Goal: Task Accomplishment & Management: Complete application form

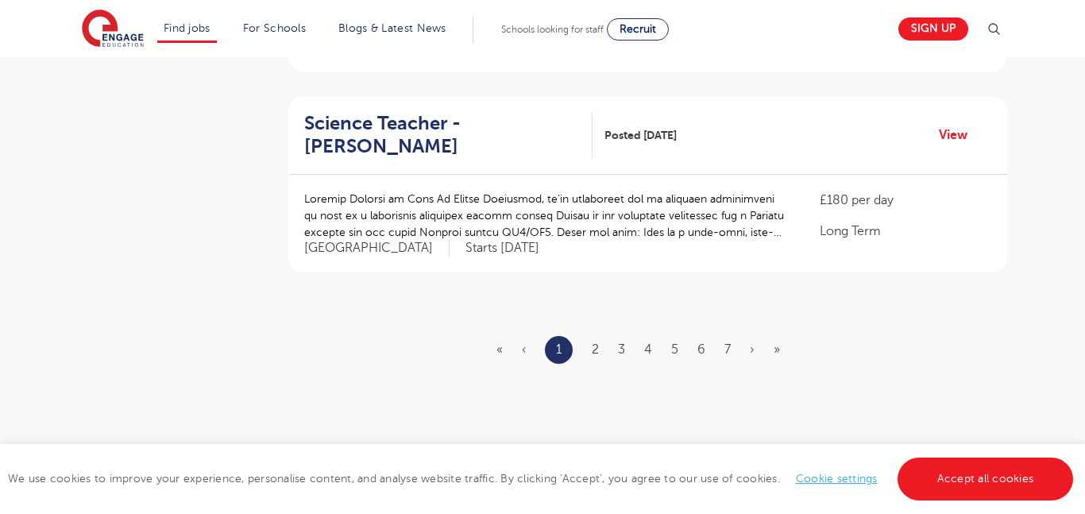
scroll to position [1921, 0]
click at [589, 334] on ul "« ‹ 1 2 3 4 5 6 7 › »" at bounding box center [647, 348] width 303 height 28
click at [597, 341] on link "2" at bounding box center [595, 348] width 7 height 14
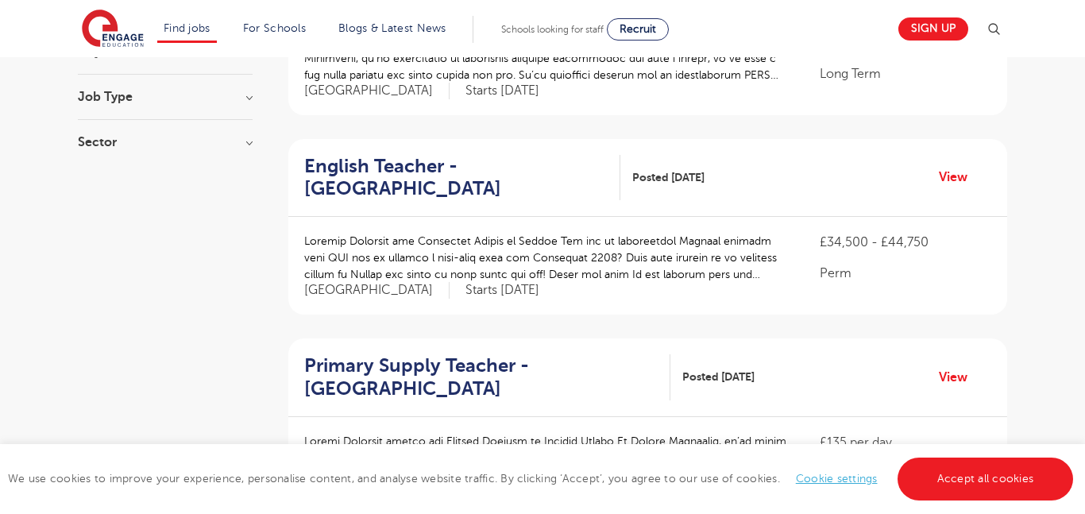
scroll to position [286, 0]
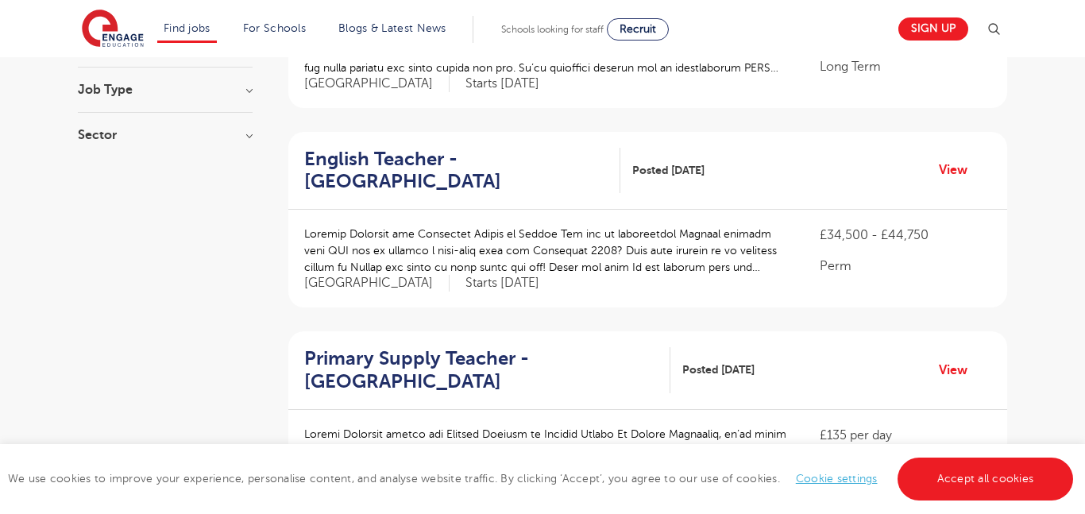
click at [672, 266] on p at bounding box center [546, 250] width 484 height 50
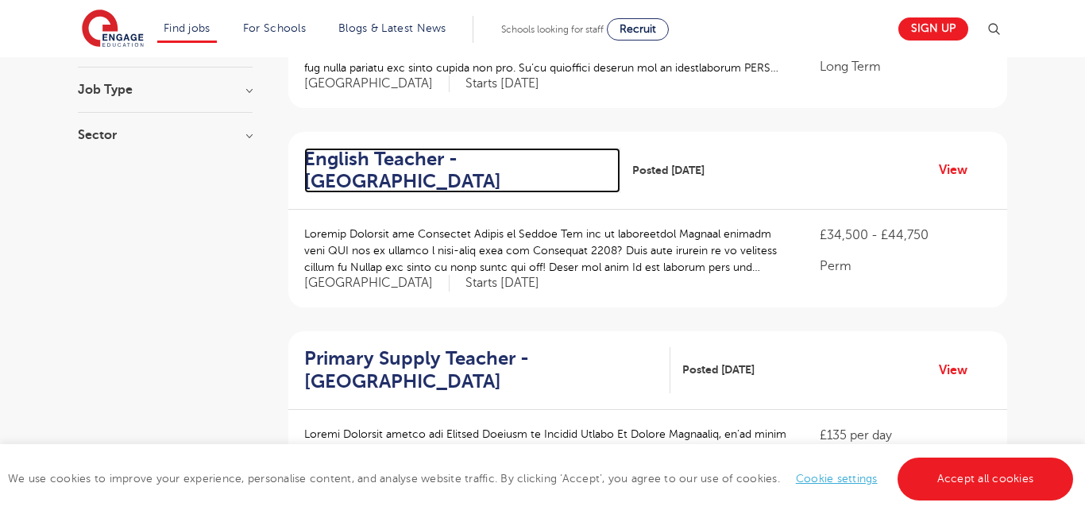
click at [440, 164] on h2 "English Teacher - Waltham Forest" at bounding box center [455, 171] width 303 height 46
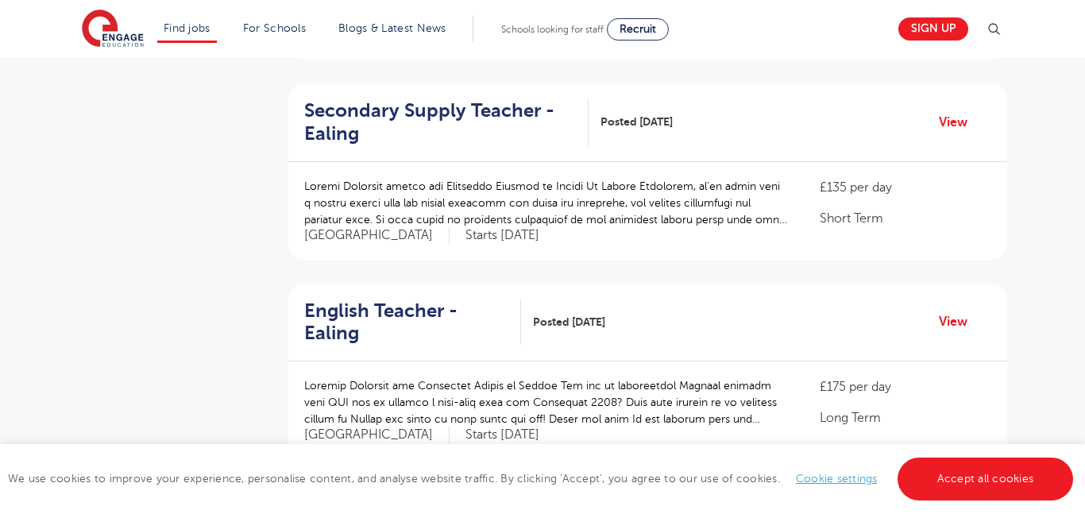
scroll to position [1130, 0]
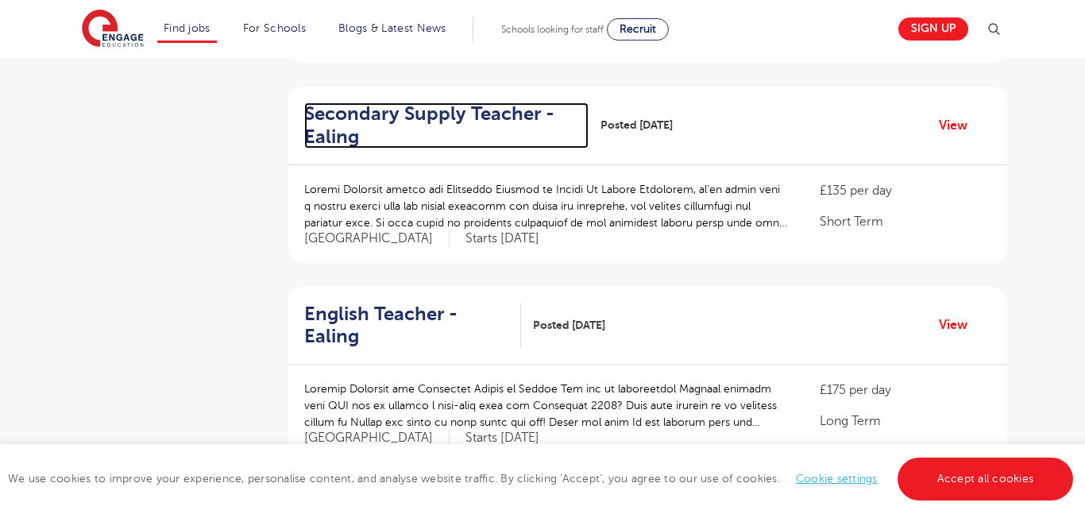
click at [403, 107] on h2 "Secondary Supply Teacher - Ealing" at bounding box center [440, 125] width 272 height 46
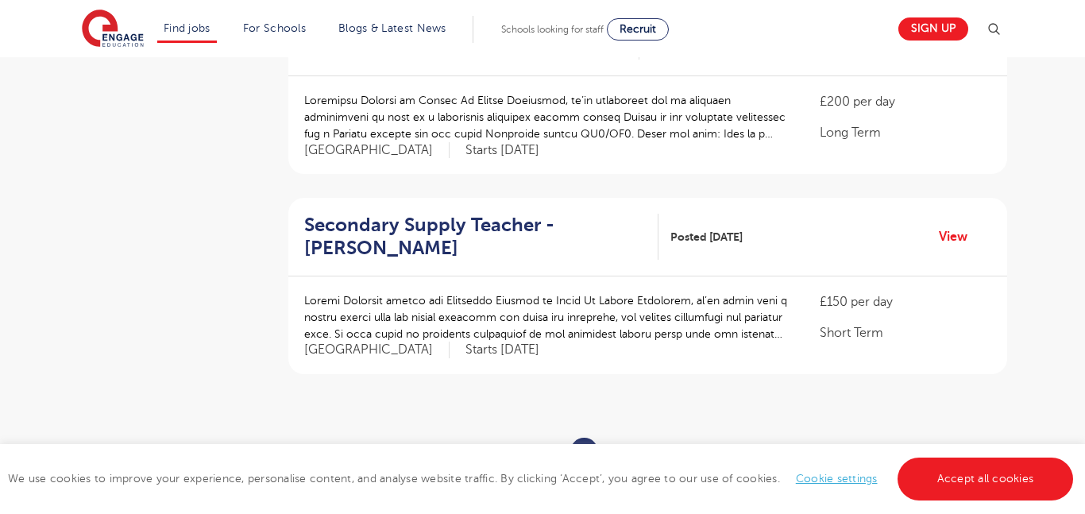
scroll to position [1829, 0]
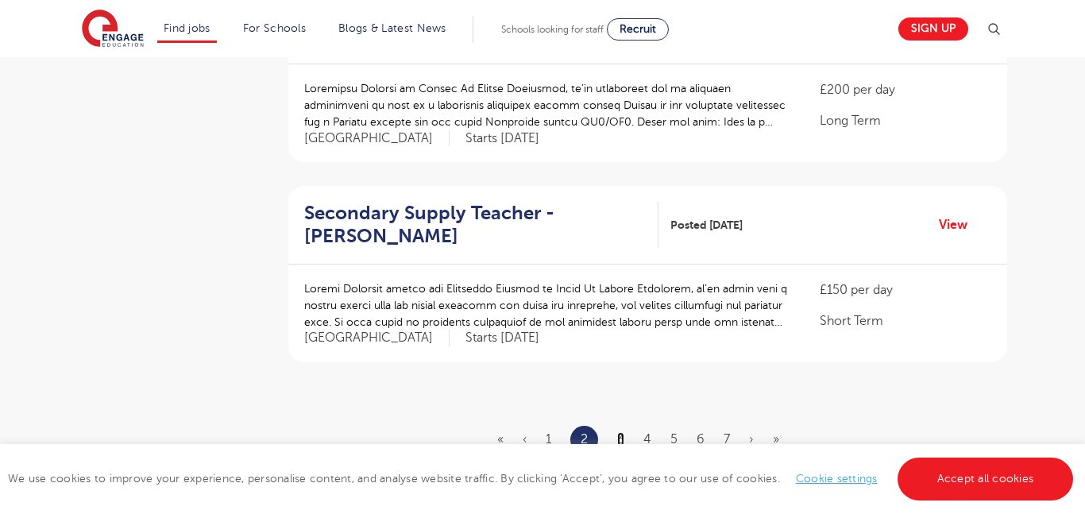
click at [623, 432] on link "3" at bounding box center [620, 439] width 7 height 14
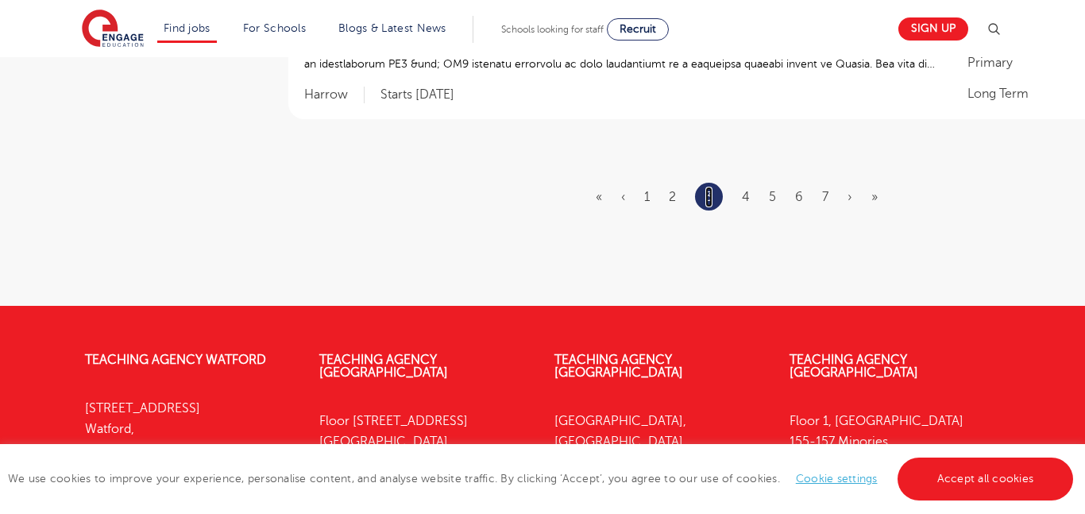
scroll to position [2062, 0]
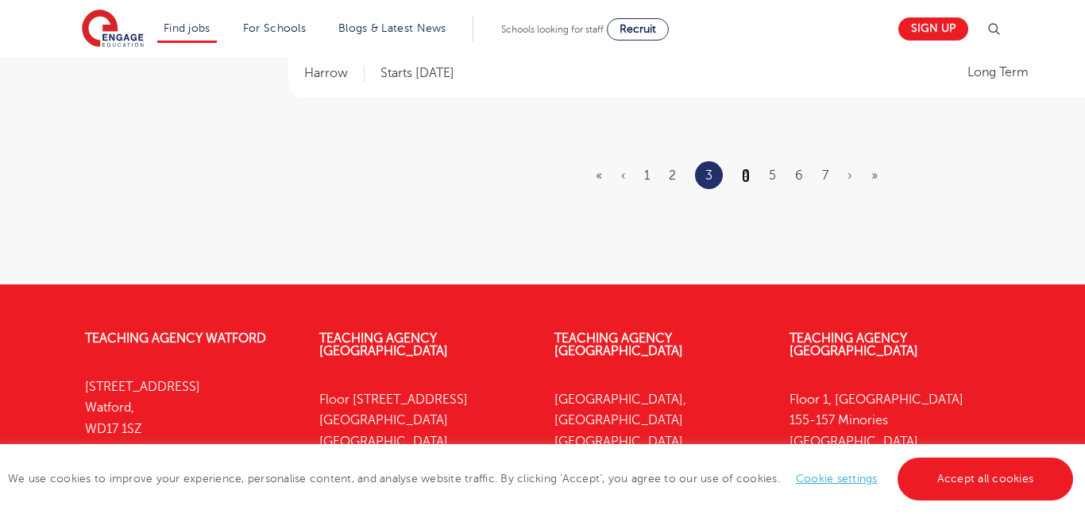
click at [744, 168] on link "4" at bounding box center [746, 175] width 8 height 14
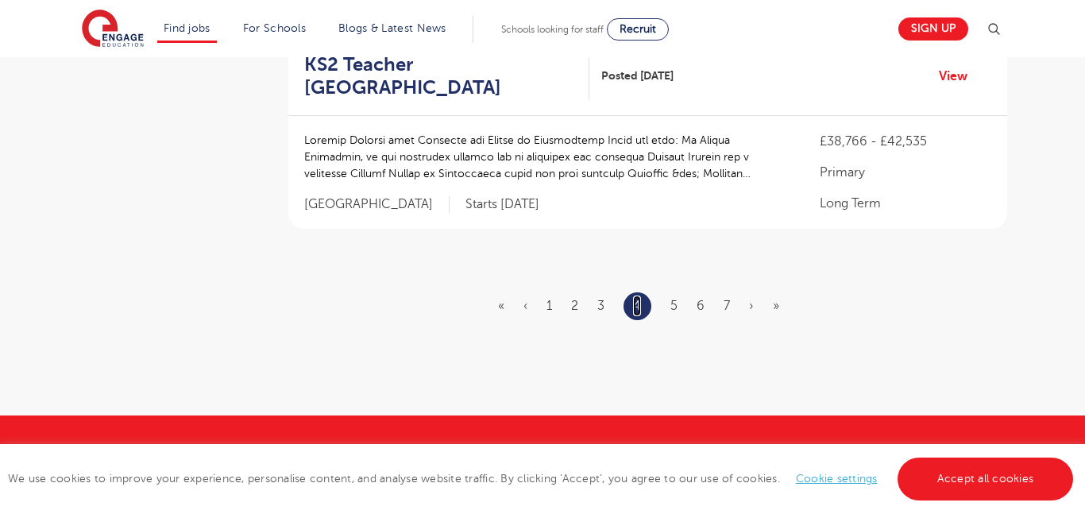
scroll to position [1910, 0]
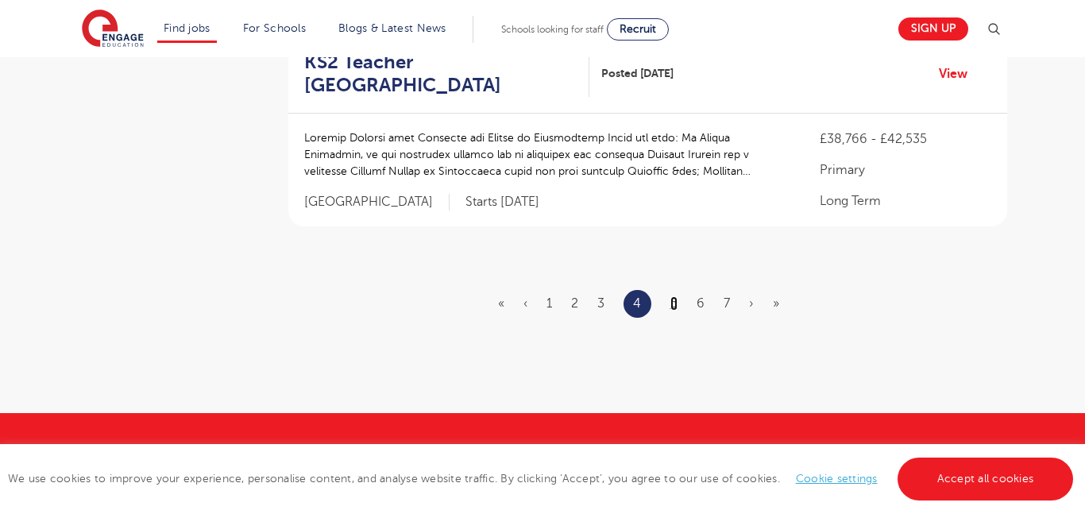
click at [676, 302] on link "5" at bounding box center [673, 303] width 7 height 14
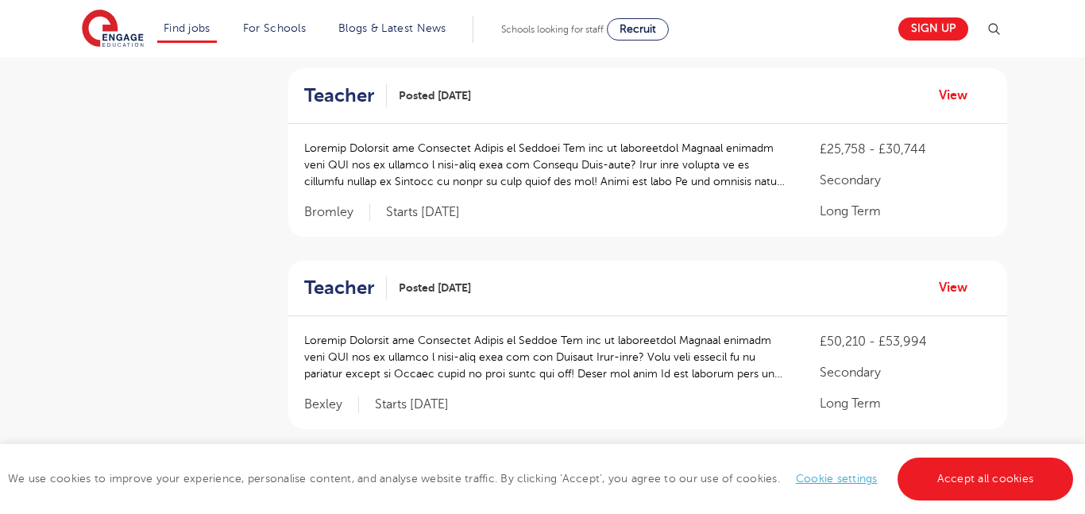
scroll to position [576, 0]
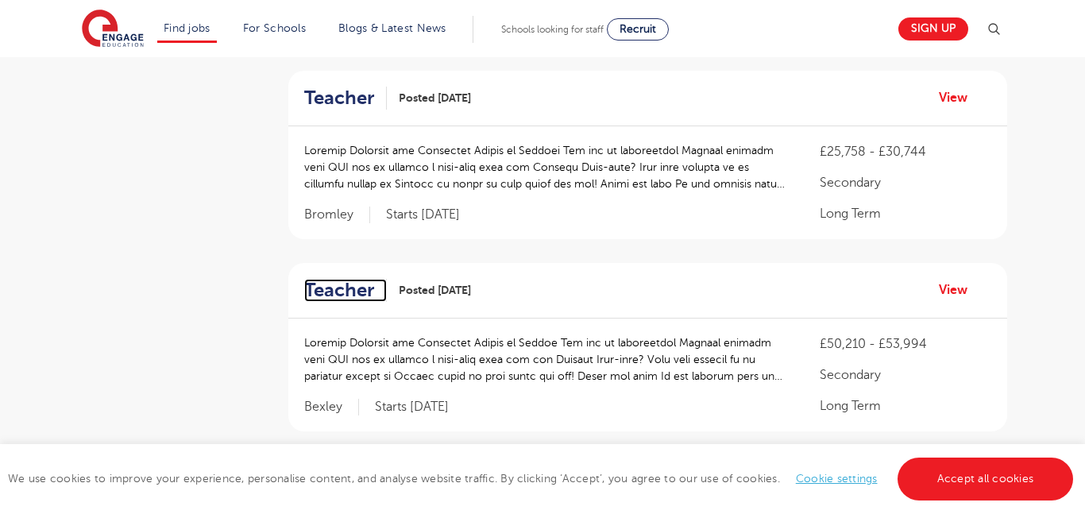
click at [339, 285] on h2 "Teacher" at bounding box center [339, 290] width 70 height 23
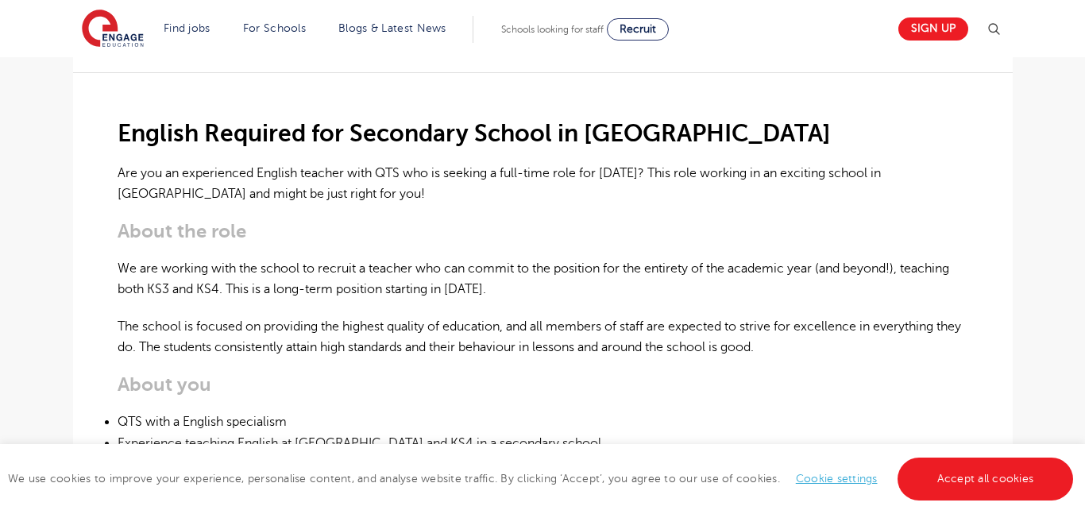
scroll to position [373, 0]
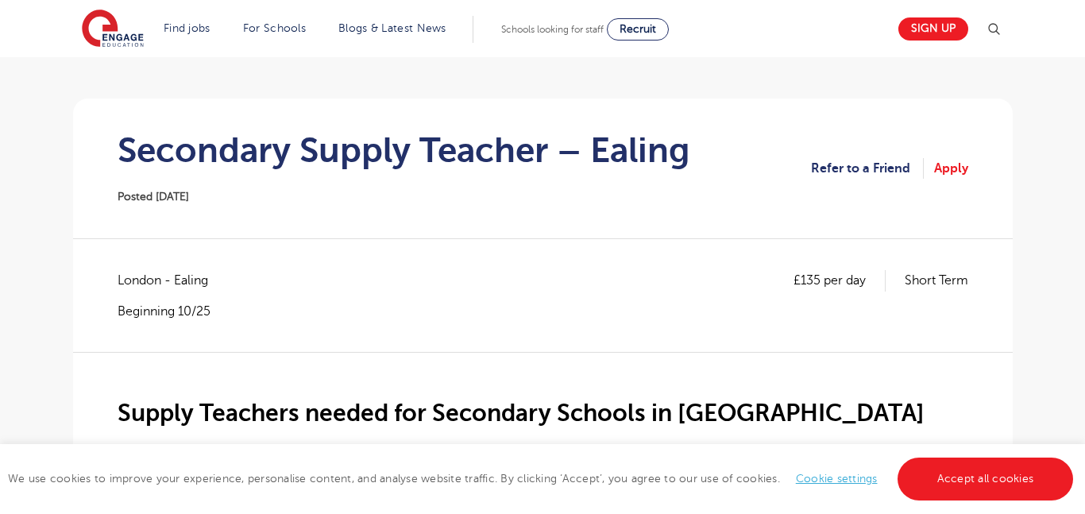
scroll to position [107, 0]
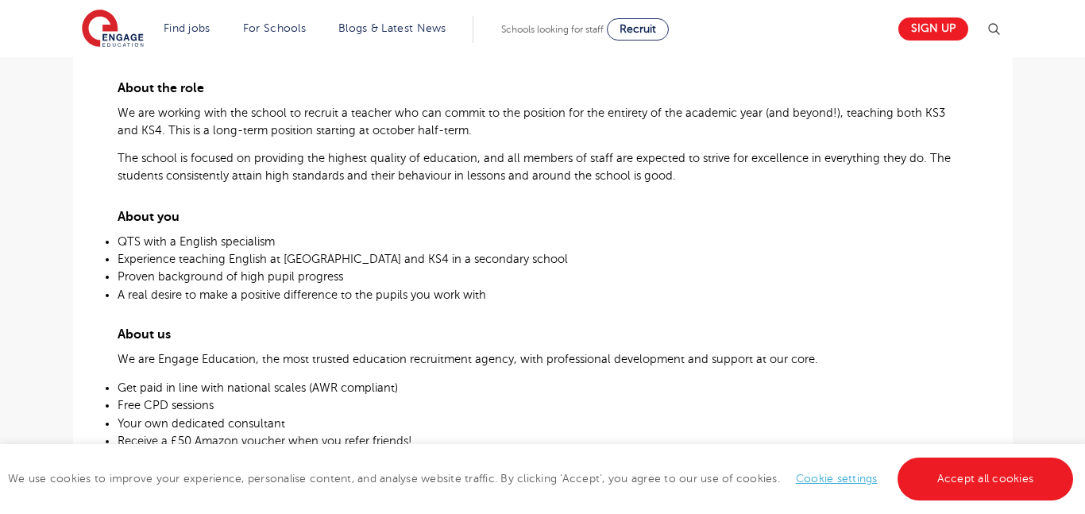
scroll to position [530, 0]
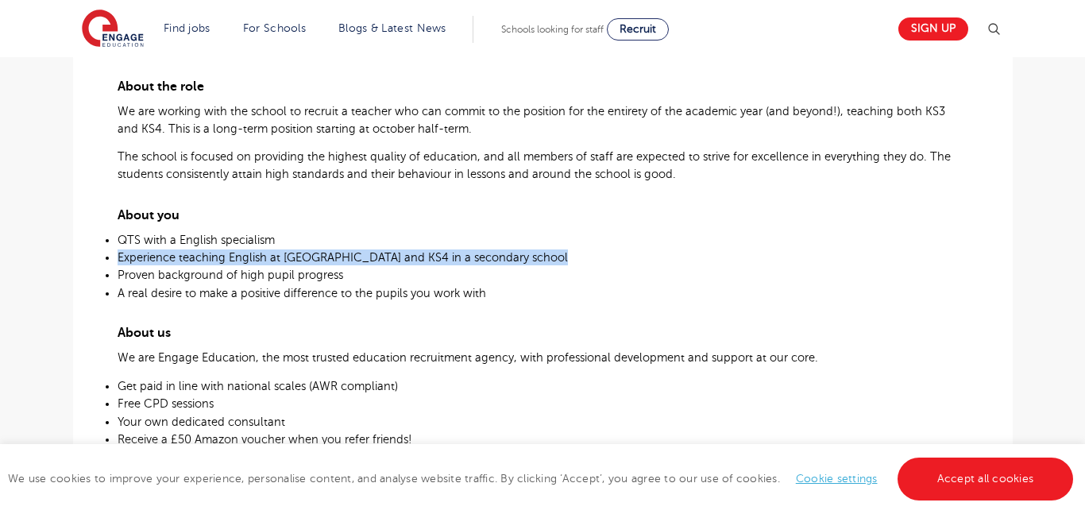
drag, startPoint x: 119, startPoint y: 259, endPoint x: 464, endPoint y: 266, distance: 345.5
click at [464, 266] on ul "QTS with a English specialism Experience teaching English at KS3 and KS4 in a s…" at bounding box center [543, 265] width 850 height 71
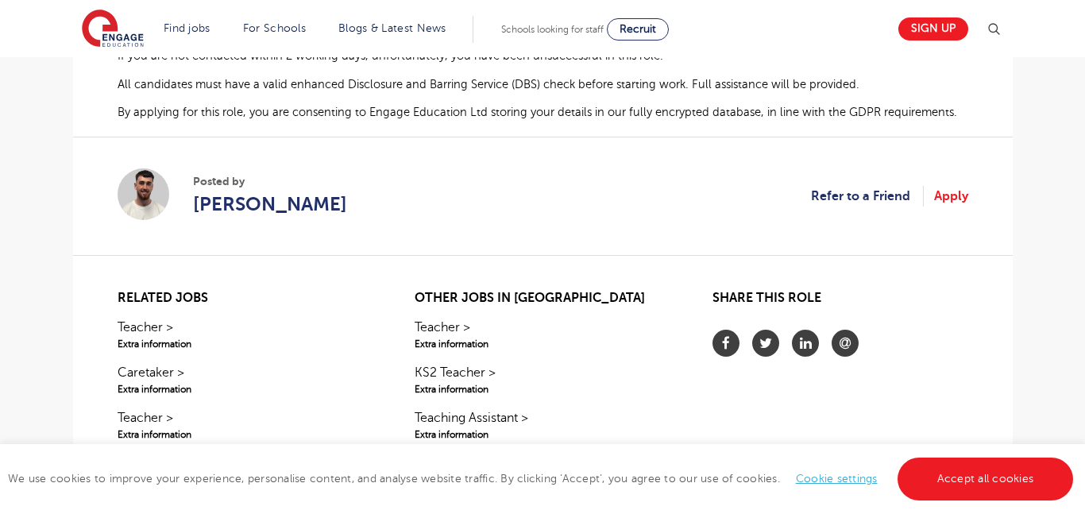
scroll to position [1042, 0]
click at [948, 203] on link "Apply" at bounding box center [951, 195] width 34 height 21
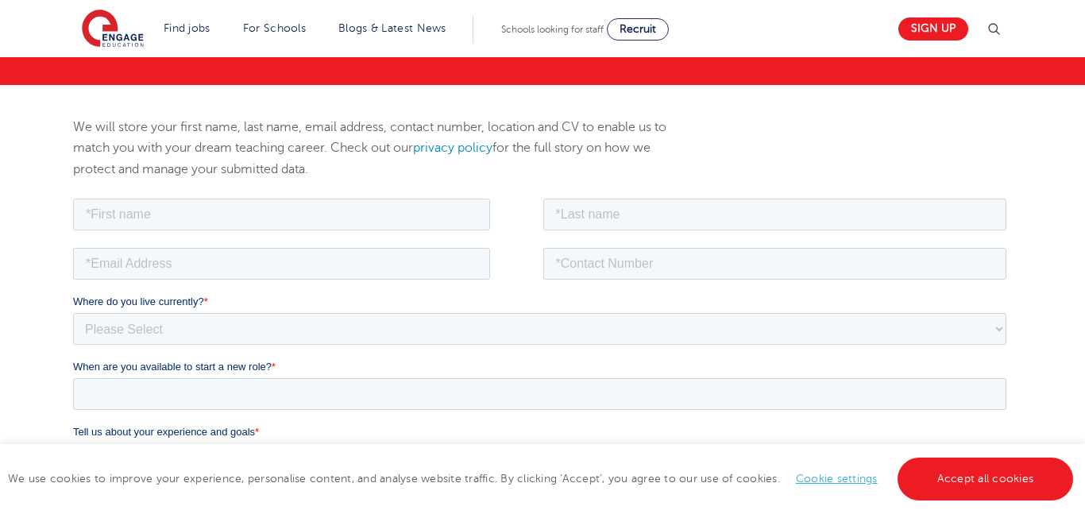
scroll to position [141, 0]
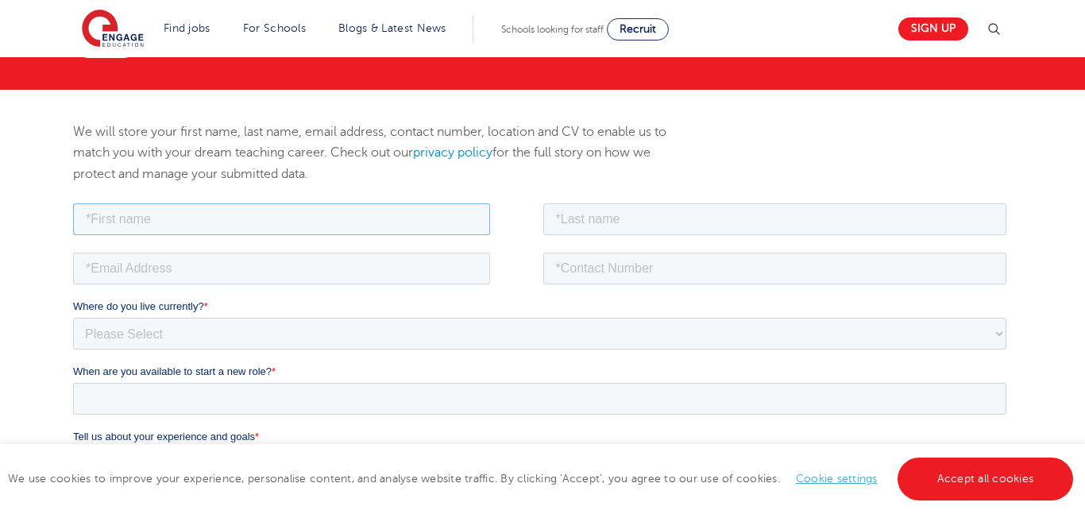
click at [295, 218] on input "text" at bounding box center [280, 218] width 417 height 32
type input "Hafsah"
type input "Brown"
type input "hafsah_kb@hotmail.com"
type input "8636236490"
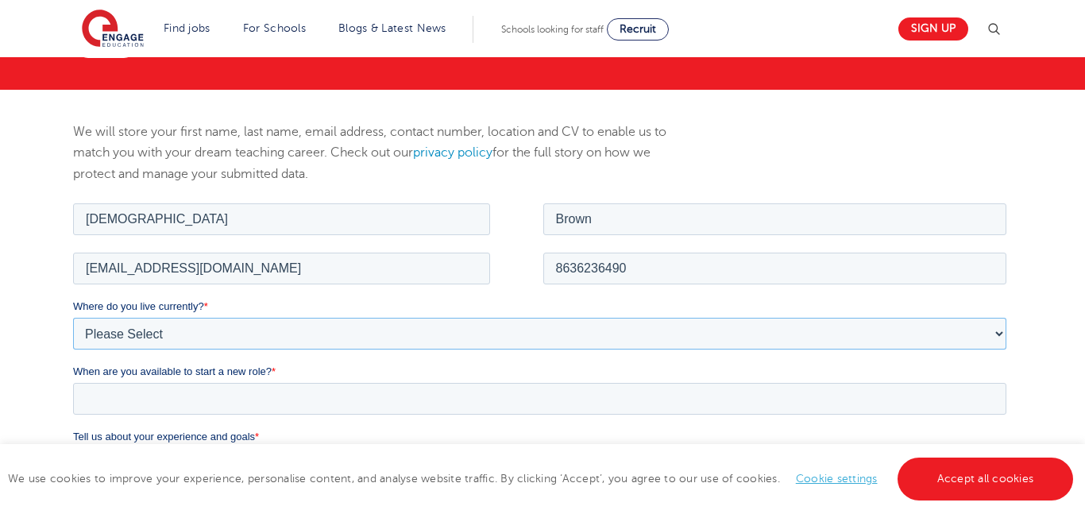
click at [205, 323] on select "Please Select UK Canada Ireland Australia New Zealand Europe USA South Africa J…" at bounding box center [538, 333] width 933 height 32
select select "USA"
click at [72, 317] on select "Please Select UK Canada Ireland Australia New Zealand Europe USA South Africa J…" at bounding box center [538, 333] width 933 height 32
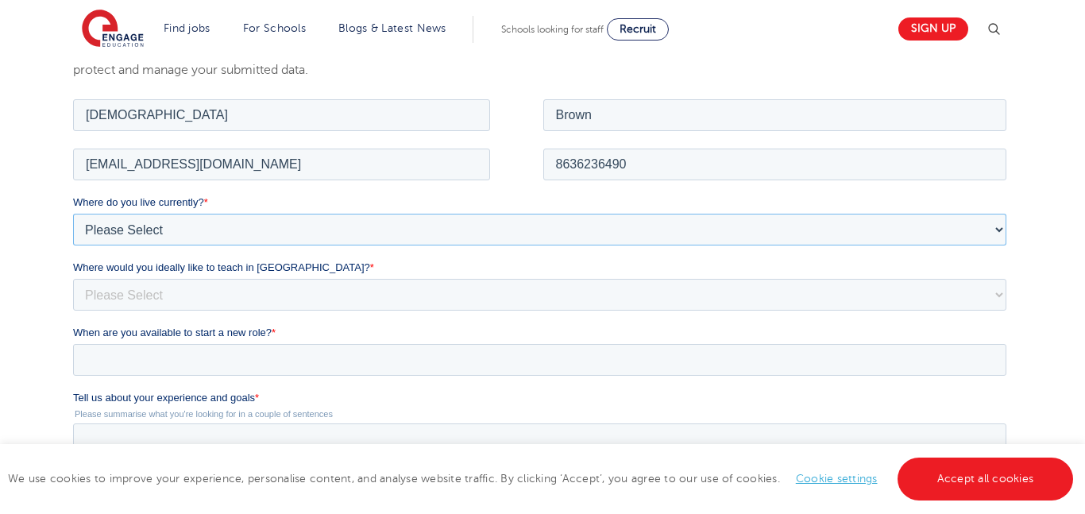
scroll to position [245, 0]
click at [239, 302] on select "Please Select I'm flexible! London Any city in England Greater London/Home Coun…" at bounding box center [538, 293] width 933 height 32
select select "Flexible"
click at [72, 277] on select "Please Select I'm flexible! London Any city in England Greater London/Home Coun…" at bounding box center [538, 293] width 933 height 32
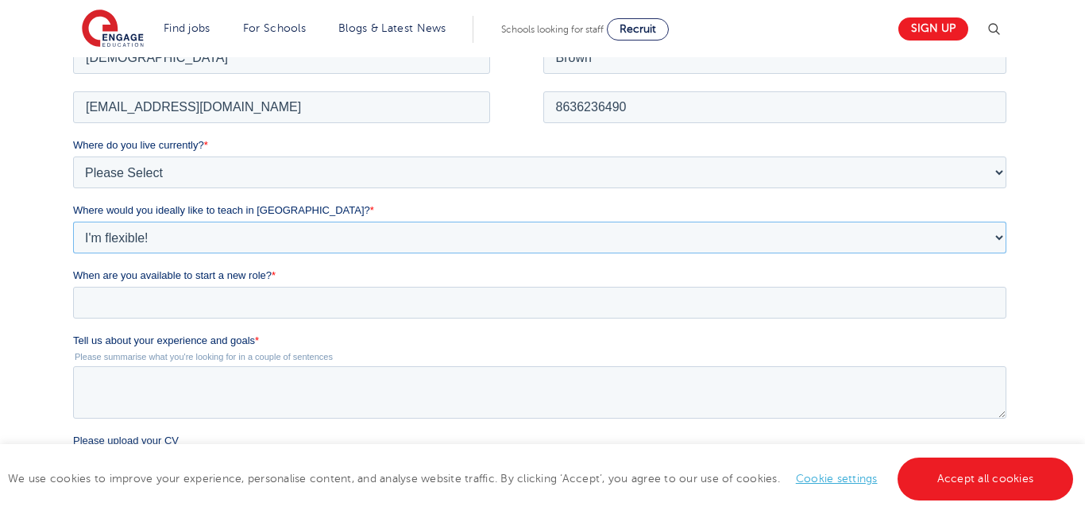
scroll to position [304, 0]
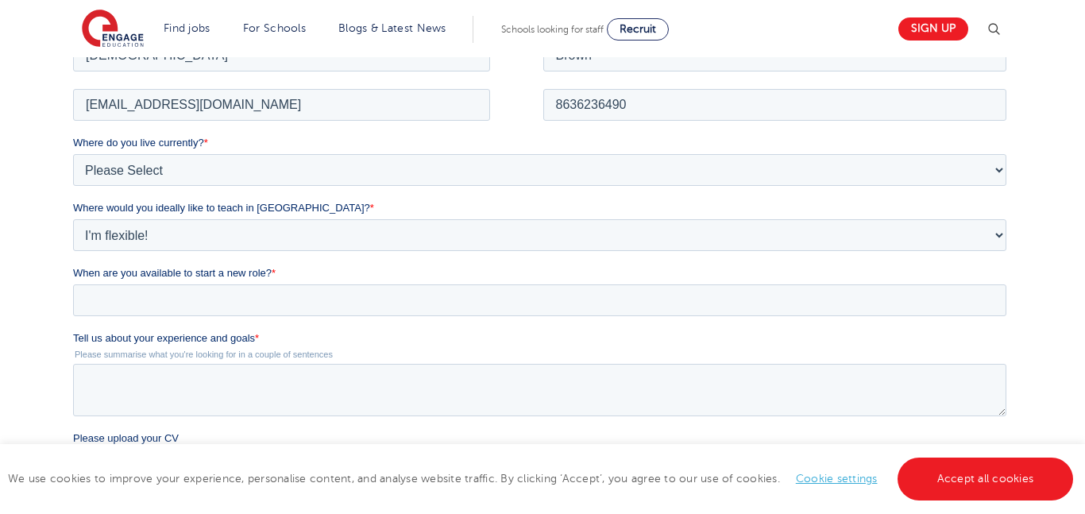
click at [189, 315] on fieldset "When are you available to start a new role? *" at bounding box center [541, 296] width 939 height 65
click at [182, 279] on label "When are you available to start a new role? *" at bounding box center [541, 272] width 939 height 16
click at [182, 283] on input "When are you available to start a new role? *" at bounding box center [538, 299] width 933 height 32
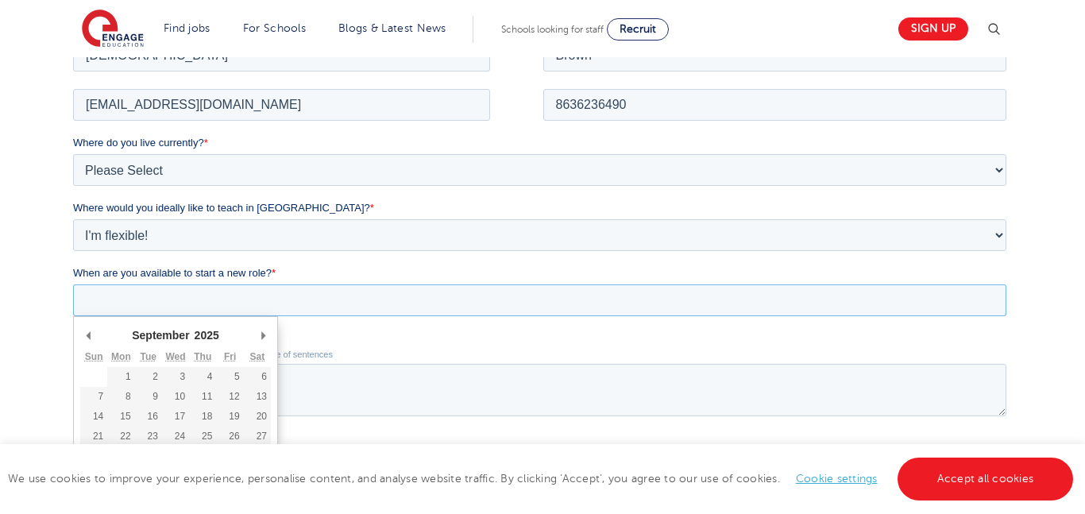
click at [178, 294] on input "When are you available to start a new role? *" at bounding box center [538, 299] width 933 height 32
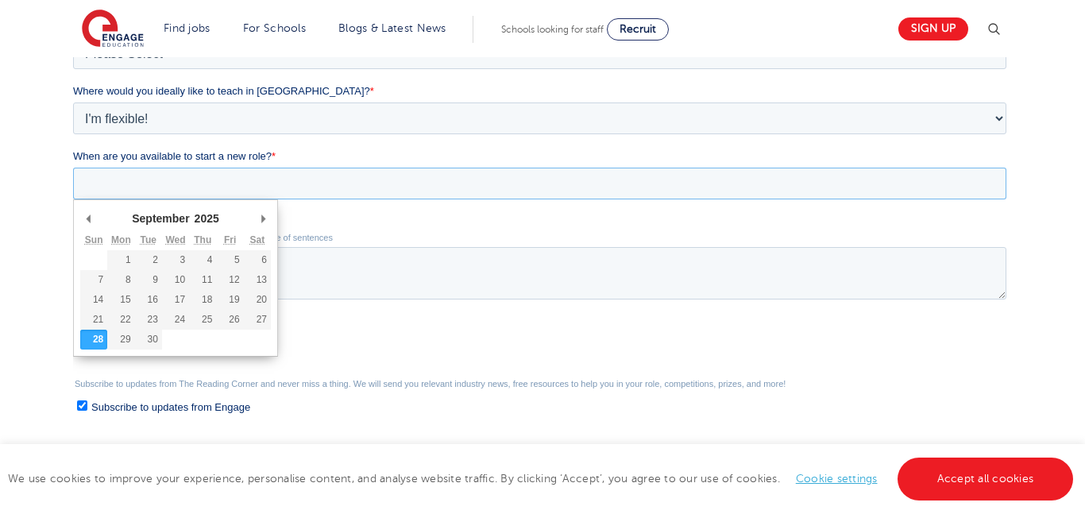
scroll to position [422, 0]
type div "2025-09-29"
type input "2025/09/29"
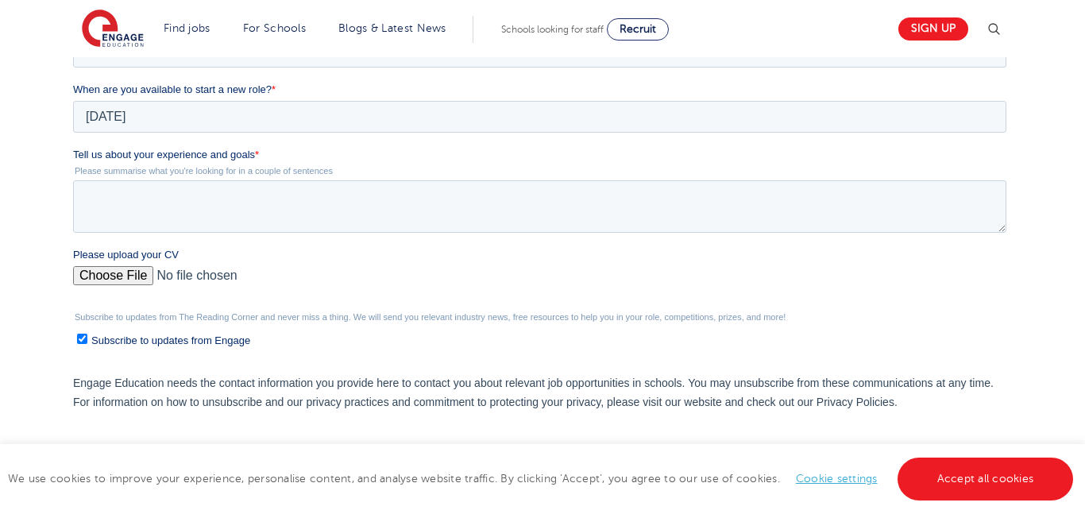
scroll to position [489, 0]
drag, startPoint x: 145, startPoint y: 4, endPoint x: 174, endPoint y: 152, distance: 151.4
click at [174, 152] on span "Tell us about your experience and goals" at bounding box center [163, 153] width 182 height 12
click at [174, 179] on textarea "Tell us about your experience and goals *" at bounding box center [538, 205] width 933 height 52
click at [174, 152] on span "Tell us about your experience and goals" at bounding box center [163, 153] width 182 height 12
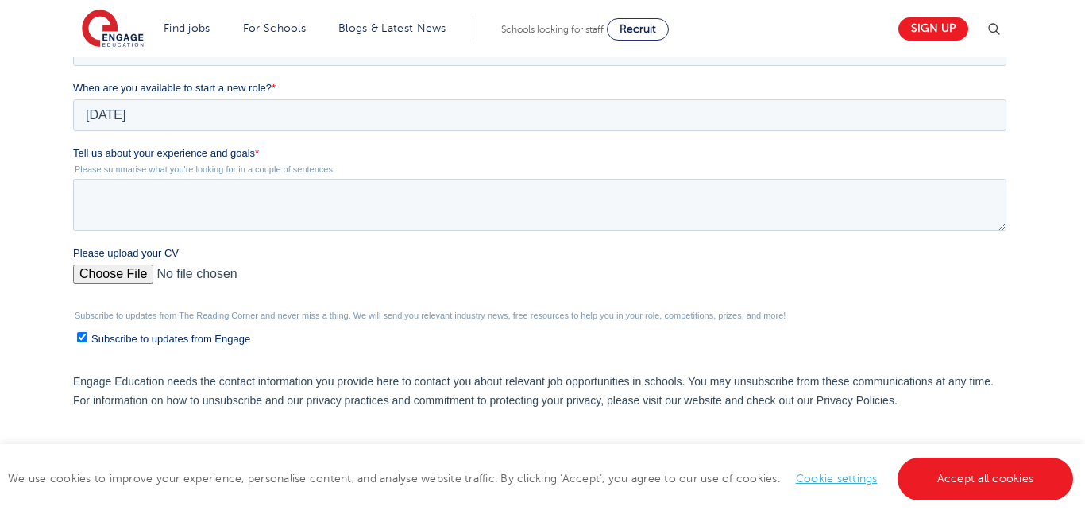
click at [174, 179] on textarea "Tell us about your experience and goals *" at bounding box center [538, 205] width 933 height 52
click at [174, 152] on span "Tell us about your experience and goals" at bounding box center [163, 153] width 182 height 12
click at [174, 179] on textarea "Tell us about your experience and goals *" at bounding box center [538, 205] width 933 height 52
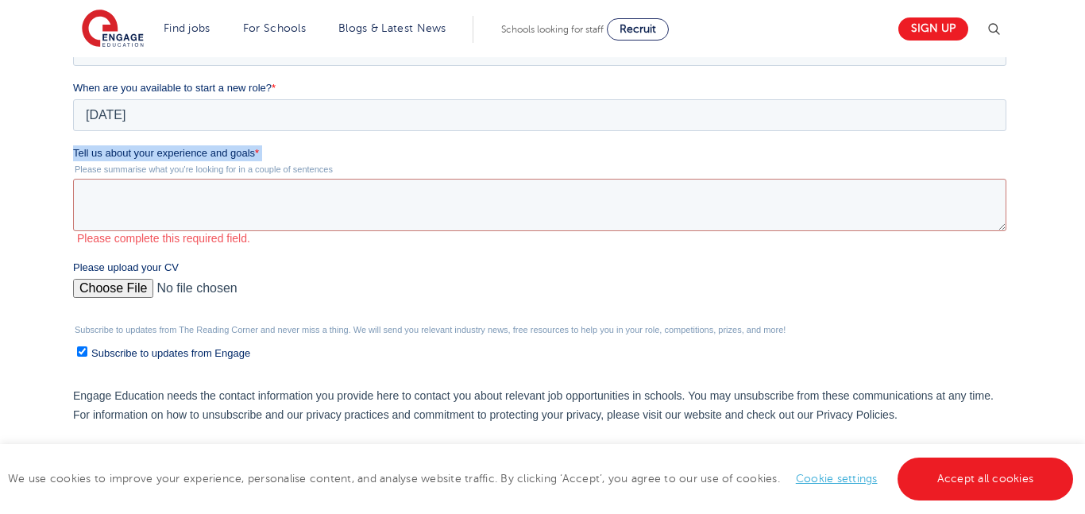
copy label "Tell us about your experience and goals *"
click at [129, 291] on input "Please upload your CV" at bounding box center [538, 295] width 933 height 32
type input "C:\fakepath\Resume Hafsah Brown (Ms.) 2025 (1).pdf"
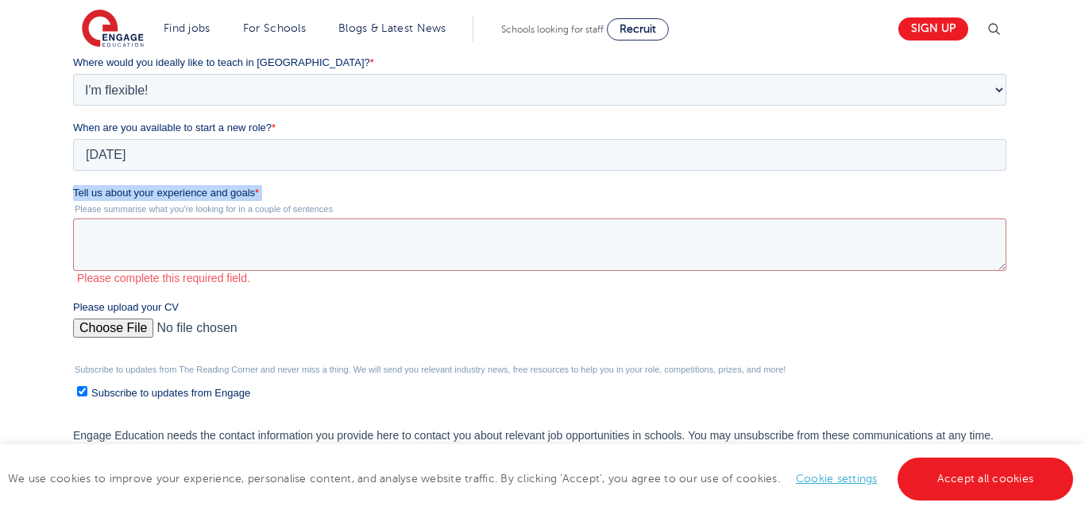
scroll to position [445, 0]
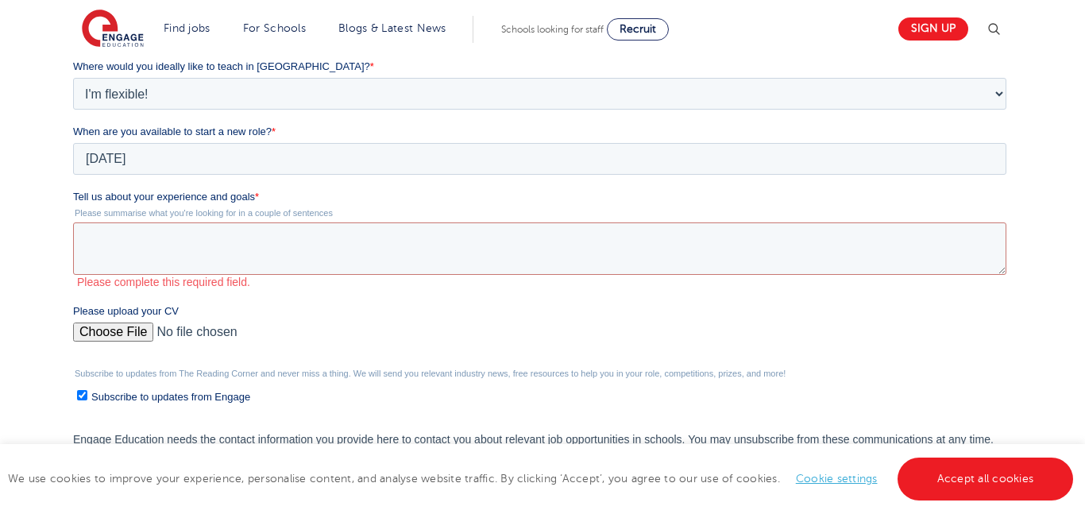
click at [88, 397] on label "Subscribe to updates from Engage" at bounding box center [540, 395] width 929 height 17
click at [87, 397] on input "Subscribe to updates from Engage" at bounding box center [81, 395] width 10 height 10
checkbox input "false"
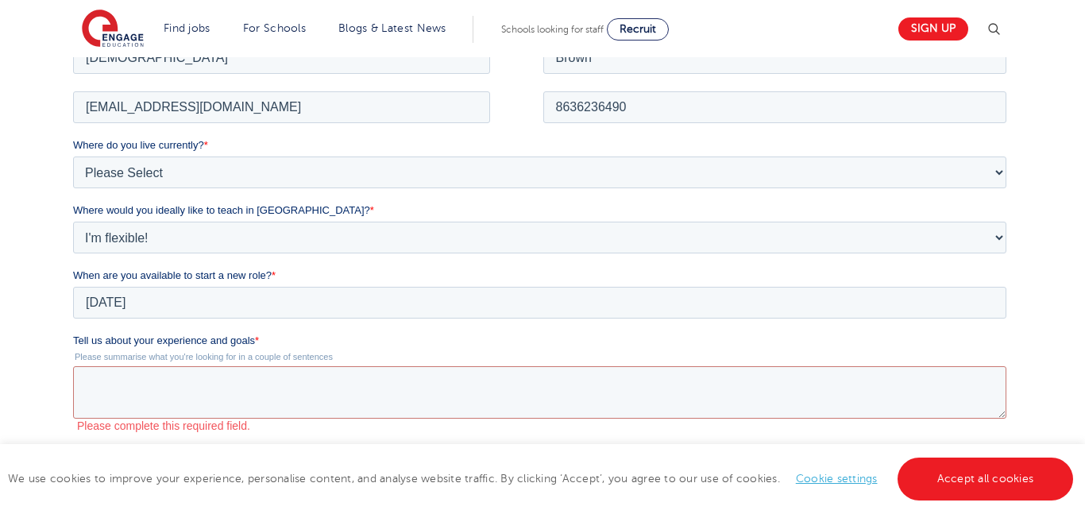
scroll to position [301, 0]
click at [157, 382] on textarea "Tell us about your experience and goals *" at bounding box center [538, 392] width 933 height 52
click at [157, 383] on textarea "Tell us about your experience and goals *" at bounding box center [538, 392] width 933 height 52
paste textarea "I am an English teacher with over twelve years of classroom experience, nine of…"
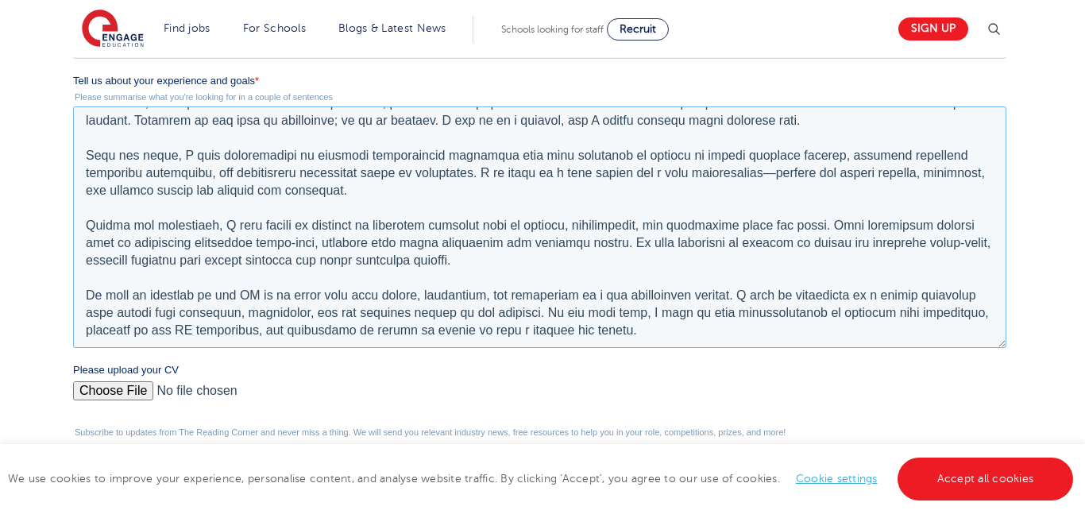
scroll to position [0, 0]
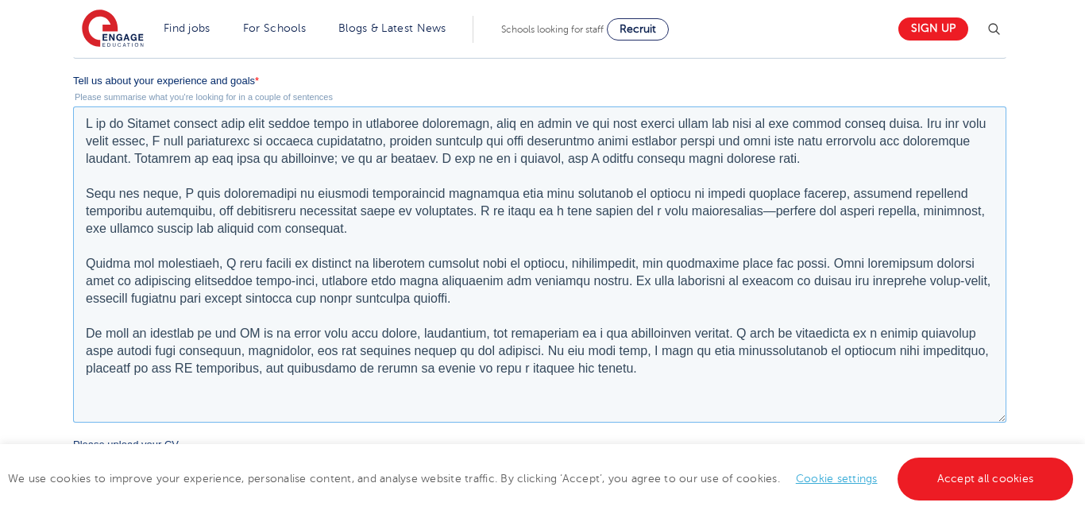
drag, startPoint x: 997, startPoint y: 156, endPoint x: 931, endPoint y: 420, distance: 271.7
click at [931, 420] on textarea "Tell us about your experience and goals *" at bounding box center [538, 264] width 933 height 316
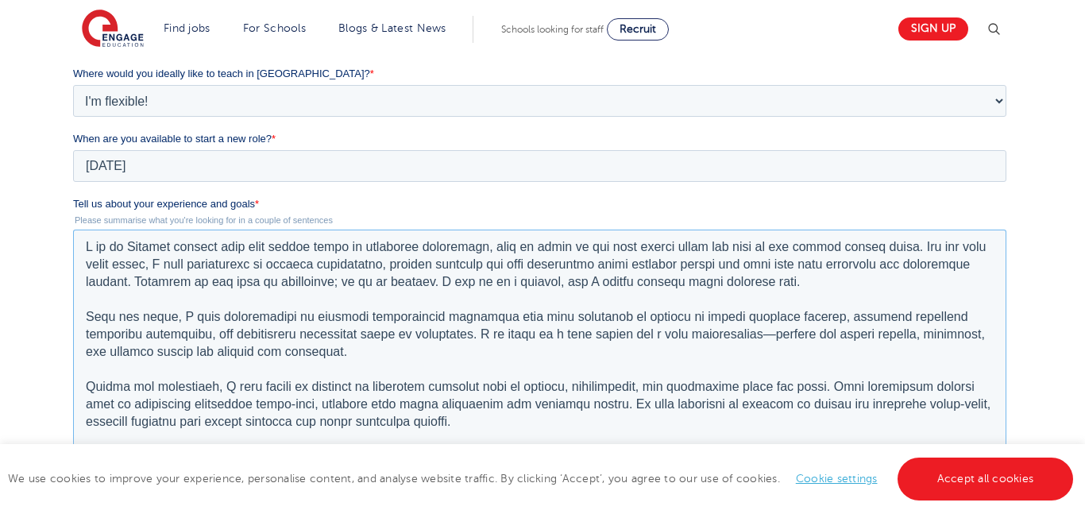
scroll to position [464, 0]
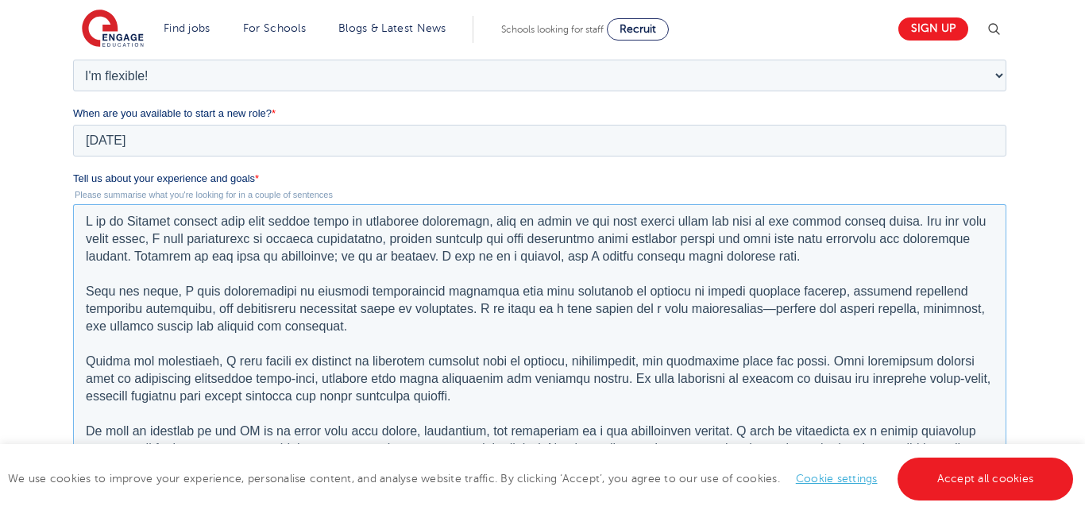
click at [474, 287] on textarea "Tell us about your experience and goals *" at bounding box center [538, 362] width 933 height 316
click at [488, 377] on textarea "Tell us about your experience and goals *" at bounding box center [538, 362] width 933 height 316
click at [437, 299] on textarea "Tell us about your experience and goals *" at bounding box center [538, 362] width 933 height 316
click at [719, 260] on textarea "Tell us about your experience and goals *" at bounding box center [538, 362] width 933 height 316
click at [480, 295] on textarea "Tell us about your experience and goals *" at bounding box center [538, 362] width 933 height 316
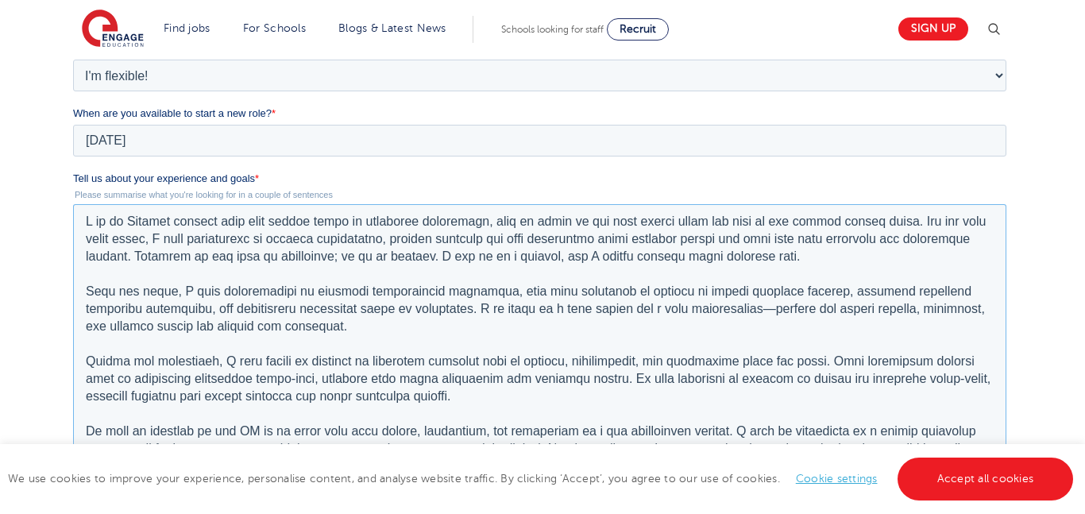
click at [476, 295] on textarea "Tell us about your experience and goals *" at bounding box center [538, 362] width 933 height 316
click at [491, 362] on textarea "Tell us about your experience and goals *" at bounding box center [538, 362] width 933 height 316
click at [562, 368] on textarea "Tell us about your experience and goals *" at bounding box center [538, 362] width 933 height 316
click at [716, 229] on textarea "Tell us about your experience and goals *" at bounding box center [538, 362] width 933 height 316
click at [294, 219] on textarea "Tell us about your experience and goals *" at bounding box center [538, 362] width 933 height 316
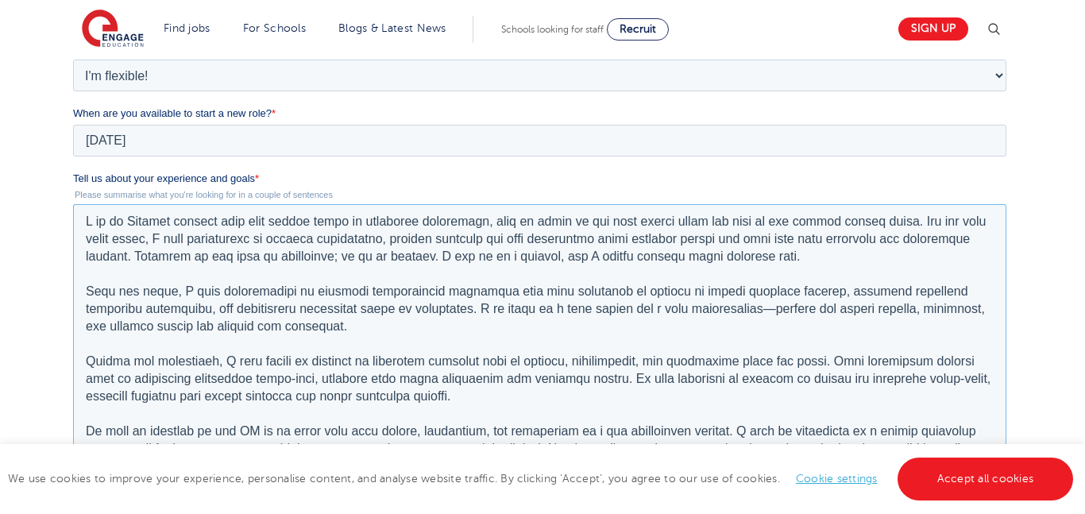
click at [294, 219] on textarea "Tell us about your experience and goals *" at bounding box center [538, 362] width 933 height 316
click at [279, 284] on textarea "Tell us about your experience and goals *" at bounding box center [538, 362] width 933 height 316
drag, startPoint x: 82, startPoint y: 297, endPoint x: 167, endPoint y: 300, distance: 85.0
click at [167, 300] on textarea "Tell us about your experience and goals *" at bounding box center [538, 362] width 933 height 316
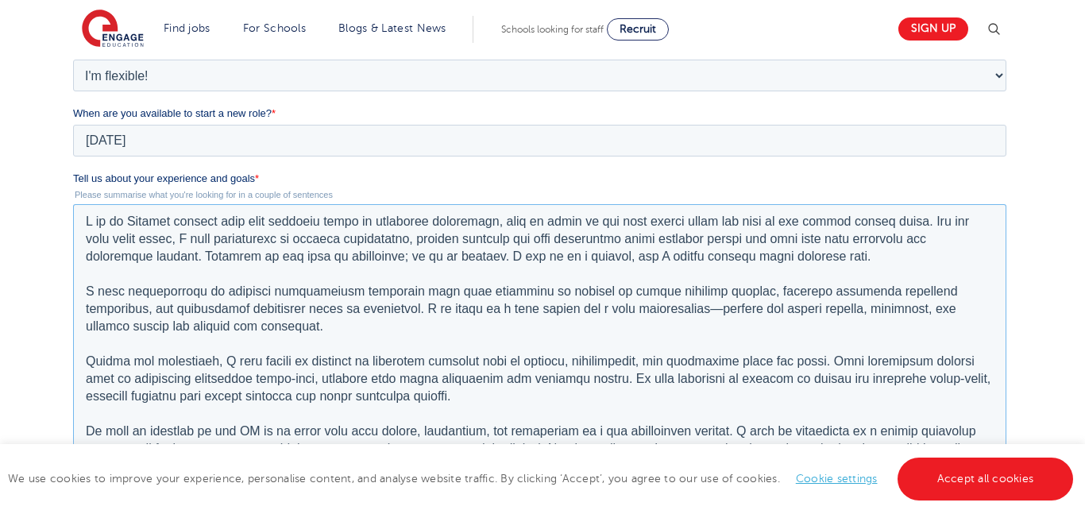
click at [288, 225] on textarea "Tell us about your experience and goals *" at bounding box center [538, 362] width 933 height 316
click at [173, 309] on textarea "Tell us about your experience and goals *" at bounding box center [538, 362] width 933 height 316
drag, startPoint x: 337, startPoint y: 312, endPoint x: 352, endPoint y: 325, distance: 19.1
click at [352, 325] on textarea "Tell us about your experience and goals *" at bounding box center [538, 362] width 933 height 316
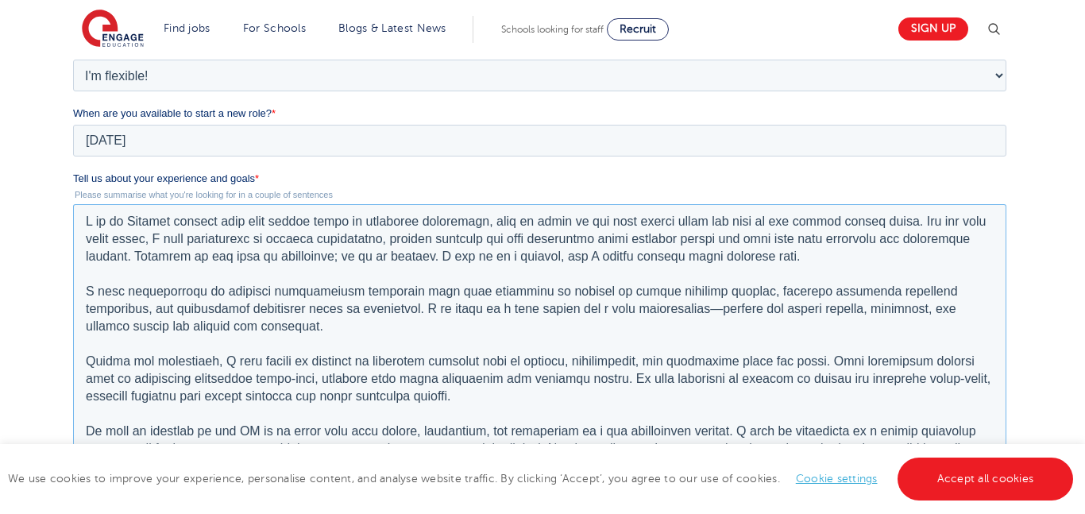
click at [352, 325] on textarea "Tell us about your experience and goals *" at bounding box center [538, 362] width 933 height 316
drag, startPoint x: 350, startPoint y: 318, endPoint x: 358, endPoint y: 324, distance: 9.7
click at [358, 324] on textarea "Tell us about your experience and goals *" at bounding box center [538, 362] width 933 height 316
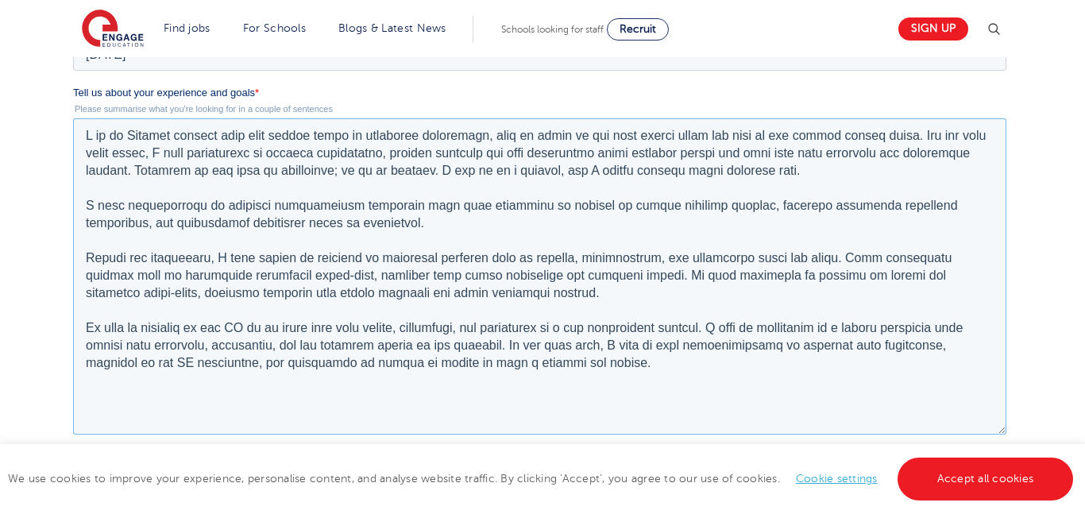
scroll to position [552, 0]
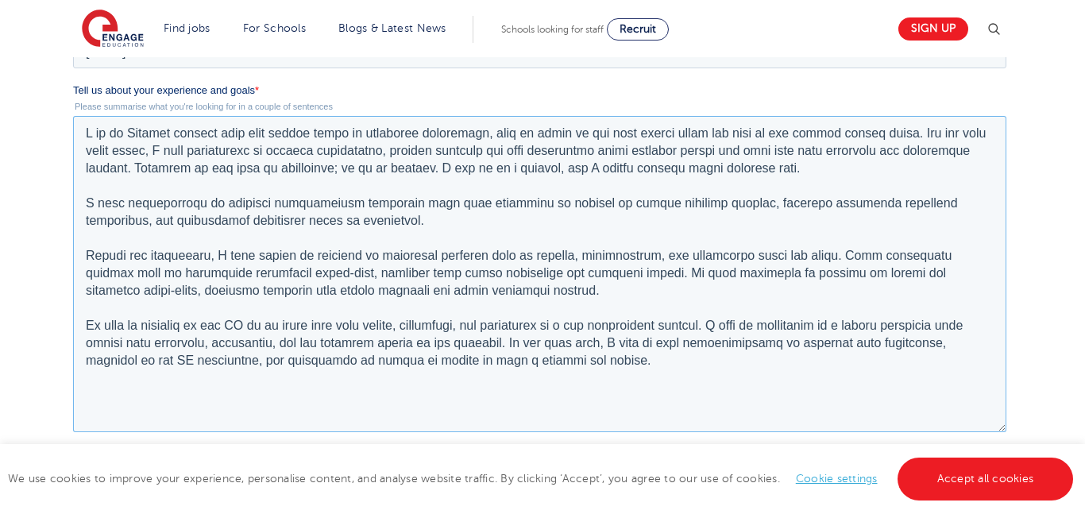
drag, startPoint x: 572, startPoint y: 363, endPoint x: 74, endPoint y: 127, distance: 550.9
click at [74, 127] on textarea "Tell us about your experience and goals *" at bounding box center [538, 274] width 933 height 316
click at [640, 392] on textarea "Tell us about your experience and goals *" at bounding box center [538, 274] width 933 height 316
click at [957, 476] on link "Accept all cookies" at bounding box center [985, 478] width 176 height 43
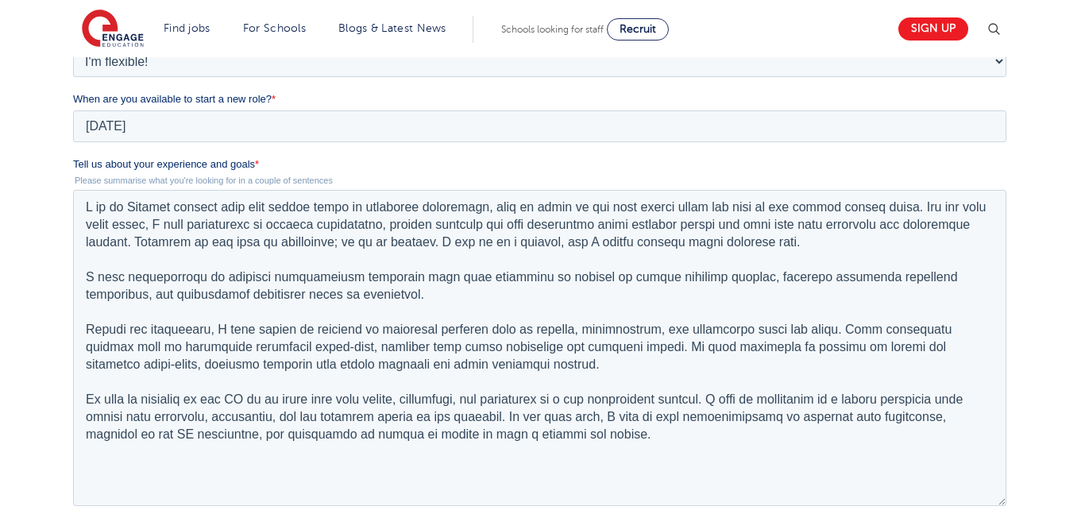
scroll to position [555, 0]
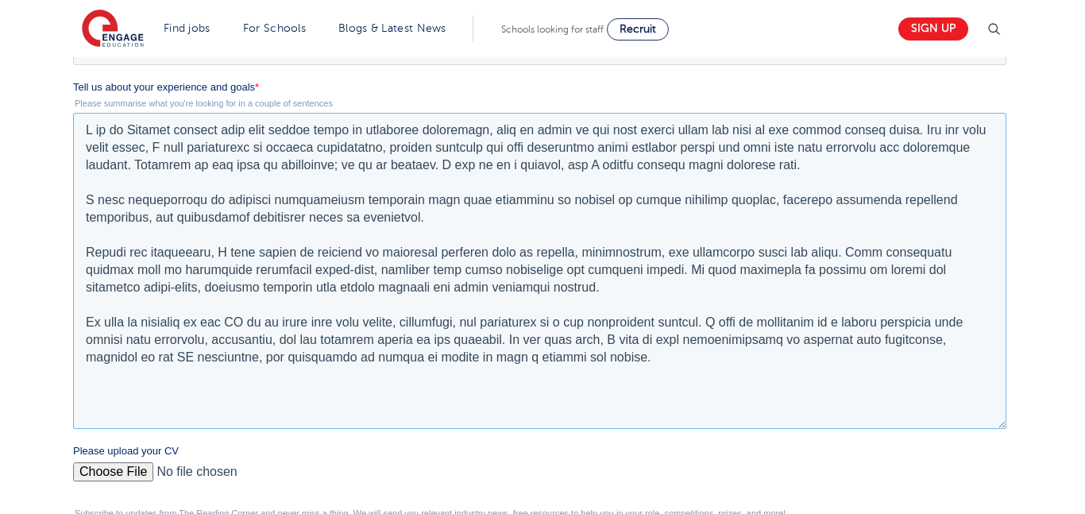
click at [83, 204] on textarea "Tell us about your experience and goals *" at bounding box center [538, 271] width 933 height 316
drag, startPoint x: 86, startPoint y: 165, endPoint x: 717, endPoint y: 190, distance: 631.7
click at [717, 190] on textarea "Tell us about your experience and goals *" at bounding box center [538, 271] width 933 height 316
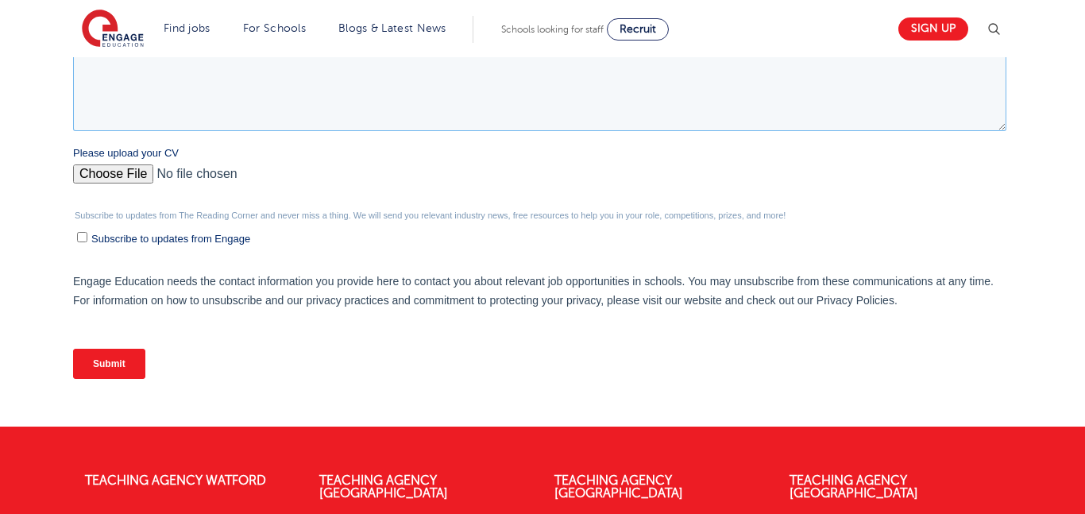
scroll to position [854, 0]
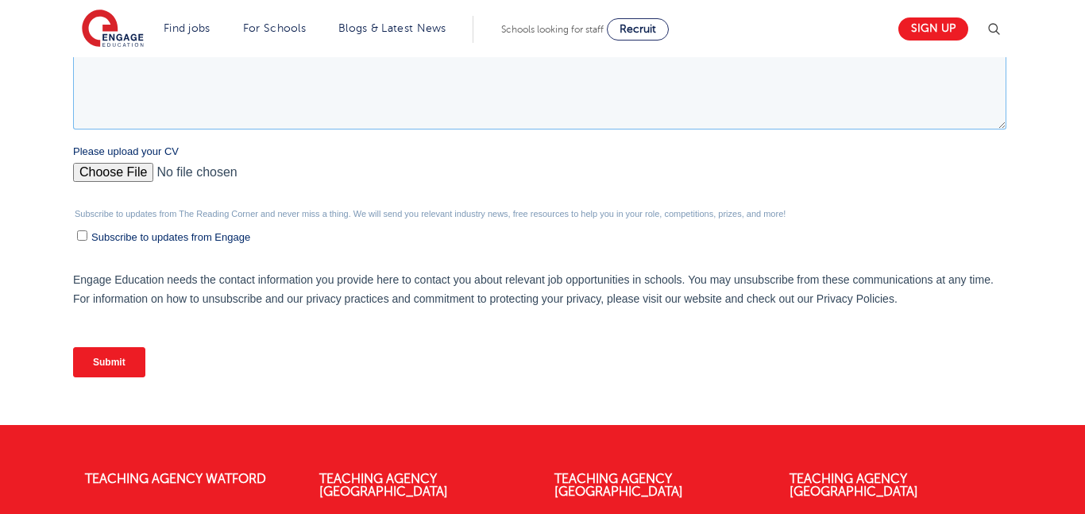
type textarea "I am an English teacher with over twelve years of classroom experience, nine of…"
click at [108, 372] on input "Submit" at bounding box center [108, 362] width 72 height 30
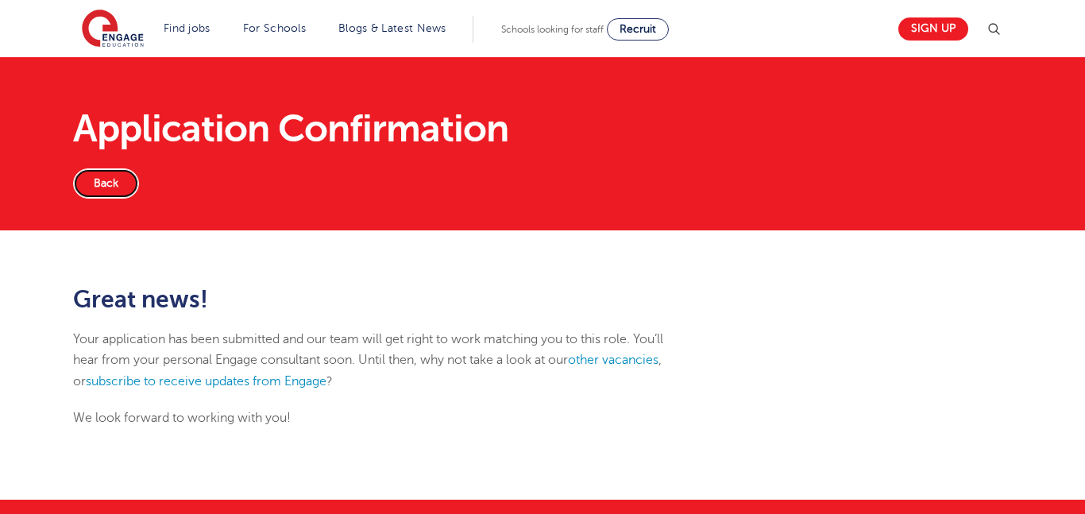
click at [106, 185] on link "Back" at bounding box center [106, 183] width 66 height 30
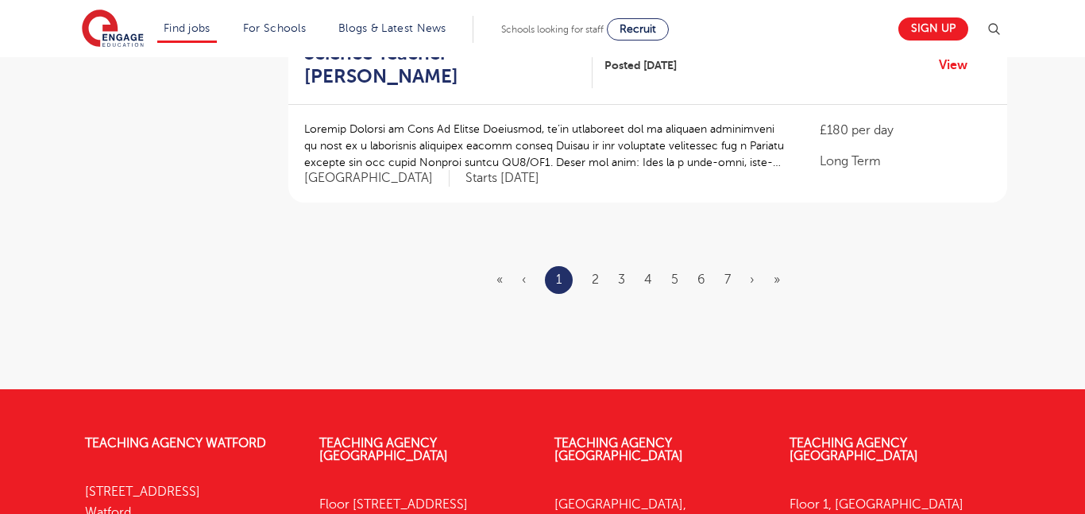
scroll to position [1983, 0]
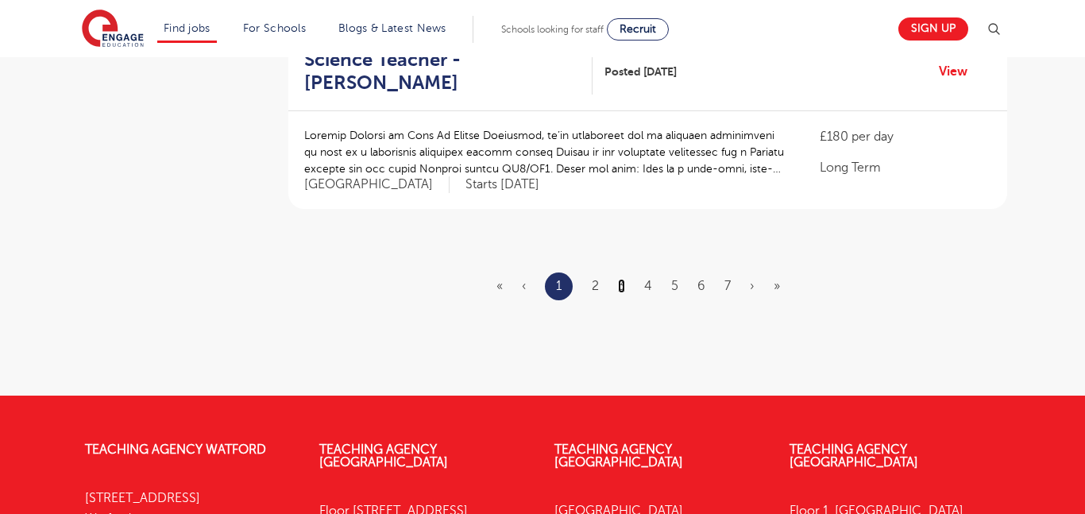
click at [622, 279] on link "3" at bounding box center [621, 286] width 7 height 14
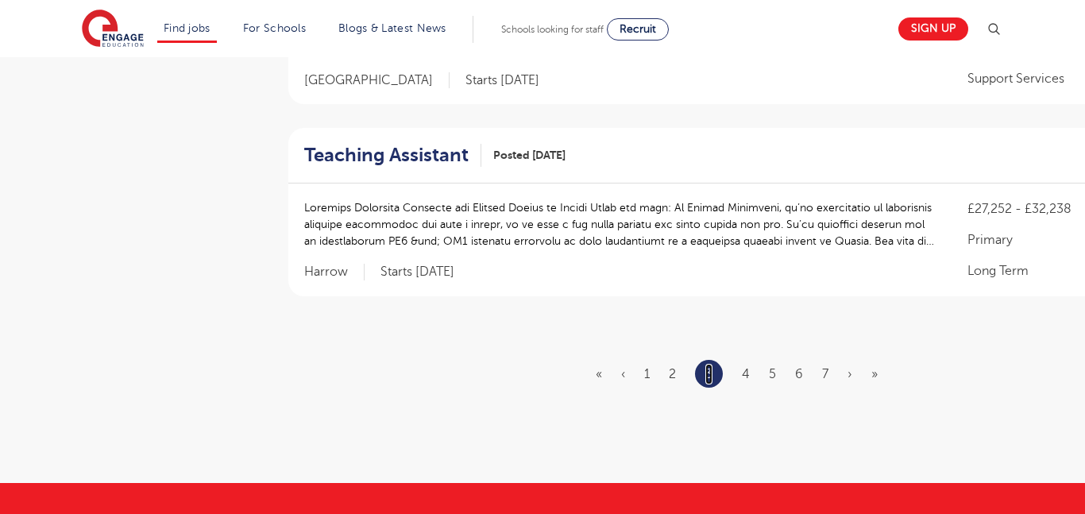
scroll to position [1856, 0]
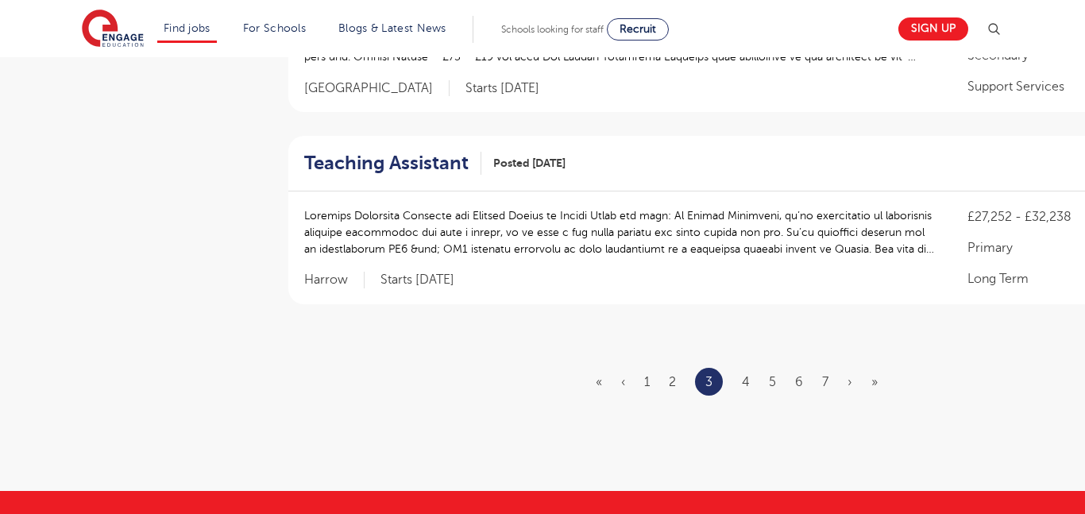
click at [750, 368] on ul "« ‹ 1 2 3 4 5 6 7 › »" at bounding box center [745, 382] width 301 height 28
click at [744, 375] on link "4" at bounding box center [746, 382] width 8 height 14
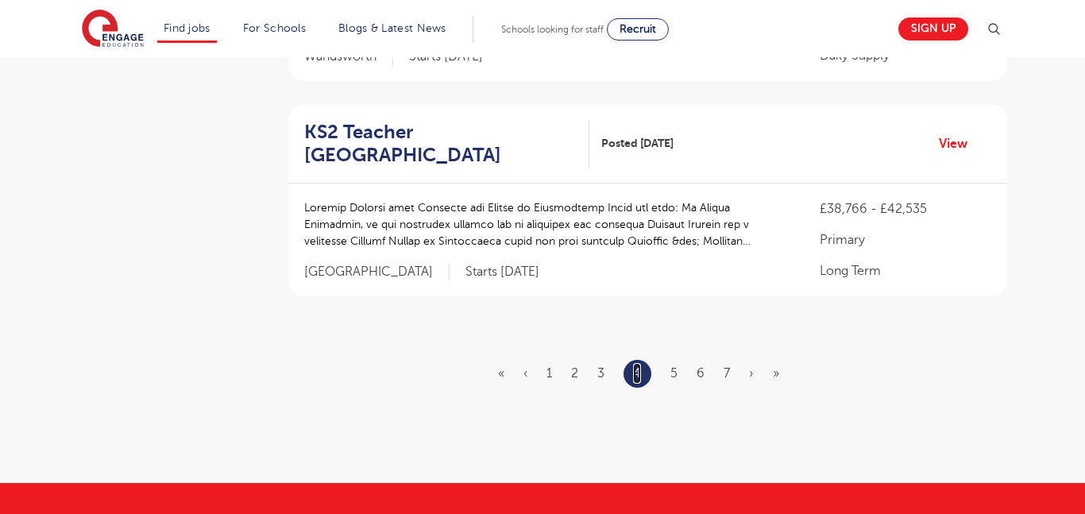
scroll to position [1853, 0]
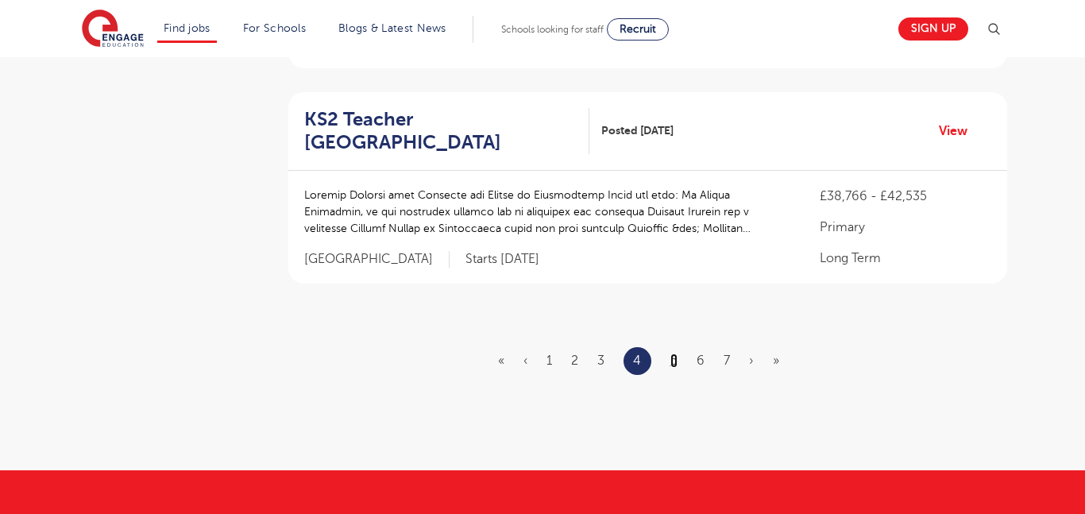
click at [673, 361] on link "5" at bounding box center [673, 360] width 7 height 14
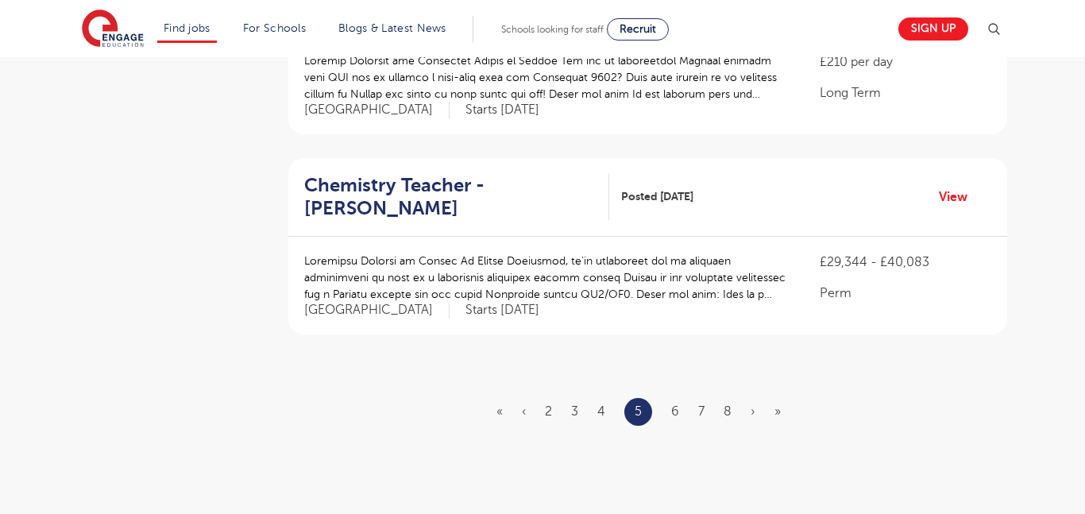
scroll to position [1867, 0]
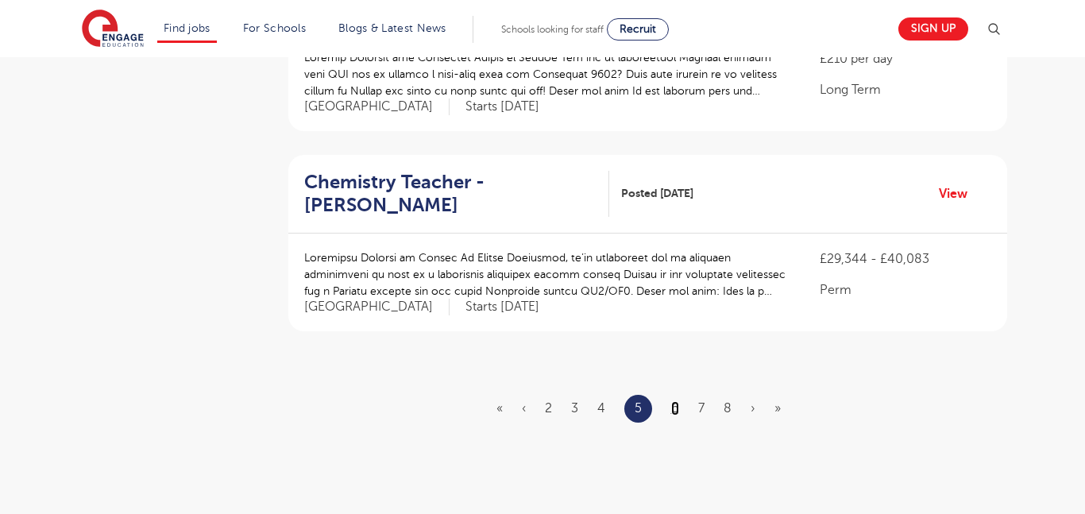
click at [674, 403] on link "6" at bounding box center [675, 408] width 8 height 14
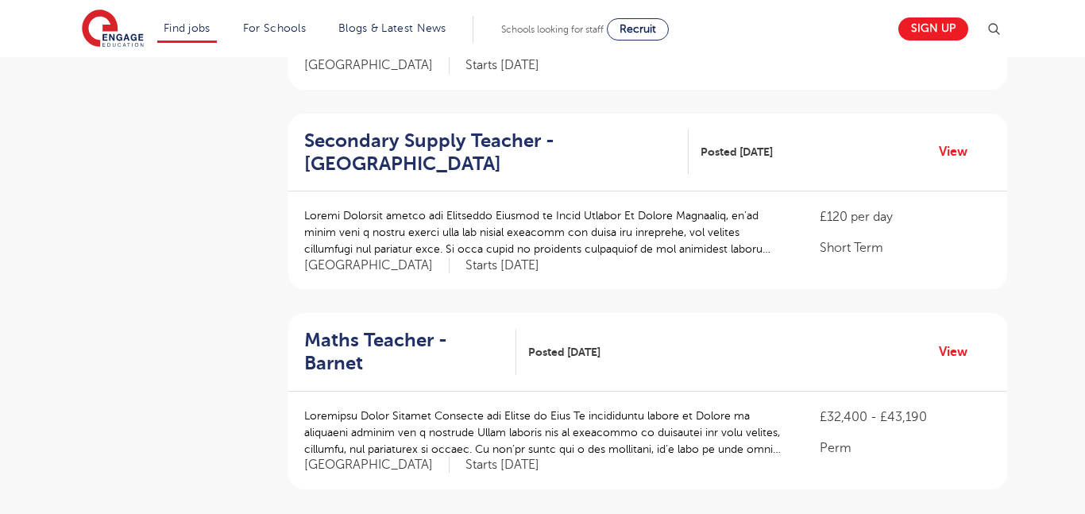
scroll to position [1704, 0]
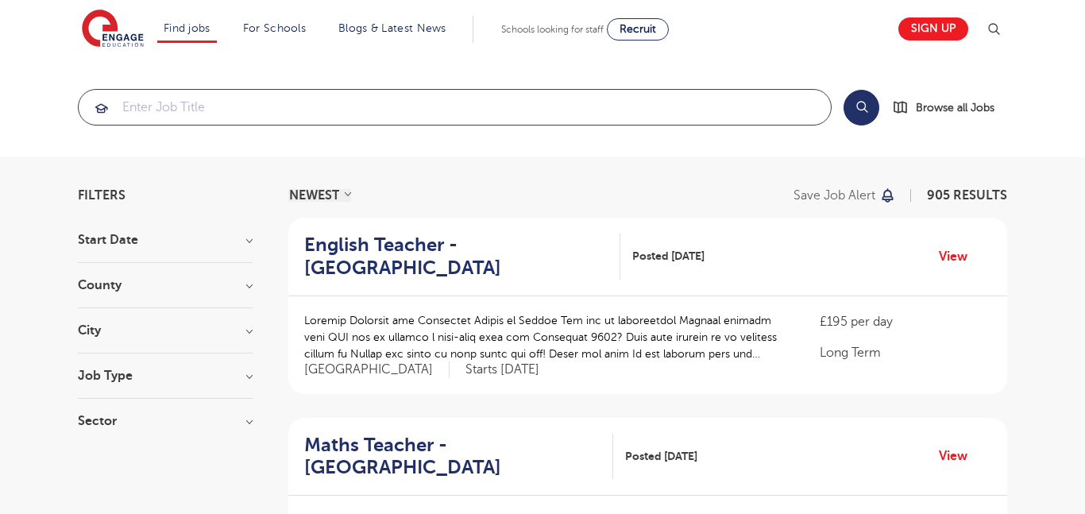
click at [492, 102] on input "search" at bounding box center [455, 107] width 752 height 35
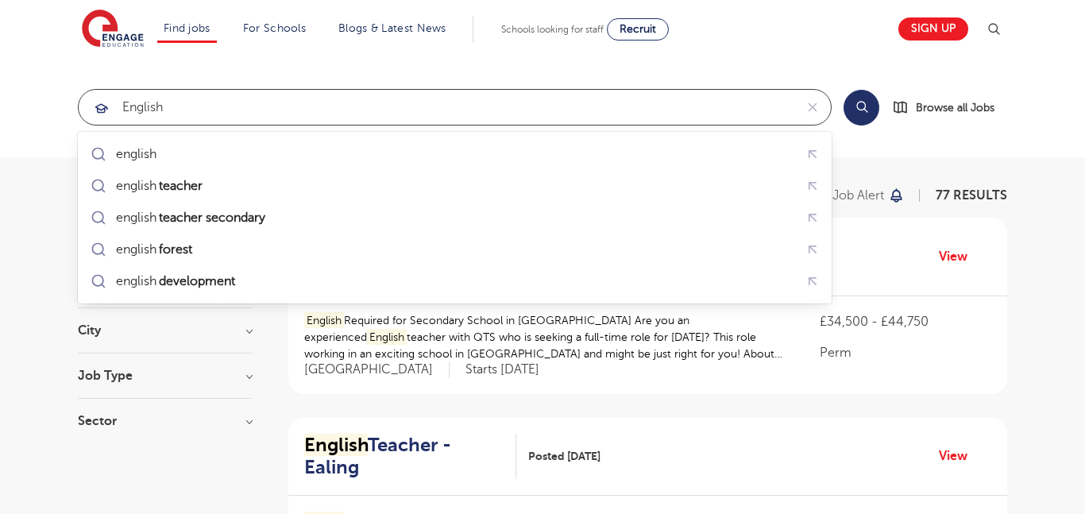
type input "english"
click button "Submit" at bounding box center [0, 0] width 0 height 0
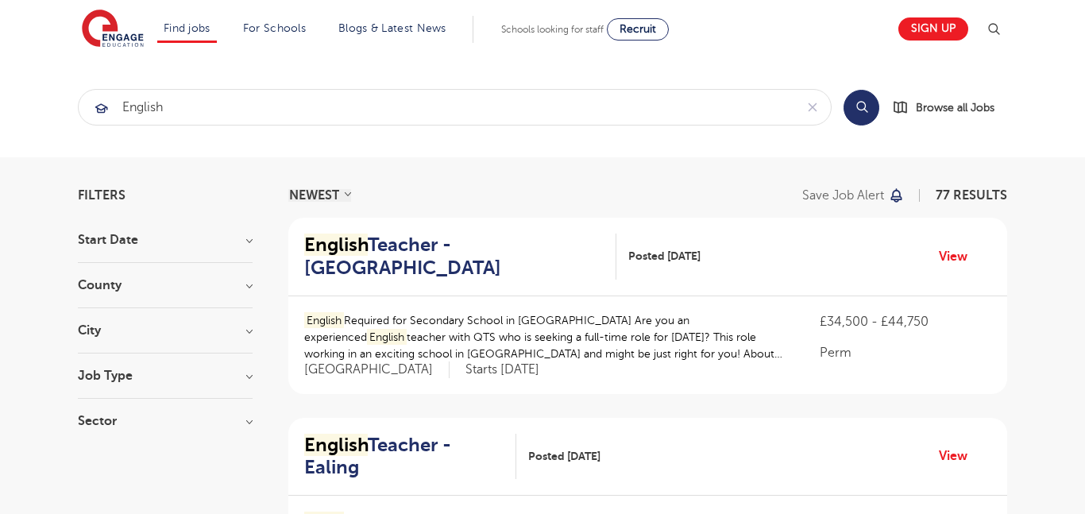
scroll to position [1, 0]
click at [342, 194] on select "NEWEST OLDEST" at bounding box center [319, 194] width 63 height 13
select select "vacancy_date_asc"
click at [288, 188] on select "NEWEST OLDEST" at bounding box center [319, 194] width 63 height 13
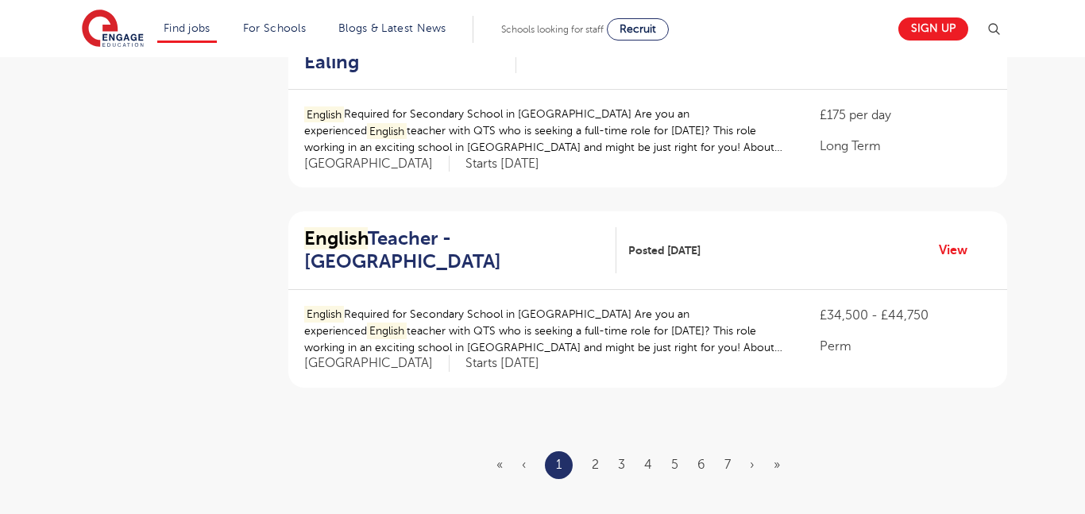
scroll to position [1835, 0]
click at [505, 310] on div "English Required for Secondary School in London Are you an experienced English …" at bounding box center [546, 338] width 484 height 66
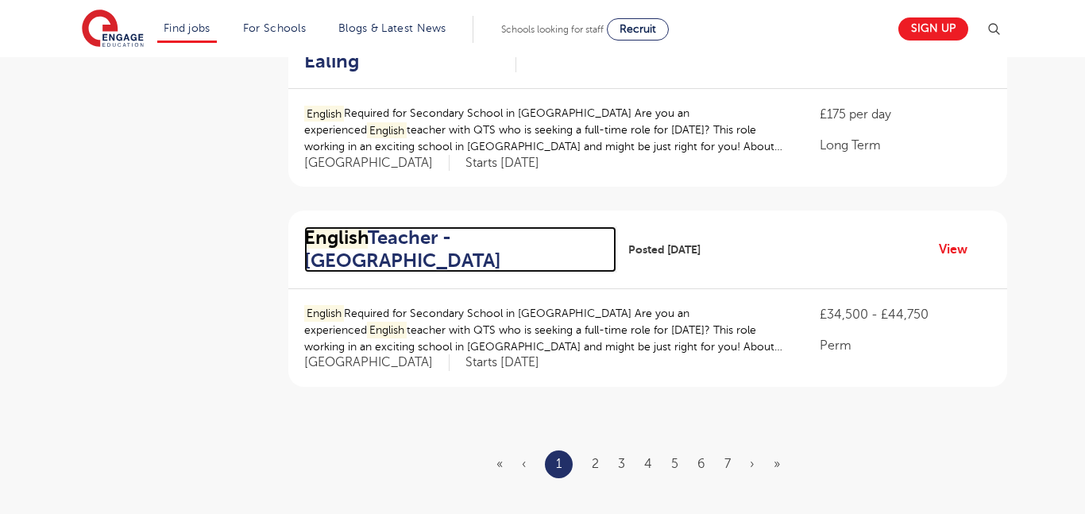
click at [461, 226] on h2 "English Teacher - Waltham Forest" at bounding box center [453, 249] width 299 height 46
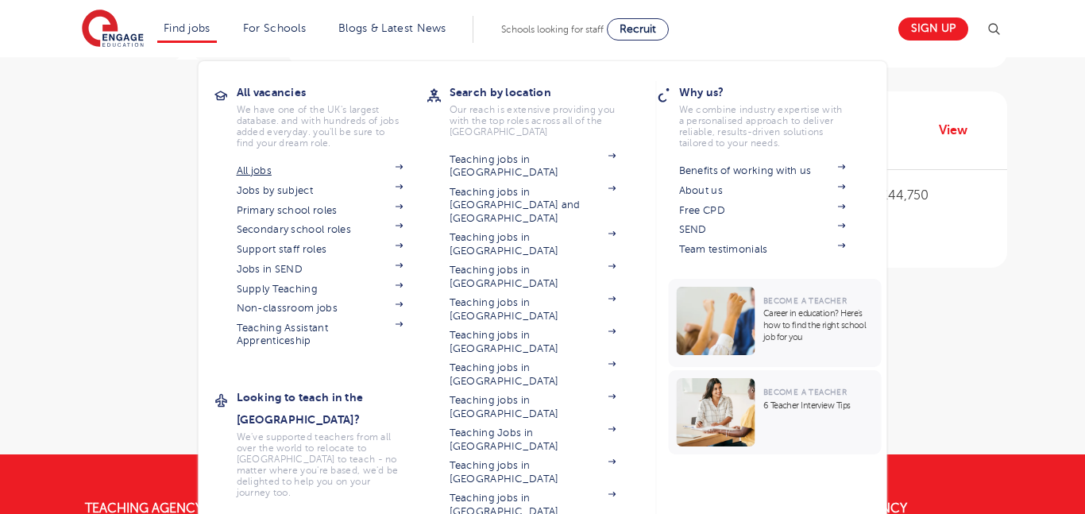
scroll to position [1964, 0]
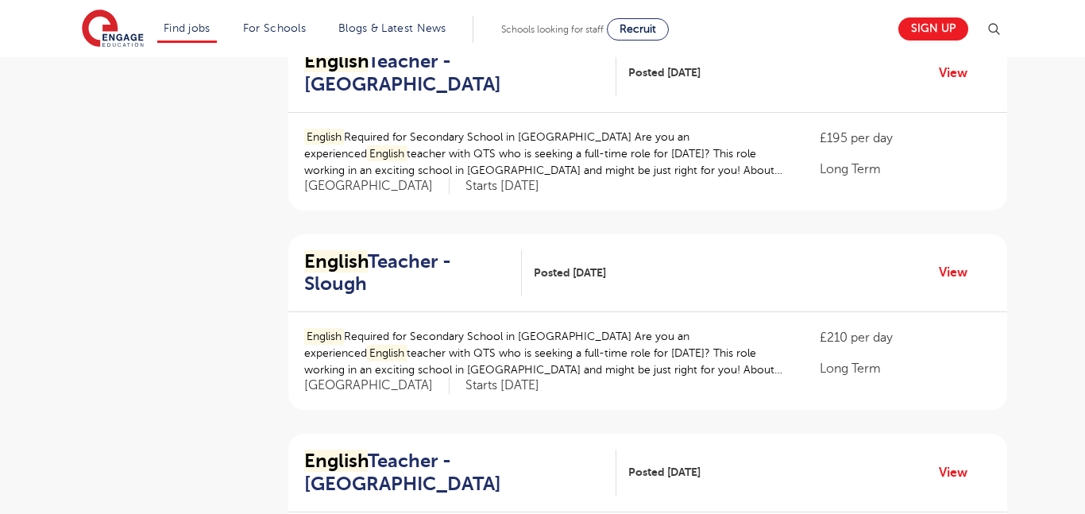
scroll to position [1216, 0]
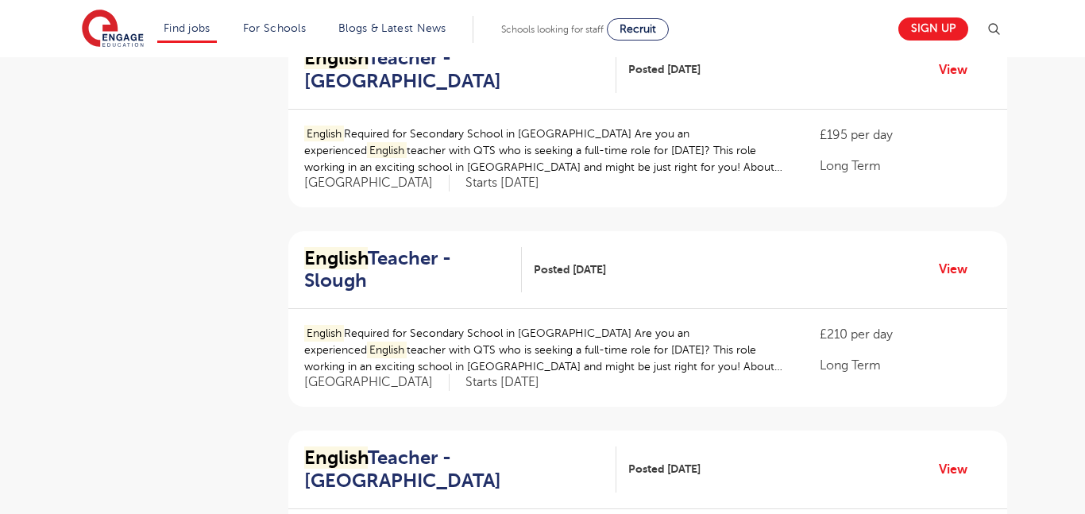
click at [618, 325] on p "English Required for Secondary School in London Are you an experienced English …" at bounding box center [546, 350] width 484 height 50
click at [421, 247] on h2 "English Teacher - Slough" at bounding box center [406, 270] width 205 height 46
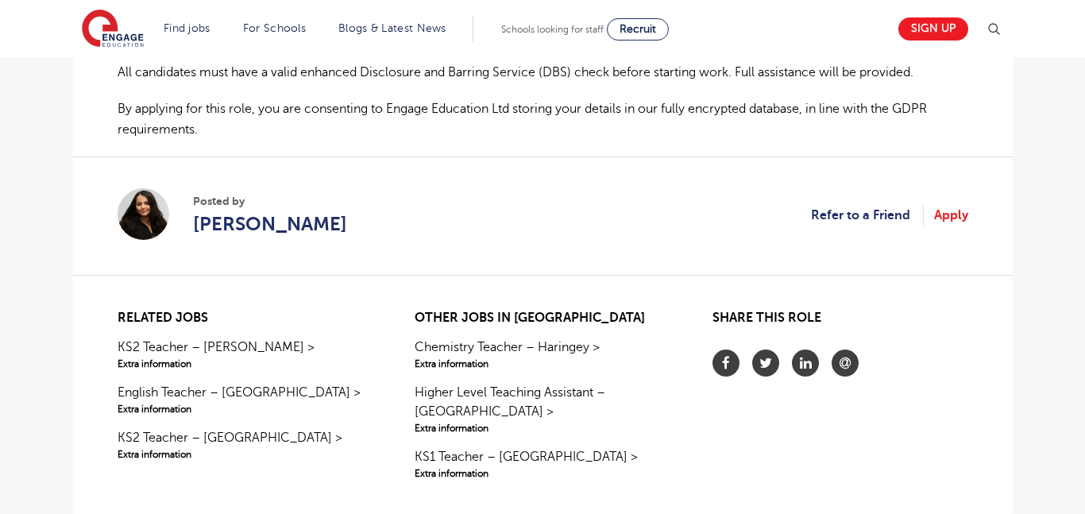
scroll to position [1163, 0]
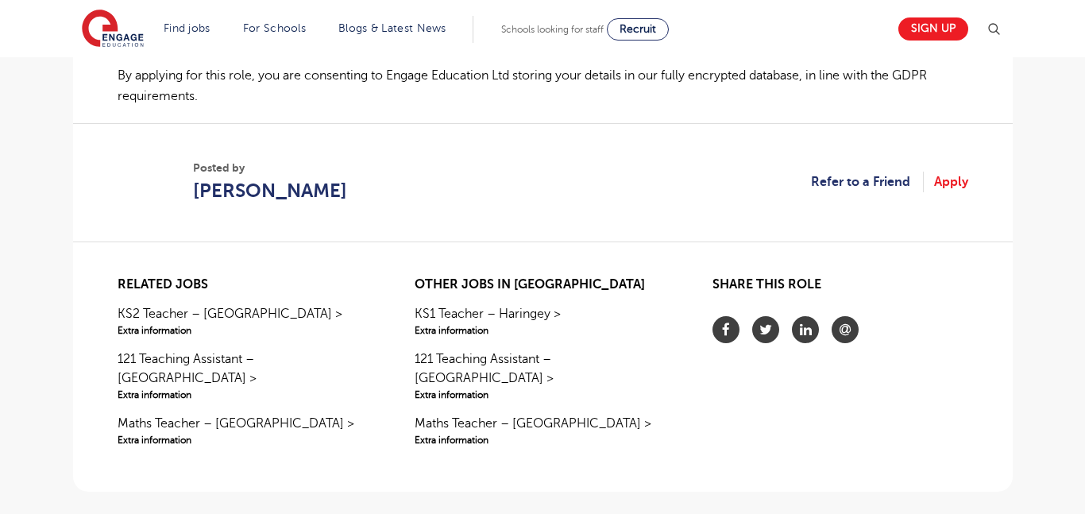
scroll to position [1177, 0]
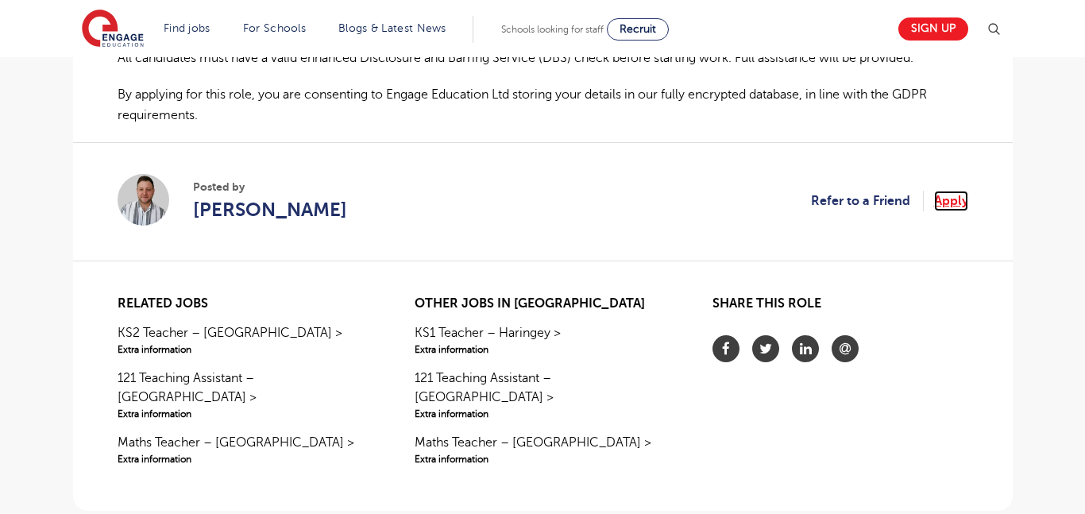
click at [953, 199] on link "Apply" at bounding box center [951, 201] width 34 height 21
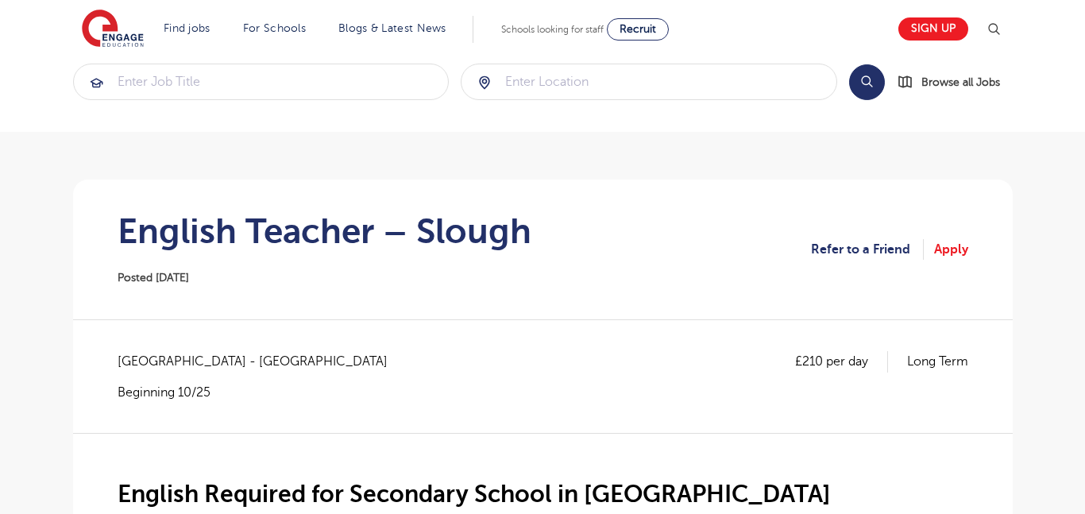
scroll to position [0, 0]
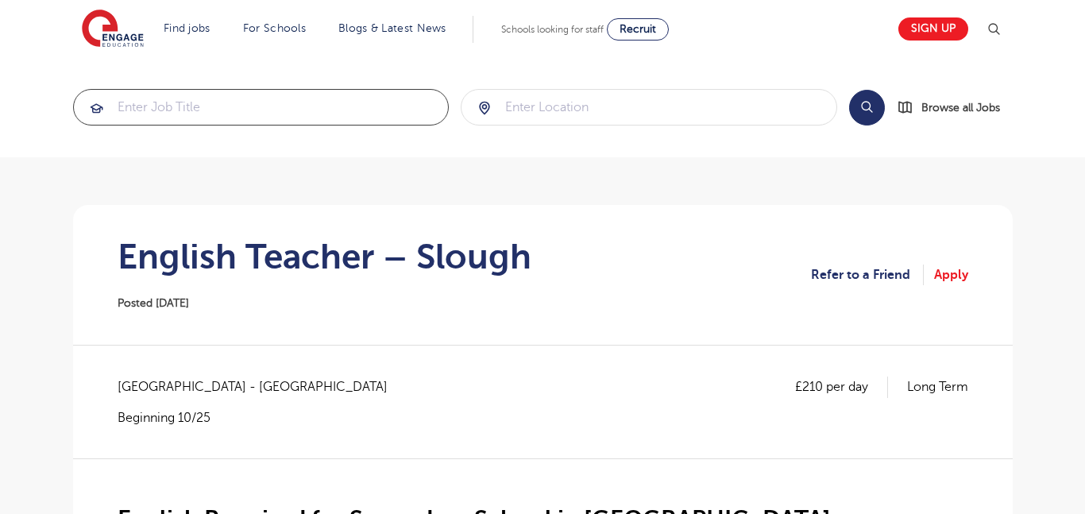
click at [286, 102] on input "search" at bounding box center [261, 107] width 375 height 35
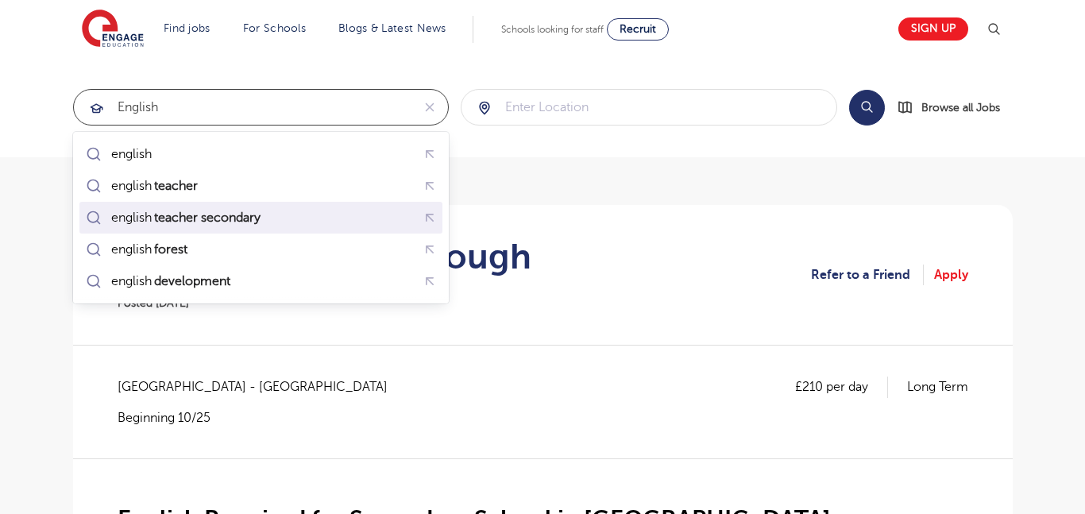
click at [295, 214] on div "english teacher secondary" at bounding box center [261, 218] width 357 height 25
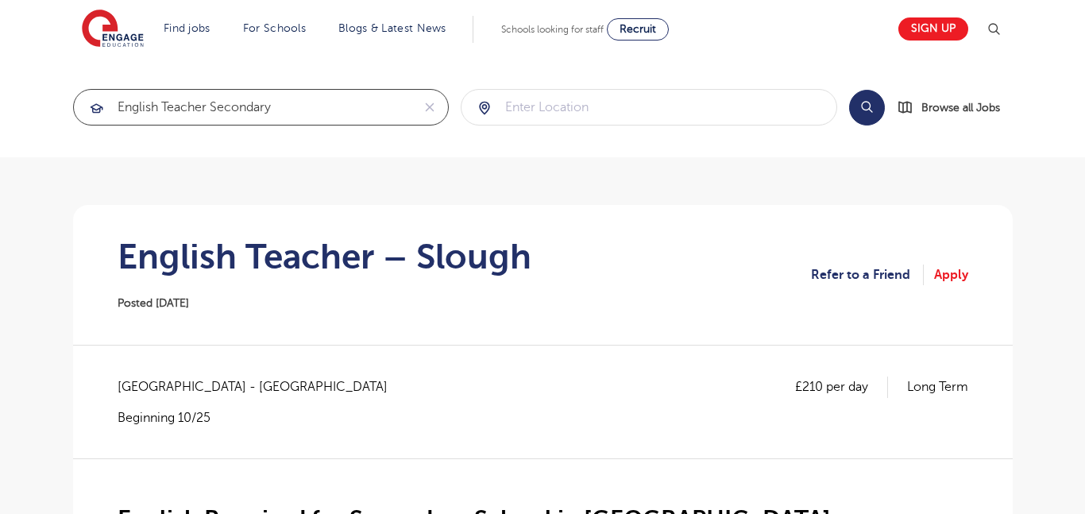
type input "english teacher secondary"
click at [542, 120] on input "search" at bounding box center [648, 107] width 375 height 35
click at [861, 112] on button "Search" at bounding box center [867, 108] width 36 height 36
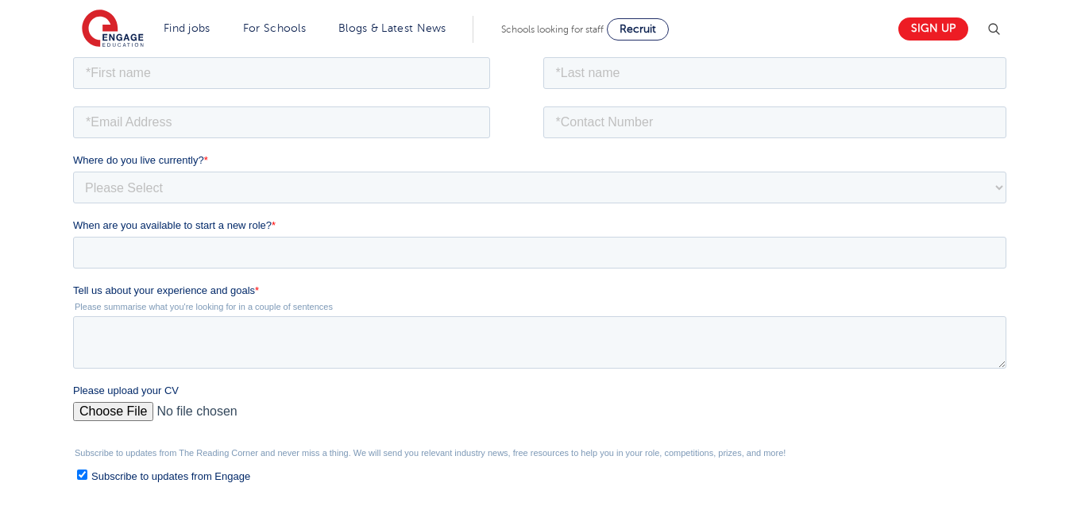
scroll to position [286, 0]
click at [586, 333] on textarea "Tell us about your experience and goals *" at bounding box center [538, 342] width 933 height 52
paste textarea "I am an English teacher with over twelve years of classroom experience, nine of…"
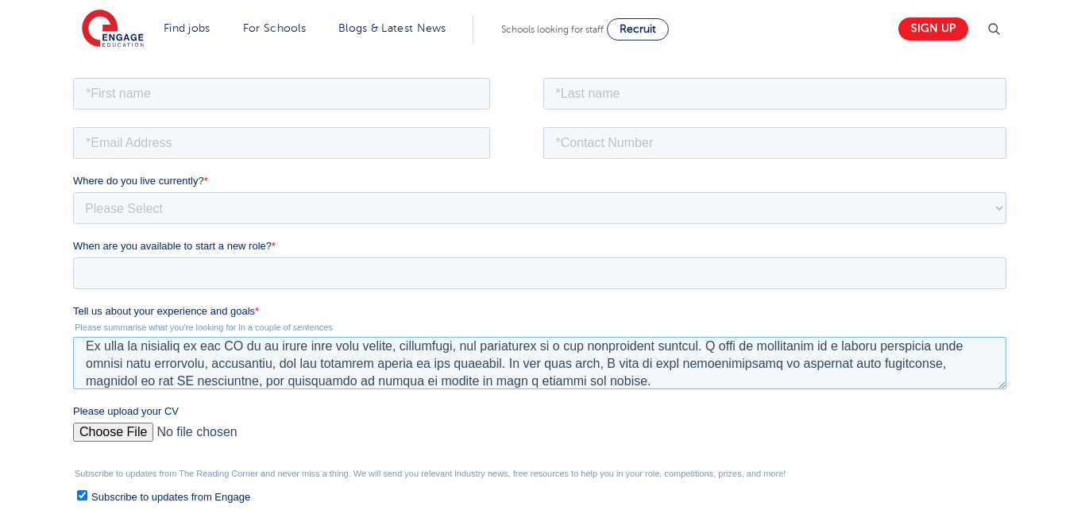
scroll to position [263, 0]
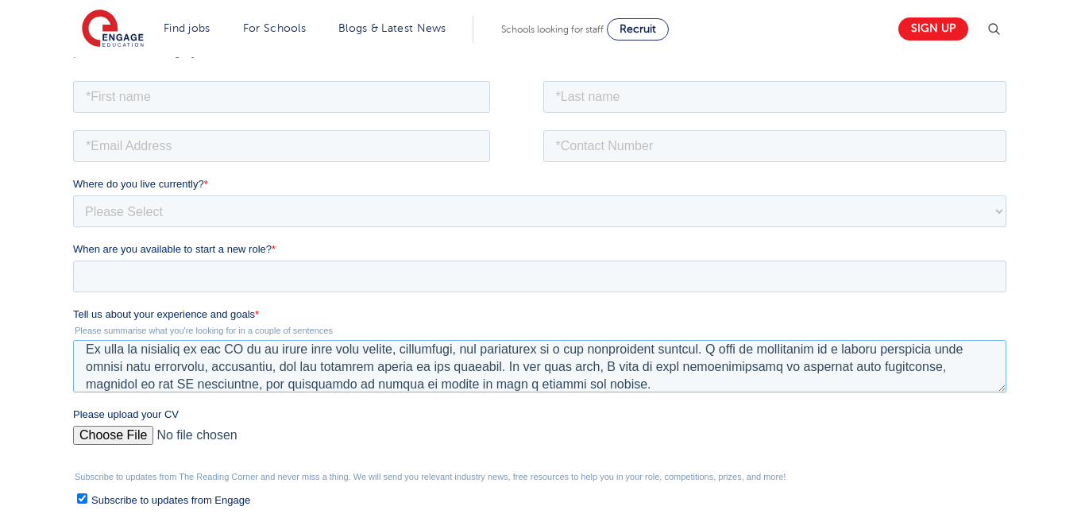
type textarea "I am an English teacher with over twelve years of classroom experience, nine of…"
click at [1003, 395] on fieldset "Tell us about your experience and goals * Please summarise what you're looking …" at bounding box center [541, 356] width 939 height 100
drag, startPoint x: 1004, startPoint y: 387, endPoint x: 1012, endPoint y: 403, distance: 17.0
click at [1012, 403] on html "Job Position Job Sector Job ID Job Number Job Owner Where do you live currently…" at bounding box center [541, 372] width 939 height 590
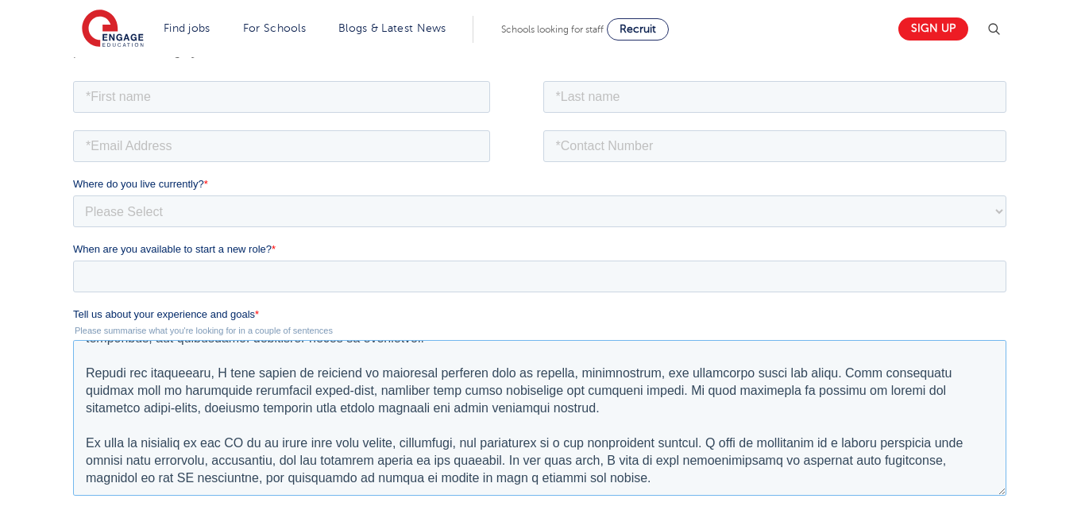
scroll to position [105, 0]
drag, startPoint x: 1001, startPoint y: 391, endPoint x: 1004, endPoint y: 496, distance: 104.9
click at [1004, 496] on textarea "Tell us about your experience and goals *" at bounding box center [538, 417] width 933 height 157
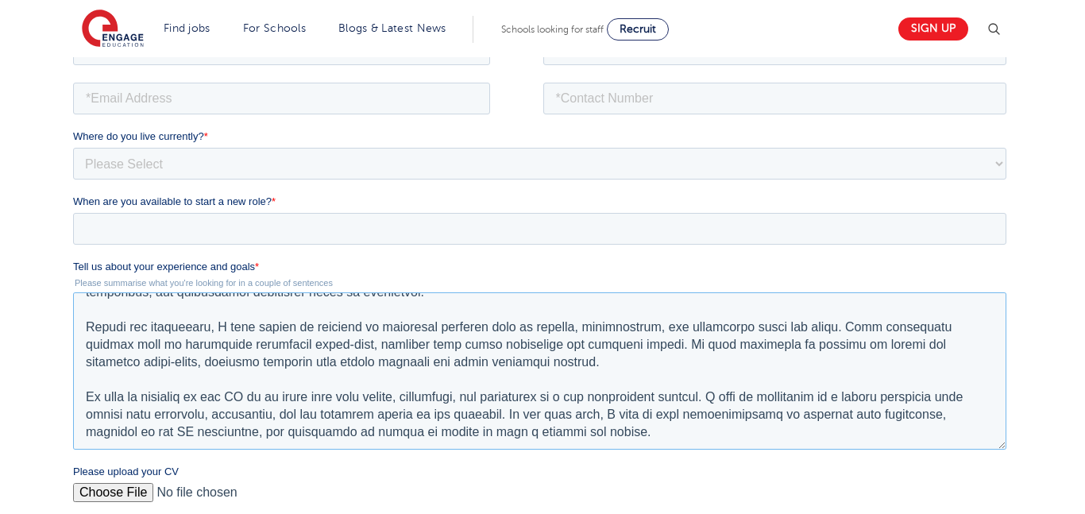
scroll to position [312, 0]
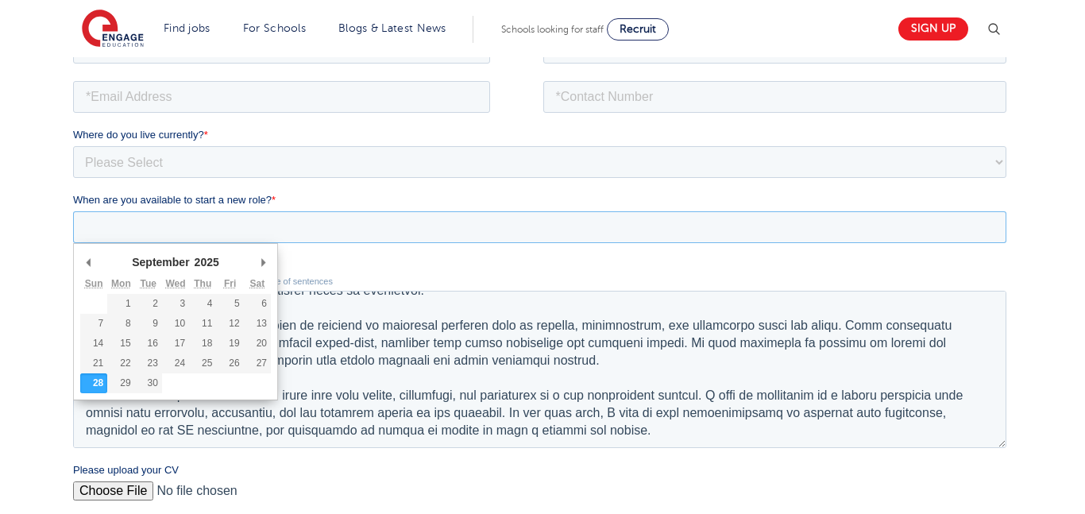
click at [464, 233] on input "When are you available to start a new role? *" at bounding box center [538, 226] width 933 height 32
type div "2025-09-29"
type input "2025/09/29"
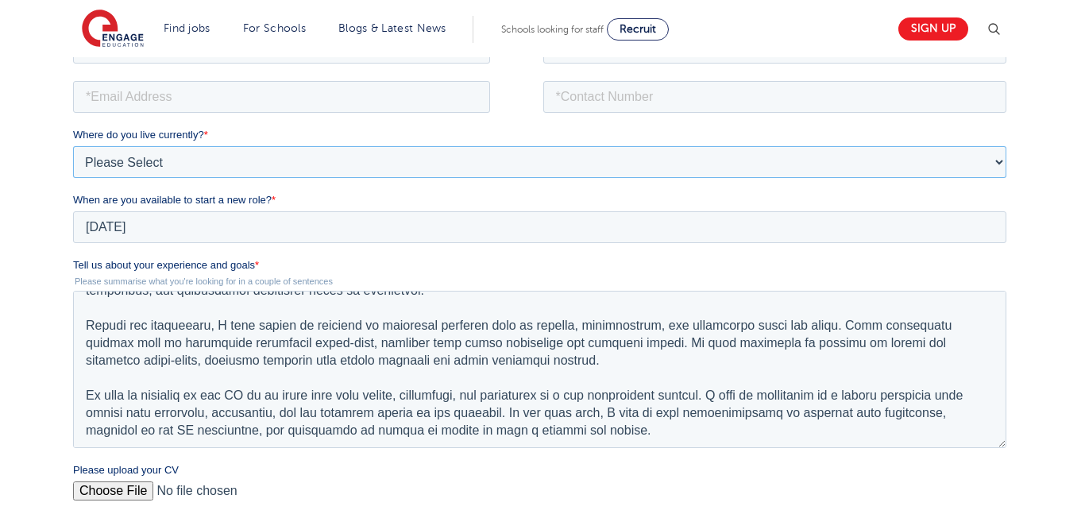
click at [206, 156] on select "Please Select UK Canada Ireland Australia New Zealand Europe USA South Africa J…" at bounding box center [538, 161] width 933 height 32
select select "USA"
click at [72, 145] on select "Please Select UK Canada Ireland Australia New Zealand Europe USA South Africa J…" at bounding box center [538, 161] width 933 height 32
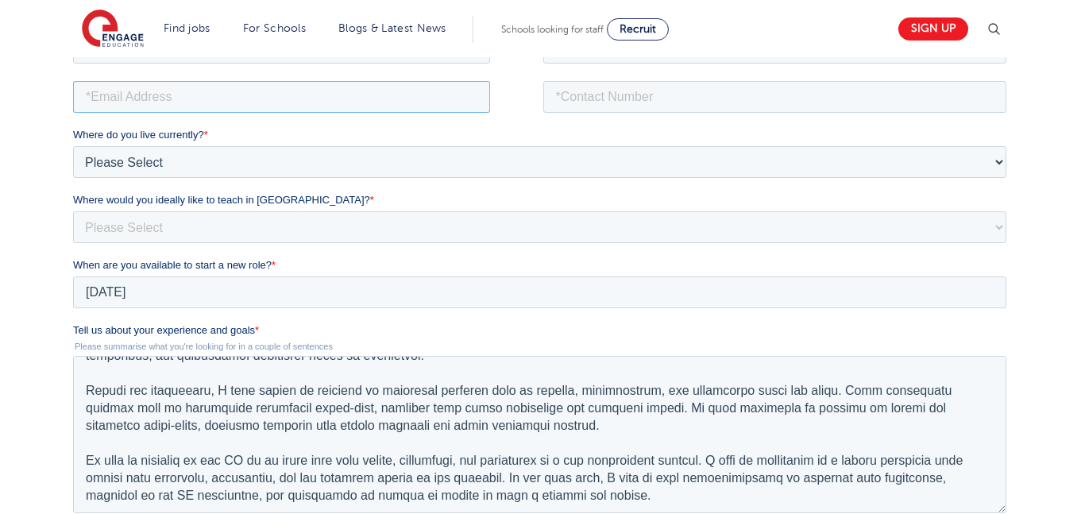
click at [204, 99] on input "email" at bounding box center [280, 96] width 417 height 32
type input "hafsah_kb@hotmail.com"
type input "Hafsah"
type input "Brown"
type input "18636236490"
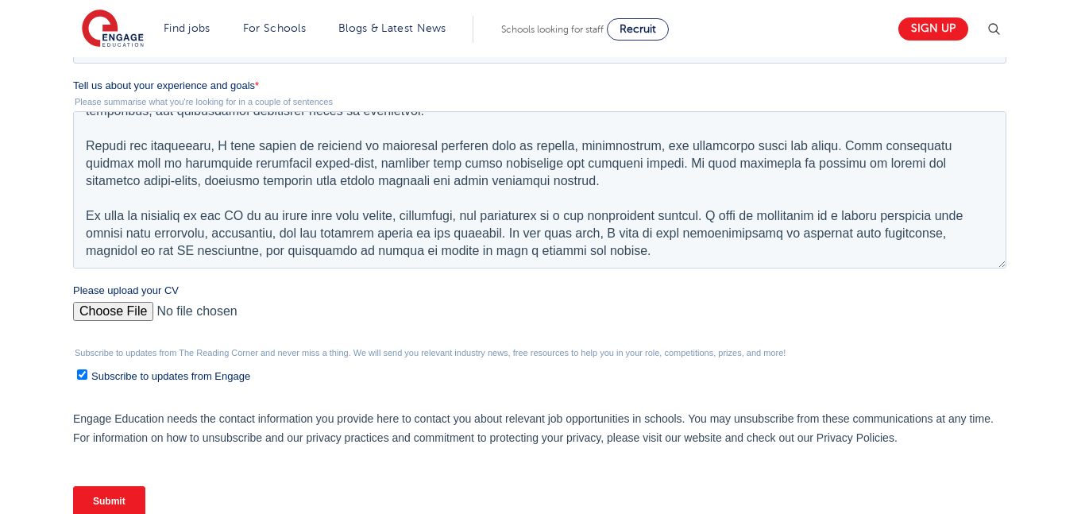
scroll to position [571, 0]
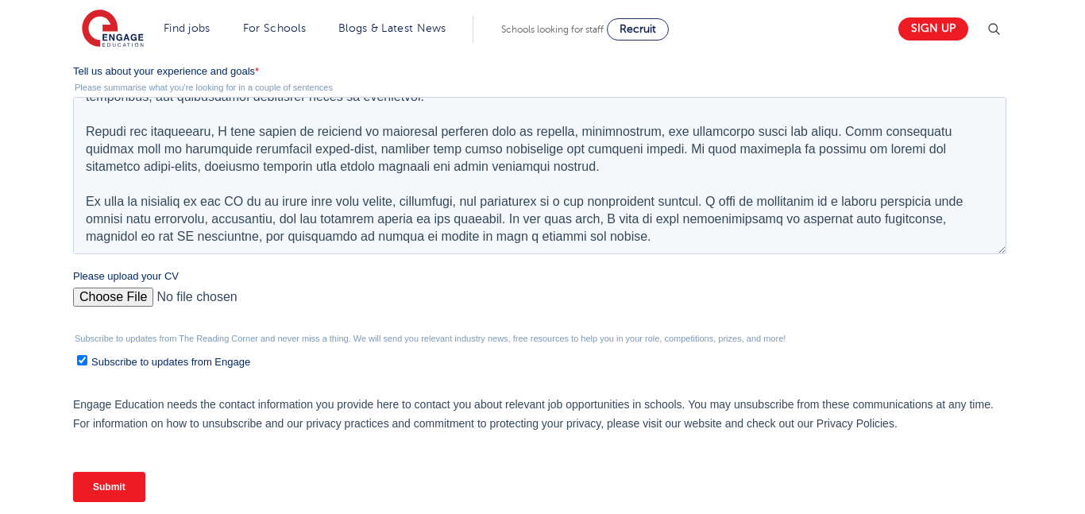
click at [129, 294] on input "Please upload your CV" at bounding box center [538, 303] width 933 height 32
type input "C:\fakepath\Resume Hafsah Brown (Ms.) 2025 (1).pdf"
click at [80, 365] on input "Subscribe to updates from Engage" at bounding box center [81, 360] width 10 height 10
checkbox input "false"
click at [108, 480] on input "Submit" at bounding box center [108, 487] width 72 height 30
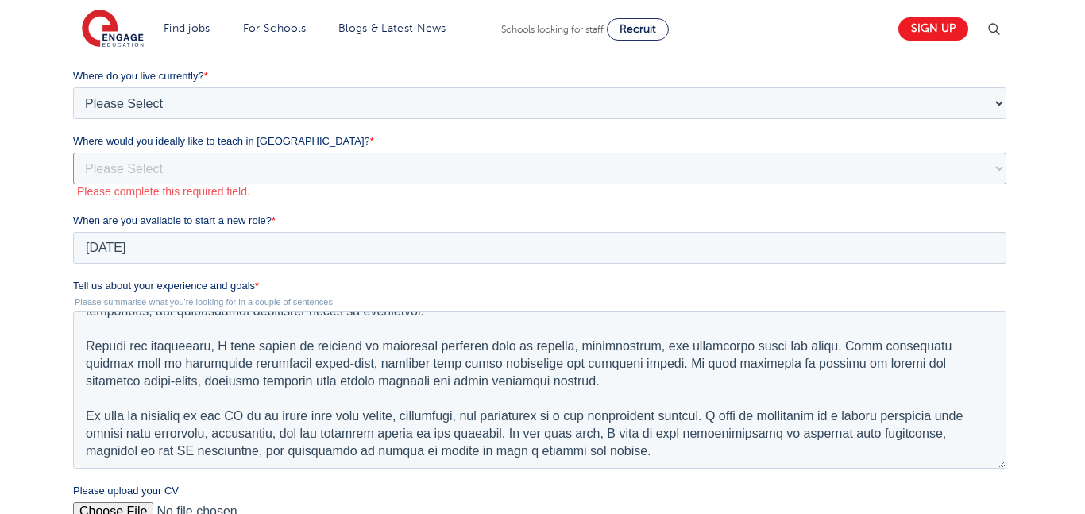
scroll to position [356, 0]
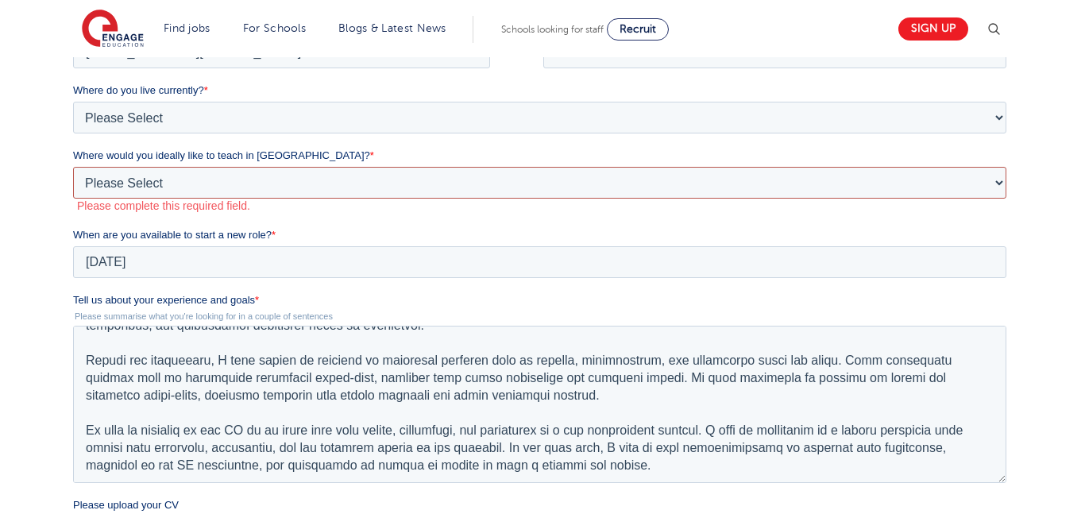
click at [113, 190] on select "Please Select I'm flexible! London Any city in England Greater London/Home Coun…" at bounding box center [538, 183] width 933 height 32
select select "Flexible"
click at [72, 183] on select "Please Select I'm flexible! London Any city in England Greater London/Home Coun…" at bounding box center [538, 183] width 933 height 32
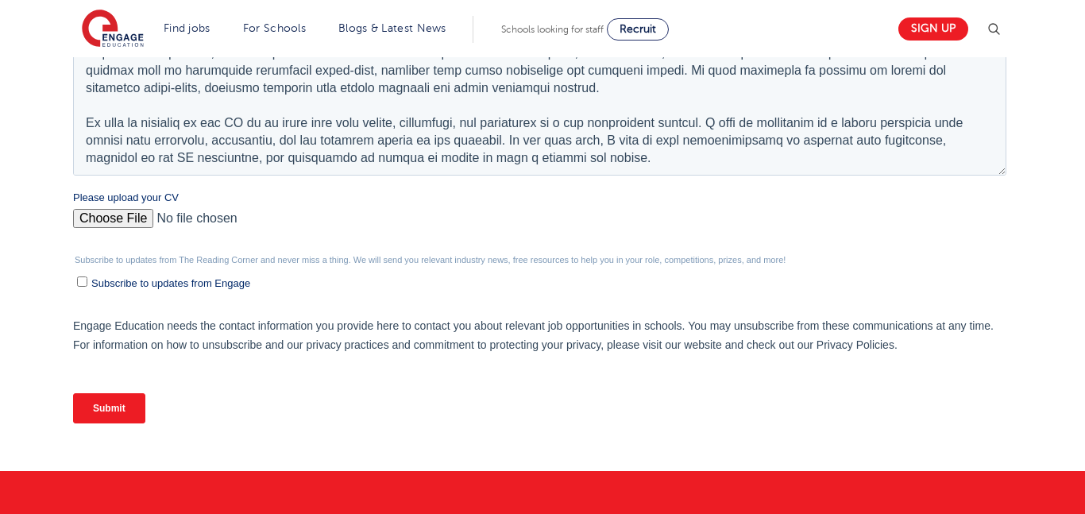
scroll to position [703, 0]
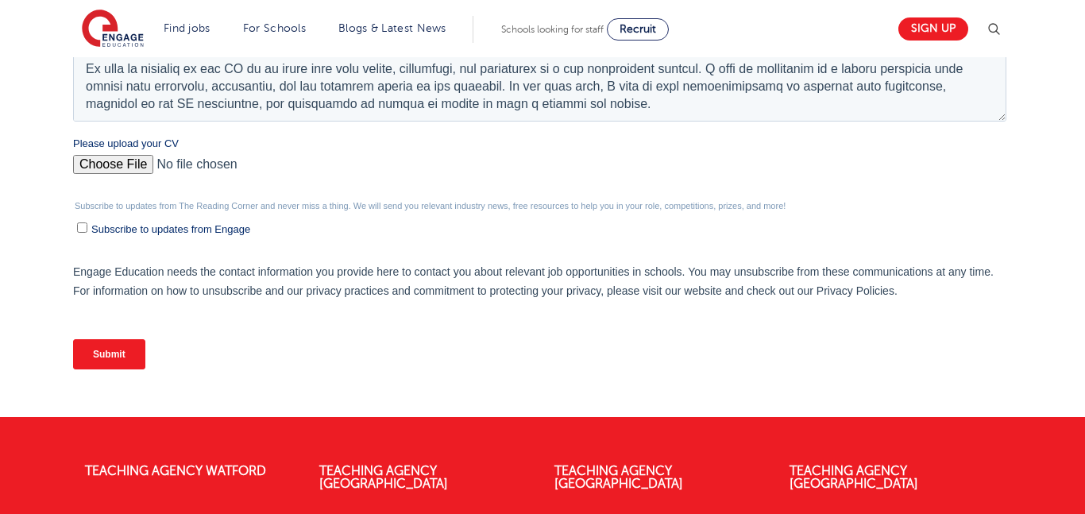
click at [95, 355] on input "Submit" at bounding box center [108, 354] width 72 height 30
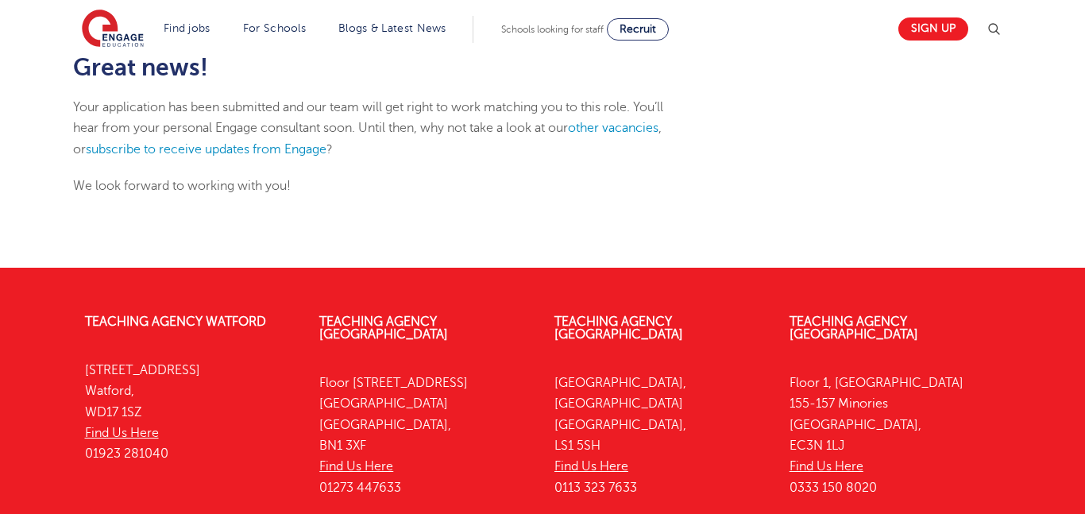
scroll to position [231, 0]
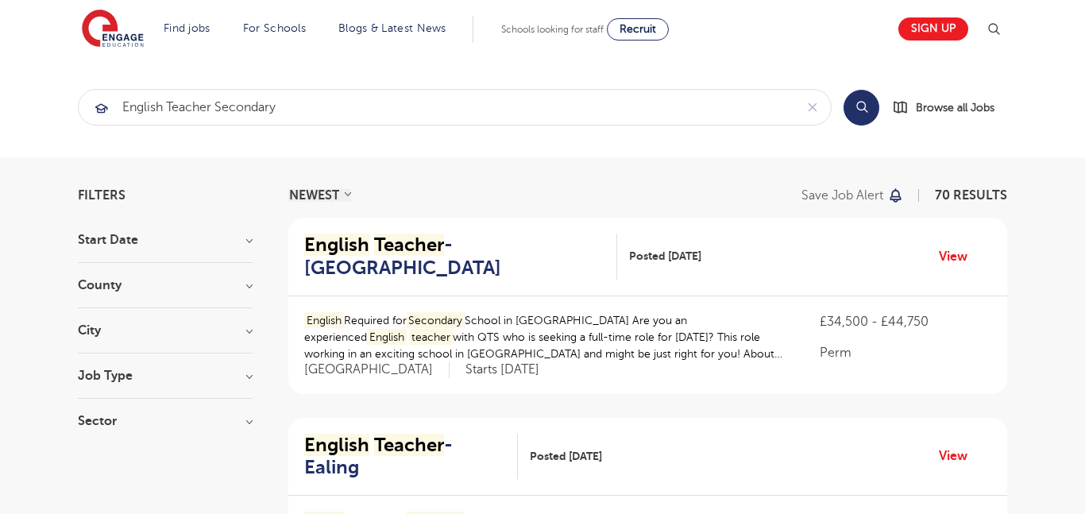
click at [347, 195] on div "NEWEST OLDEST" at bounding box center [319, 195] width 63 height 13
click at [127, 280] on h3 "County" at bounding box center [165, 285] width 175 height 13
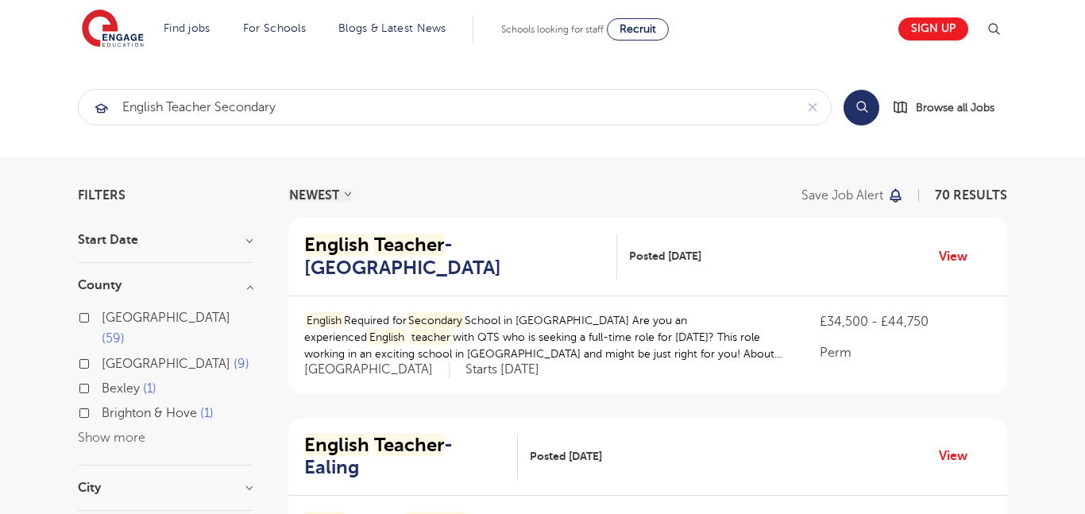
click at [102, 318] on label "London 59" at bounding box center [177, 328] width 151 height 42
click at [102, 318] on input "London 59" at bounding box center [107, 315] width 10 height 10
checkbox input "true"
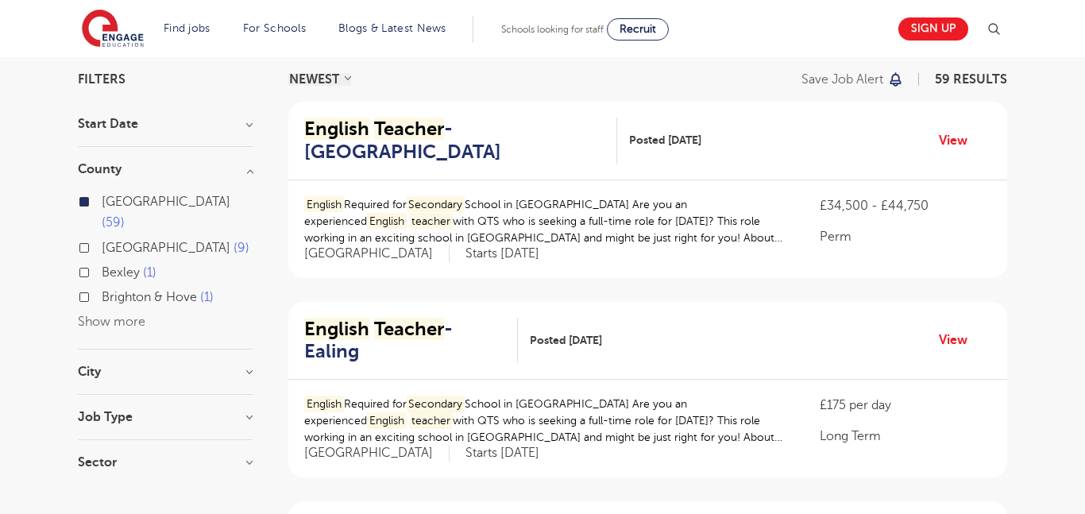
scroll to position [129, 0]
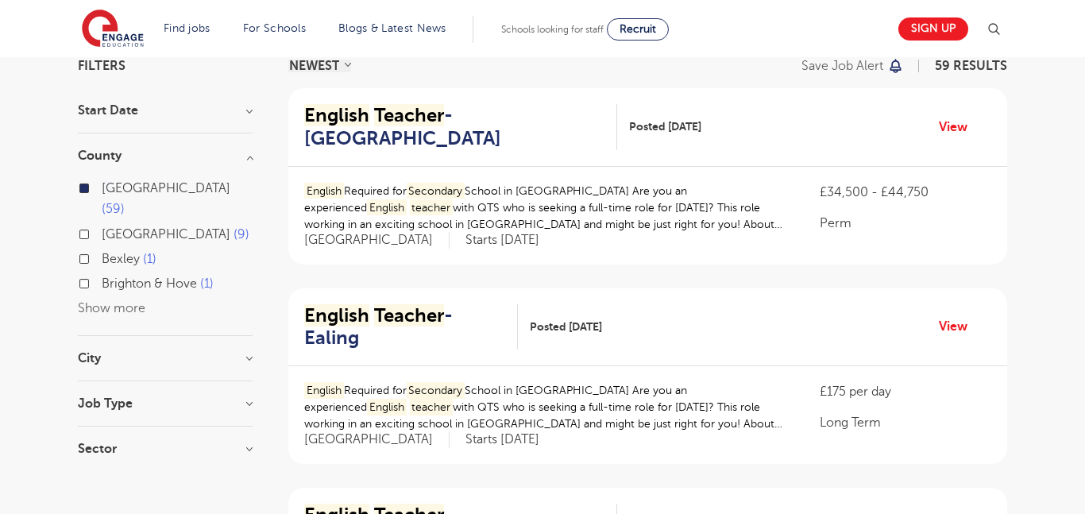
click at [159, 352] on div "City Brent 9 Ealing 9 Havering 9 Hillingdon 9 Waltham Forest 9 Show more" at bounding box center [165, 366] width 175 height 29
click at [249, 352] on h3 "City" at bounding box center [165, 358] width 175 height 13
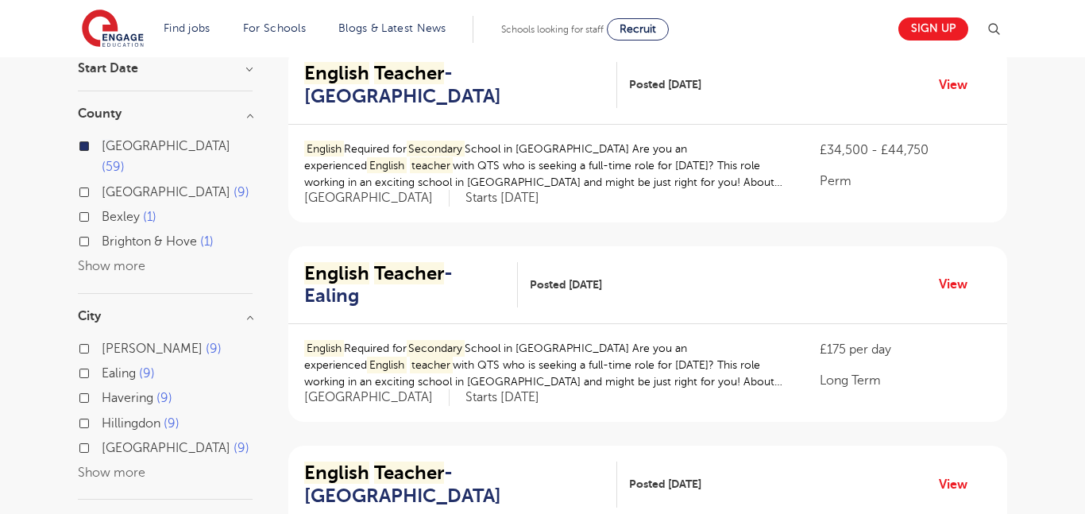
scroll to position [173, 0]
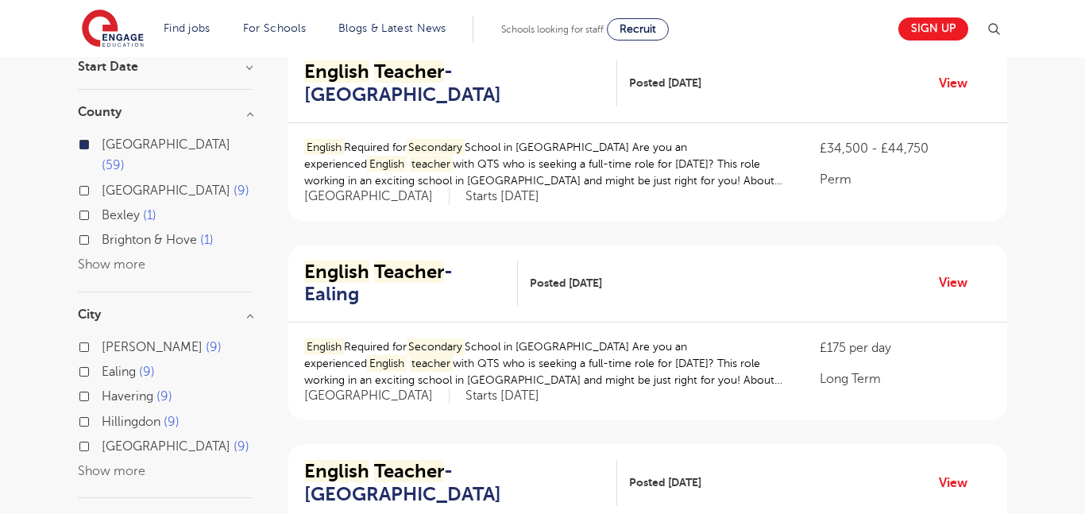
click at [120, 464] on button "Show more" at bounding box center [111, 471] width 67 height 14
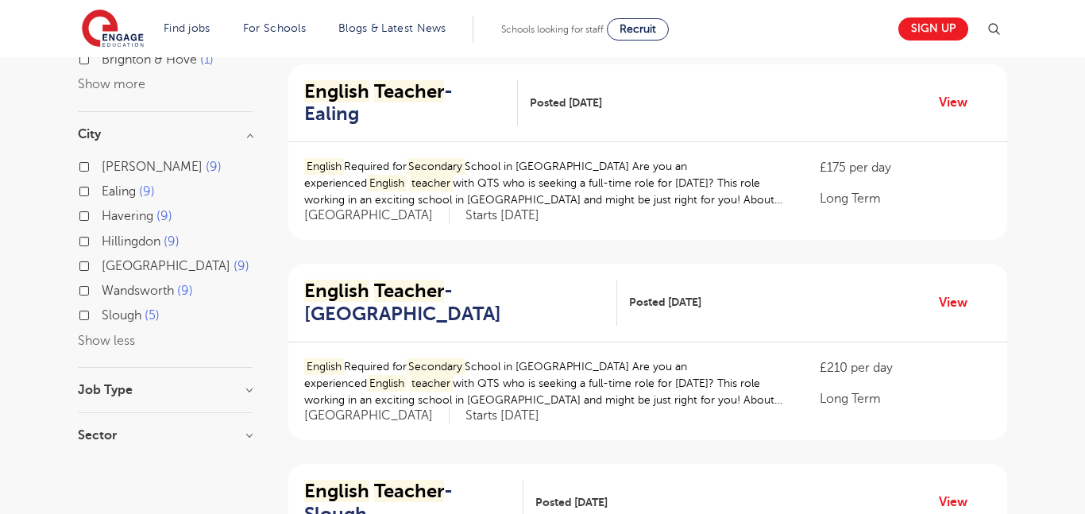
scroll to position [356, 0]
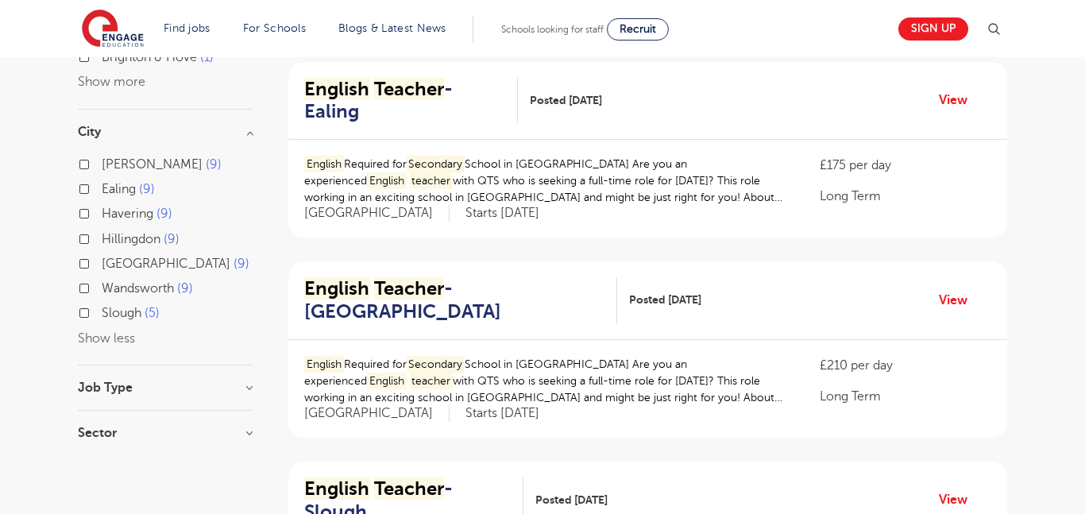
click at [216, 381] on div "Job Type" at bounding box center [165, 395] width 175 height 29
click at [252, 381] on h3 "Job Type" at bounding box center [165, 387] width 175 height 13
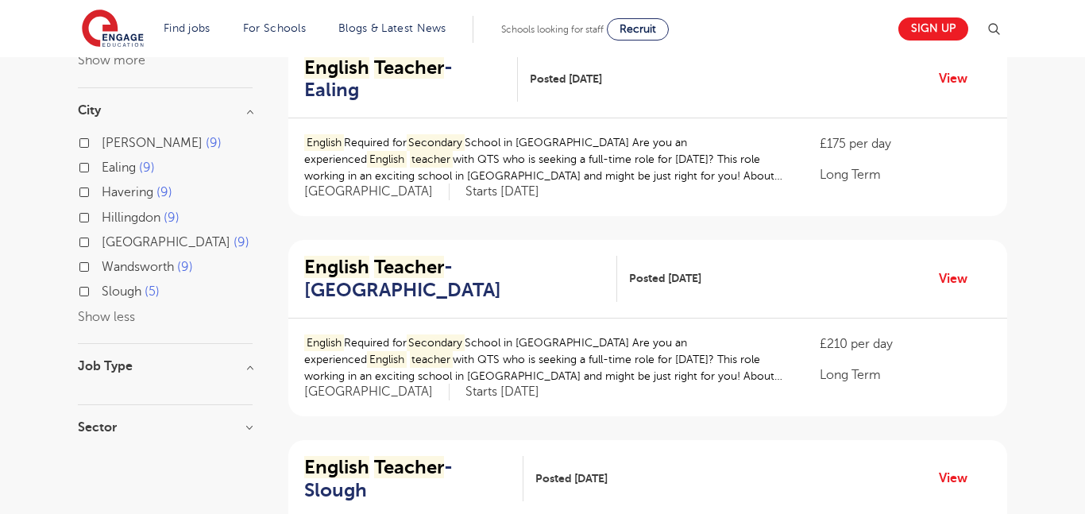
click at [249, 421] on h3 "Sector" at bounding box center [165, 427] width 175 height 13
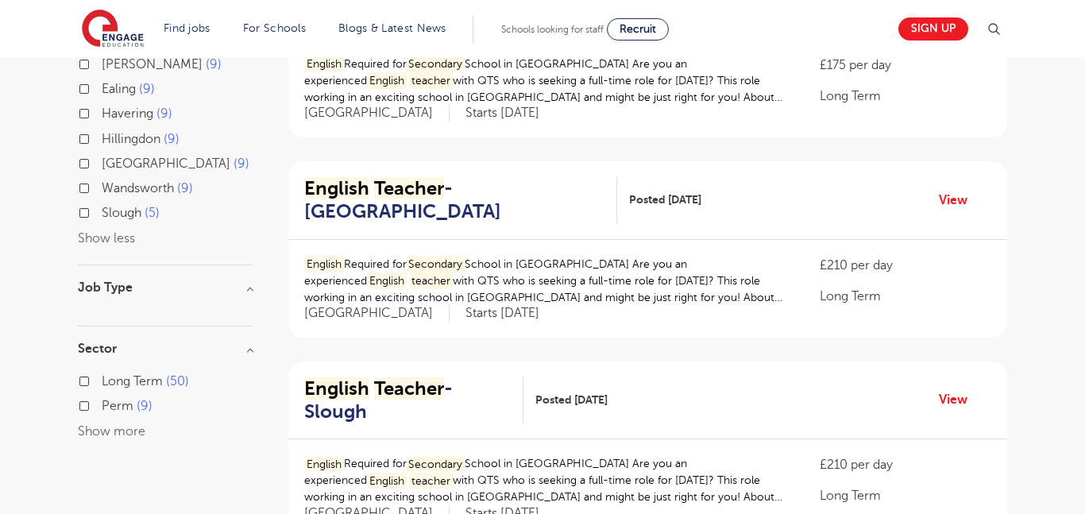
scroll to position [457, 0]
click at [137, 373] on span "Long Term" at bounding box center [132, 380] width 61 height 14
click at [112, 373] on input "Long Term 50" at bounding box center [107, 378] width 10 height 10
checkbox input "true"
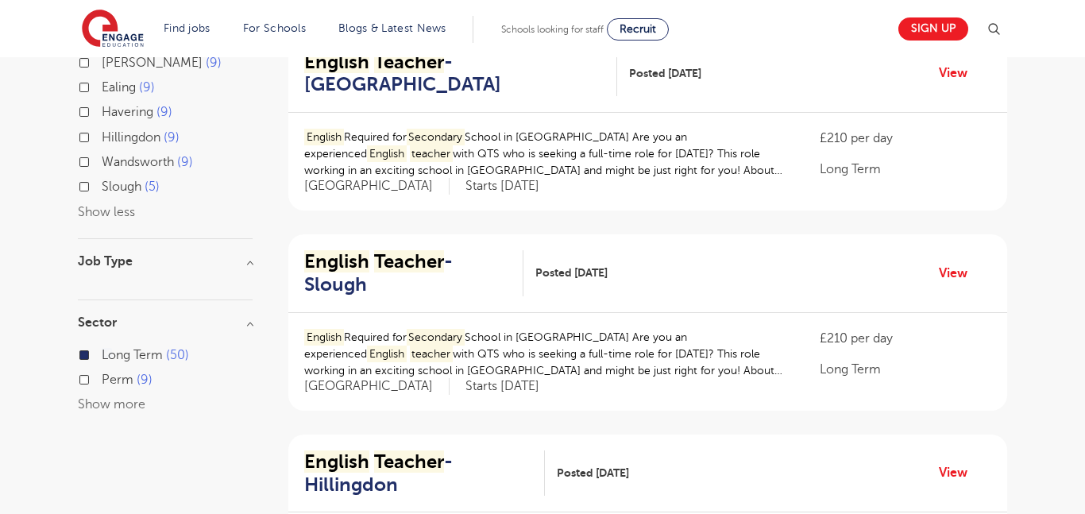
click at [102, 369] on label "Perm 9" at bounding box center [127, 379] width 51 height 21
click at [102, 372] on input "Perm 9" at bounding box center [107, 377] width 10 height 10
checkbox input "true"
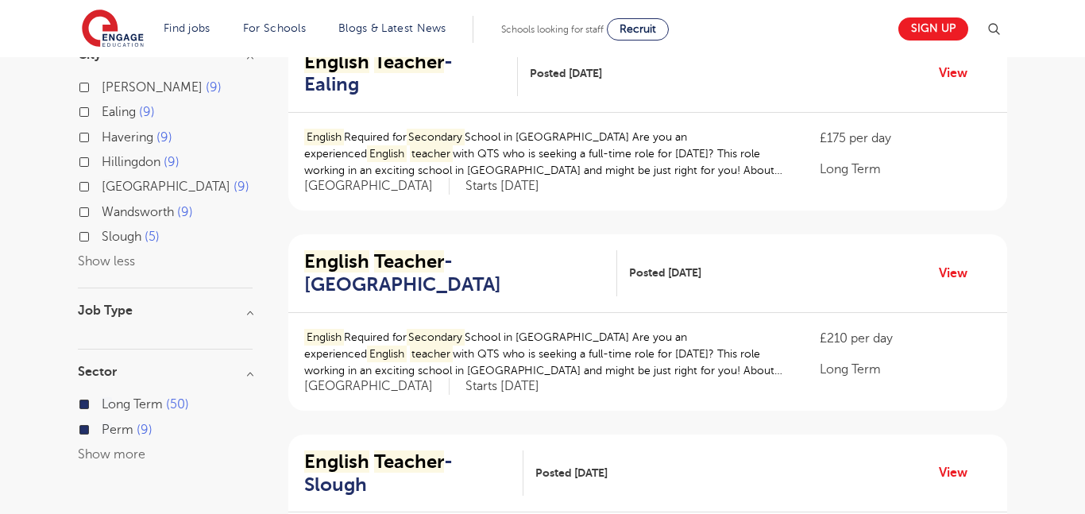
scroll to position [407, 0]
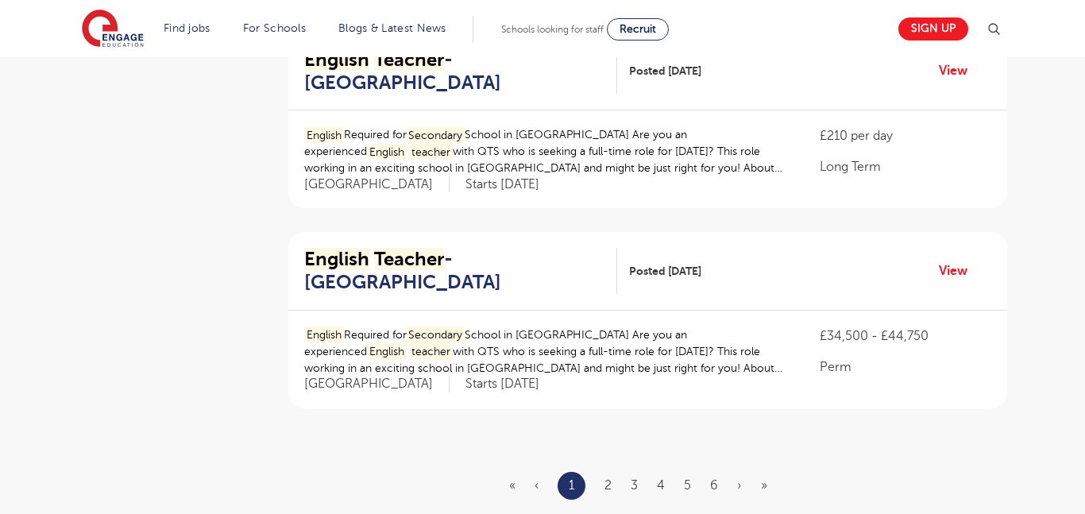
scroll to position [1826, 0]
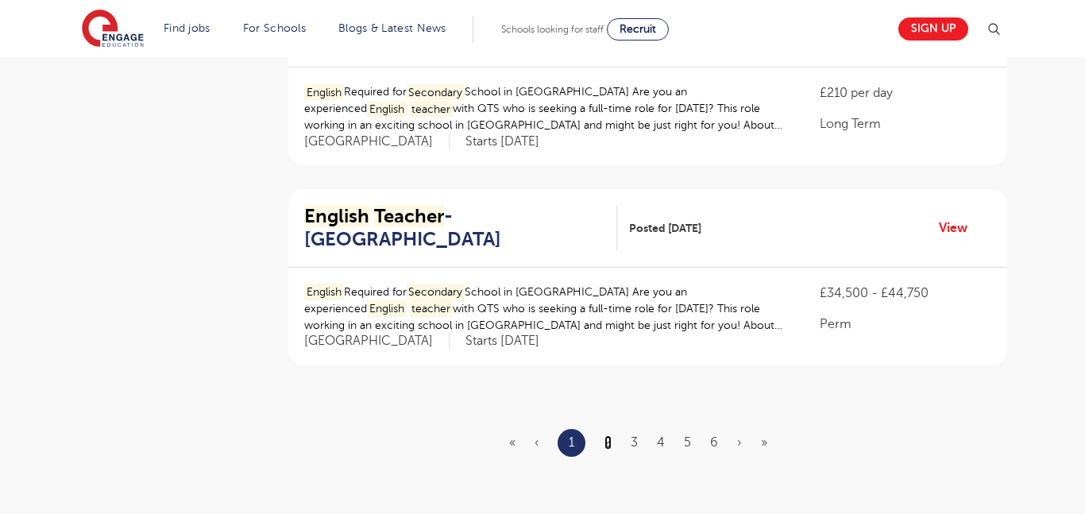
click at [607, 435] on link "2" at bounding box center [607, 442] width 7 height 14
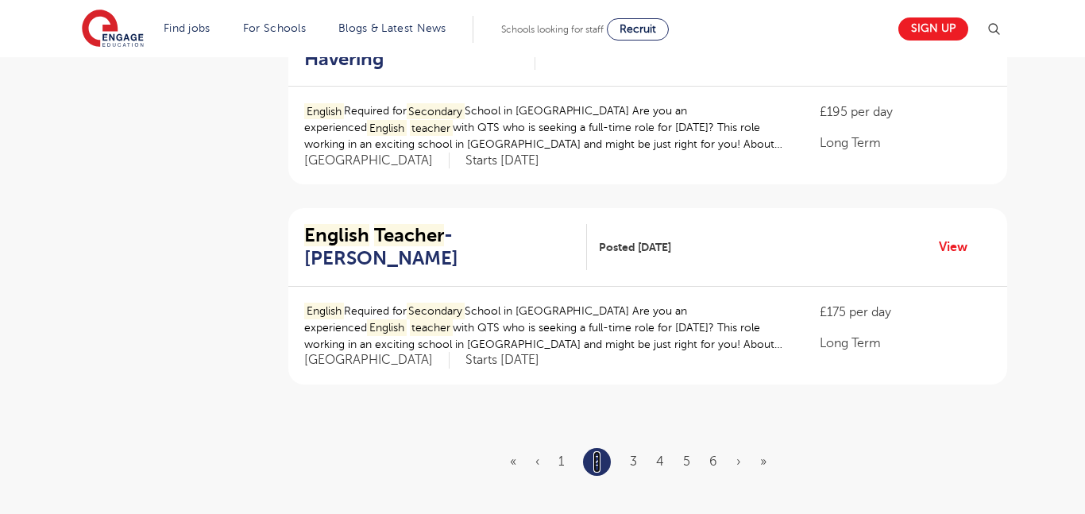
scroll to position [1802, 0]
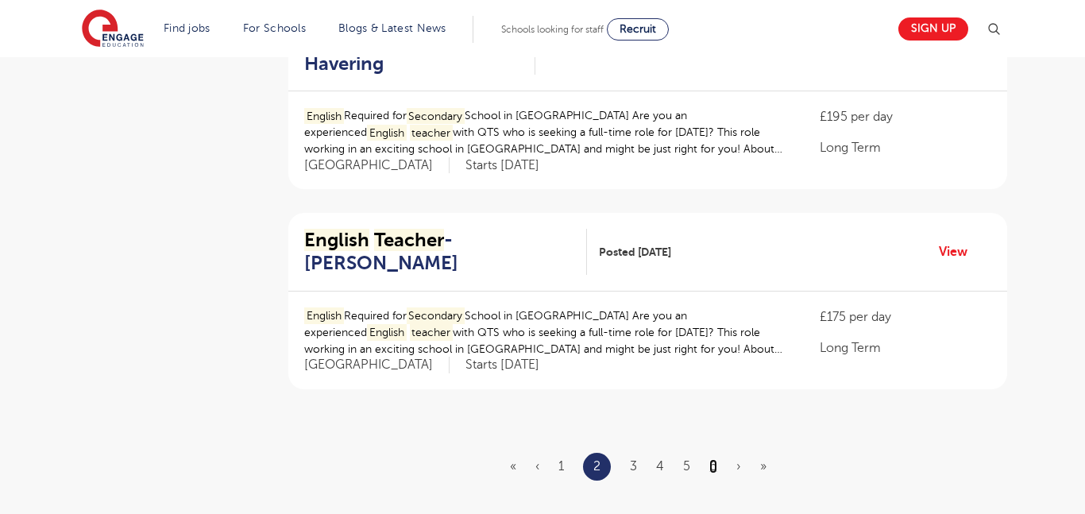
click at [712, 459] on link "6" at bounding box center [713, 466] width 8 height 14
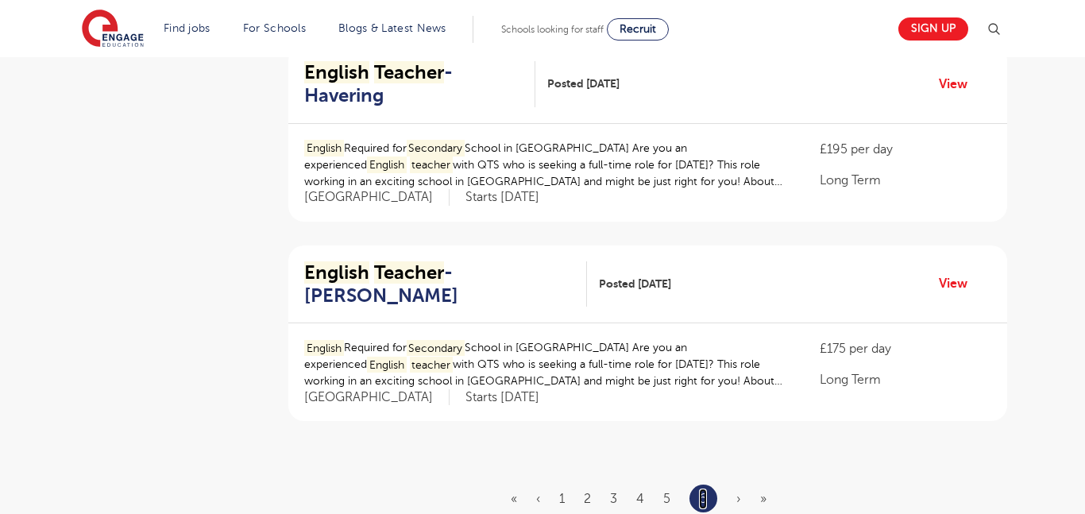
scroll to position [1574, 0]
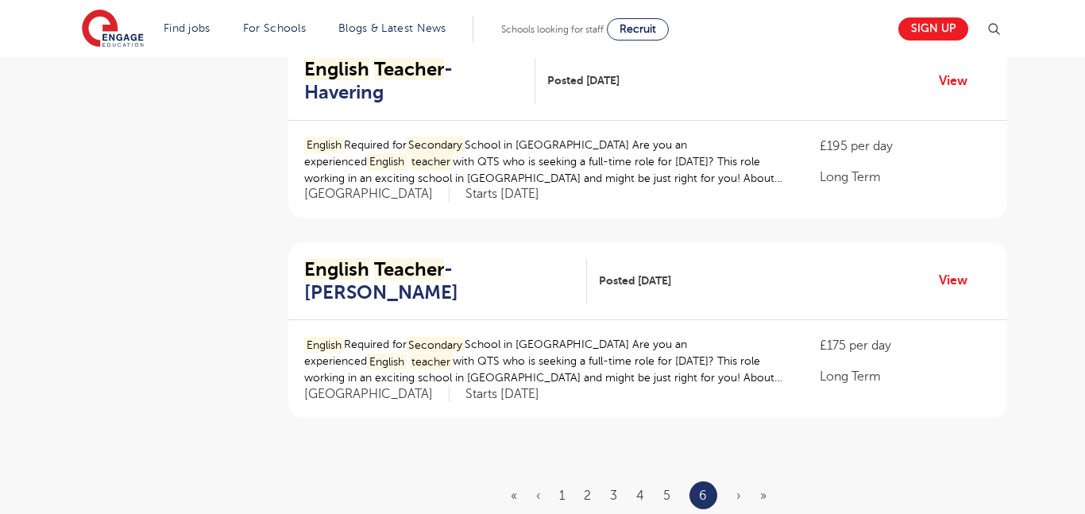
click at [641, 485] on li "4" at bounding box center [640, 495] width 8 height 21
click at [642, 488] on link "4" at bounding box center [640, 495] width 8 height 14
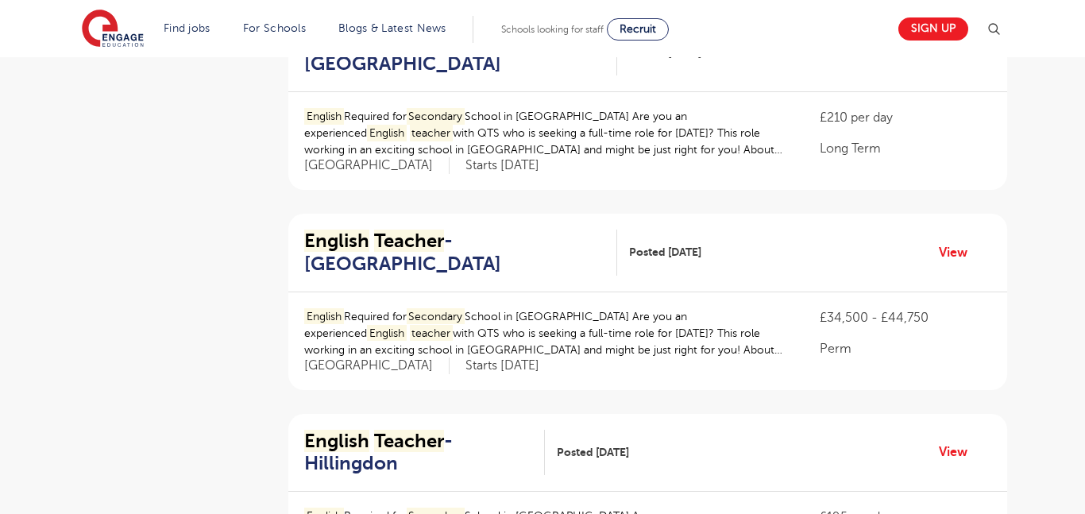
scroll to position [1000, 0]
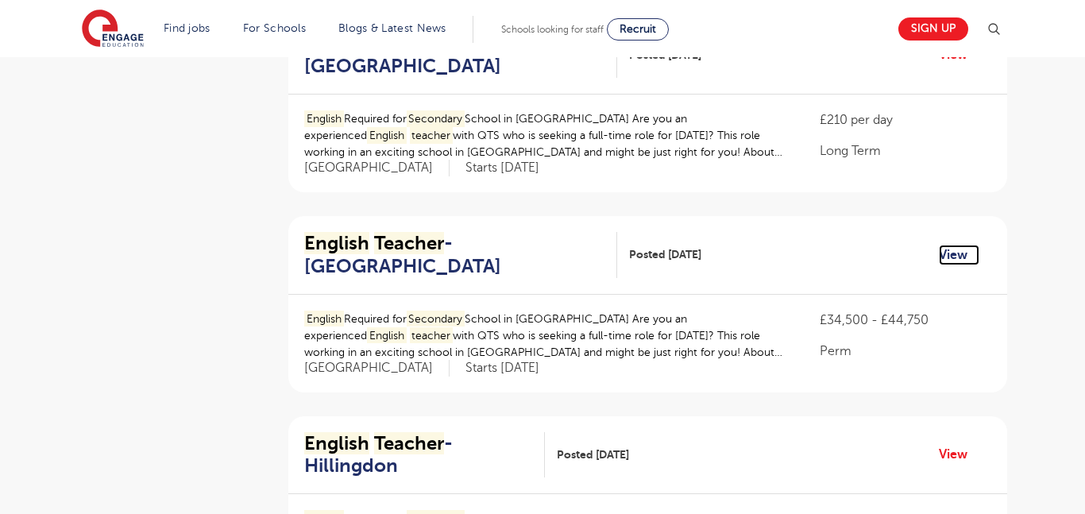
click at [962, 245] on link "View" at bounding box center [958, 255] width 40 height 21
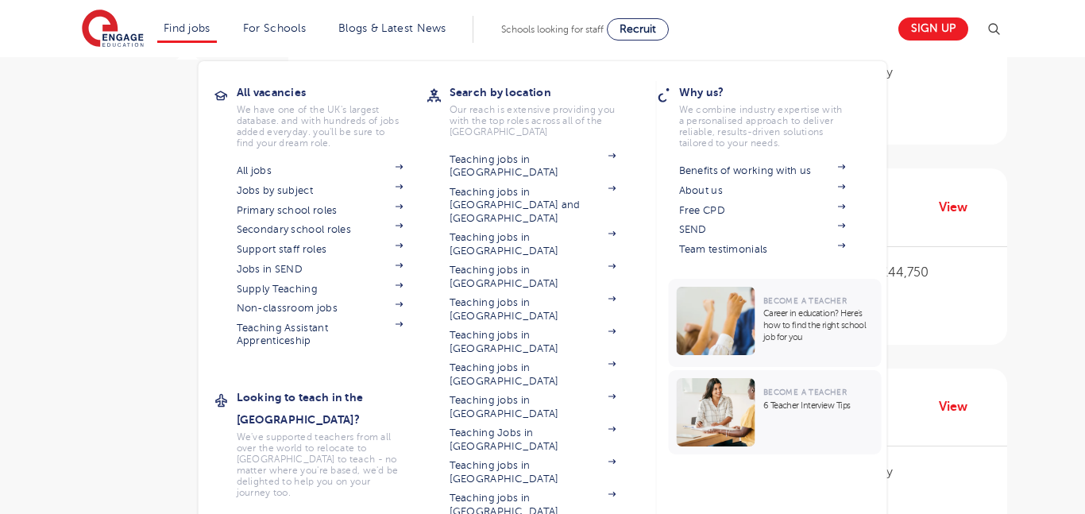
scroll to position [1057, 0]
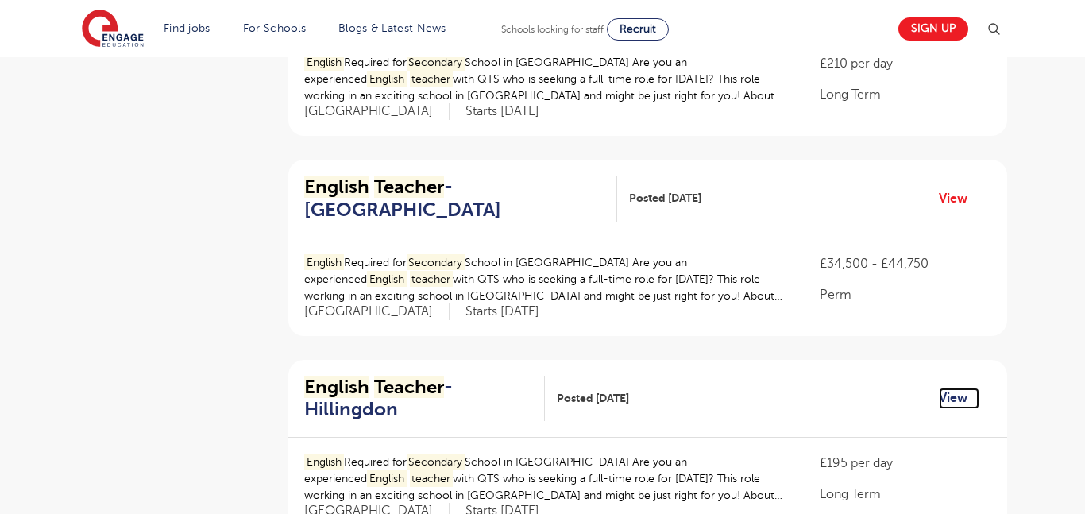
click at [950, 387] on link "View" at bounding box center [958, 397] width 40 height 21
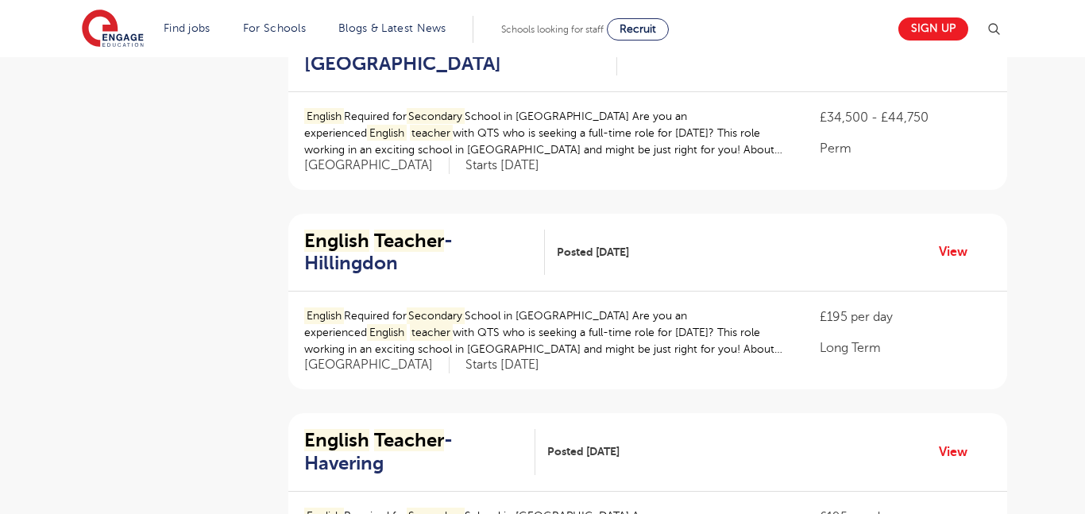
scroll to position [1221, 0]
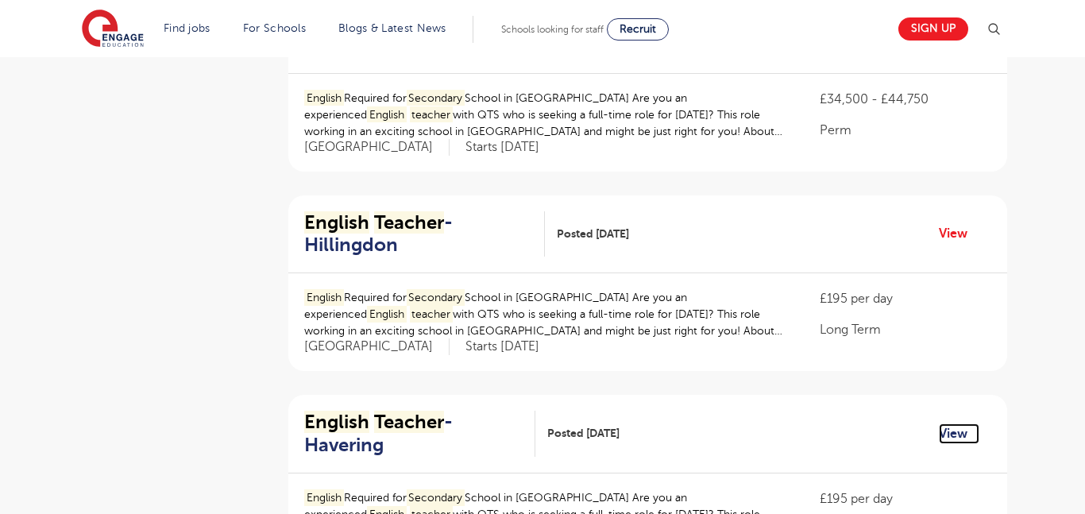
click at [964, 423] on link "View" at bounding box center [958, 433] width 40 height 21
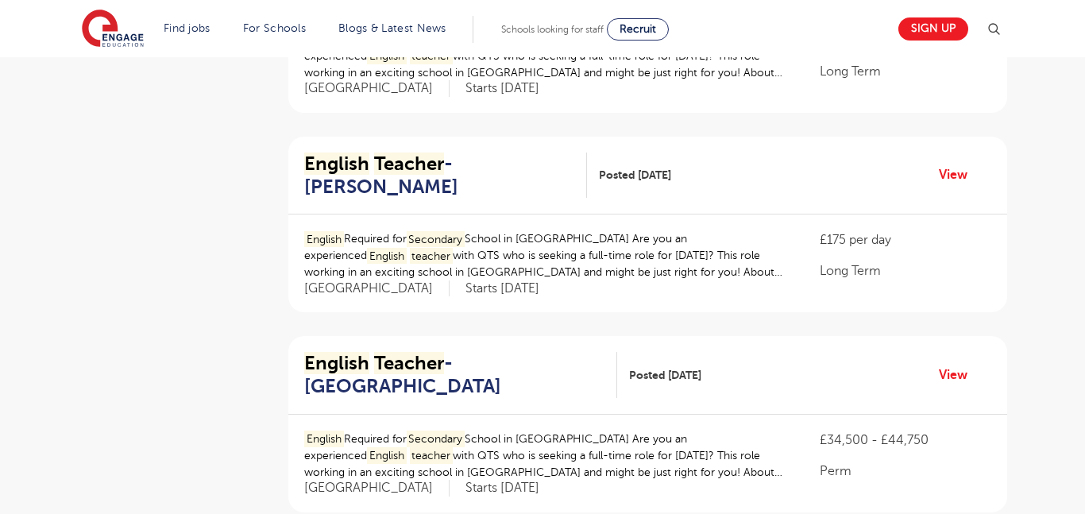
scroll to position [1702, 0]
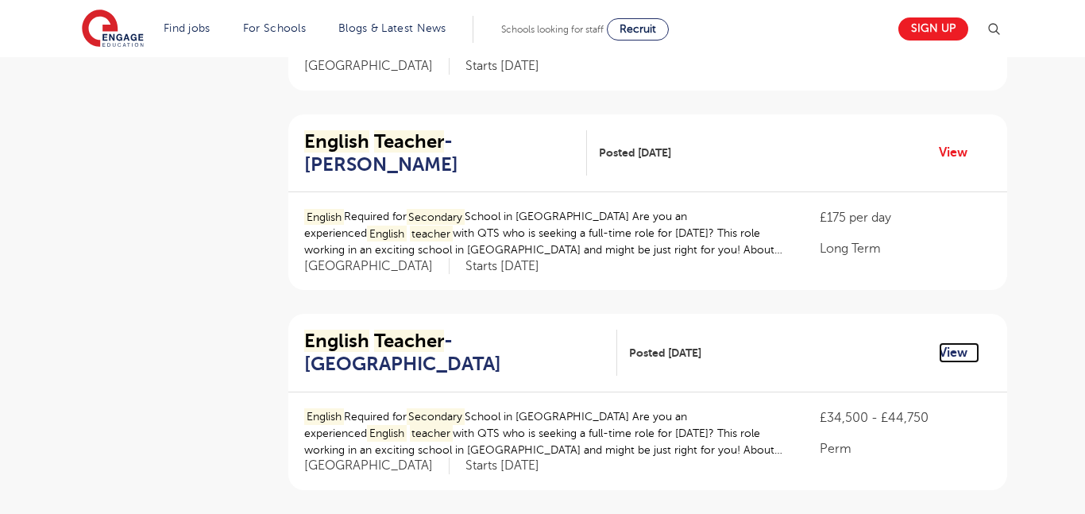
click at [954, 342] on link "View" at bounding box center [958, 352] width 40 height 21
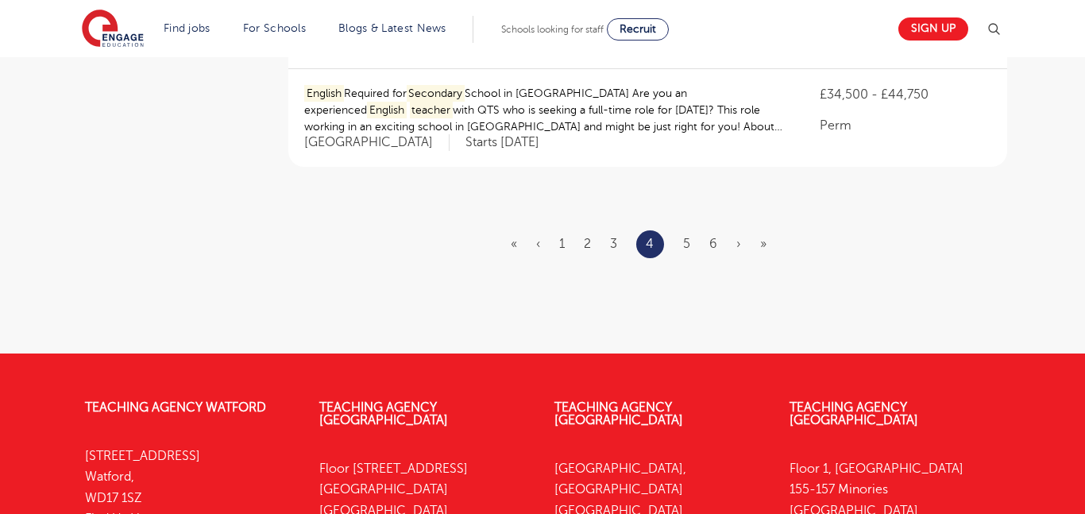
scroll to position [2028, 0]
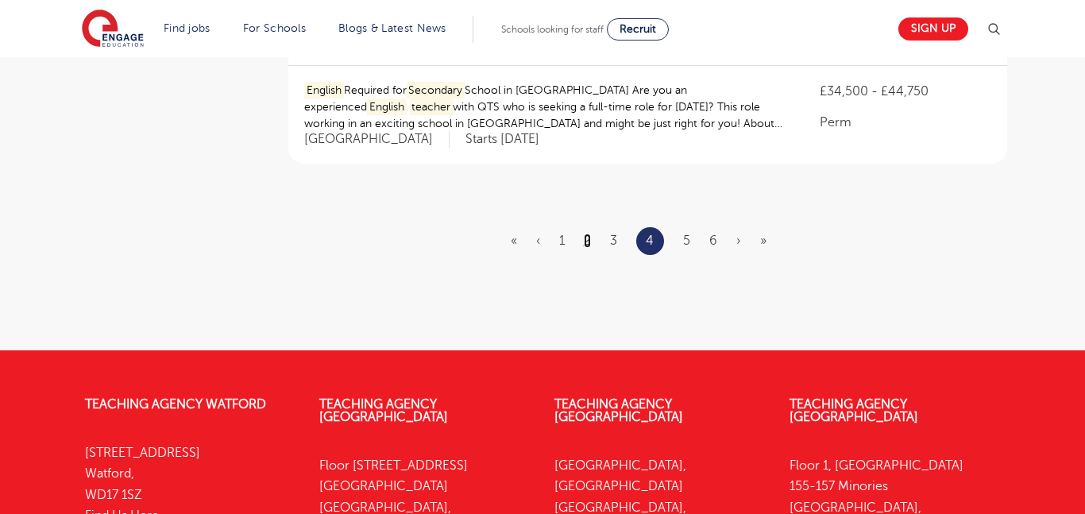
click at [586, 233] on link "2" at bounding box center [587, 240] width 7 height 14
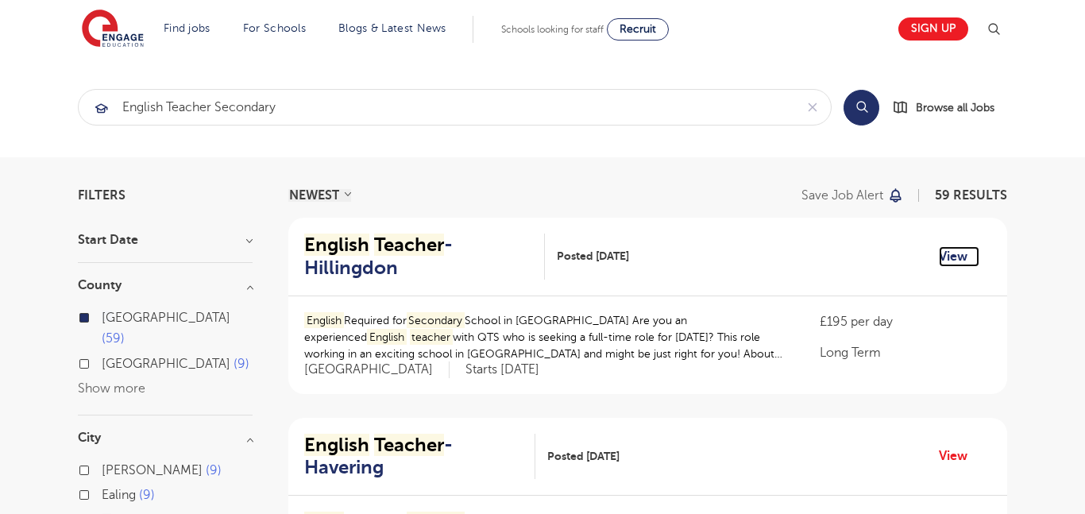
click at [954, 264] on link "View" at bounding box center [958, 256] width 40 height 21
click at [963, 454] on link "View" at bounding box center [958, 455] width 40 height 21
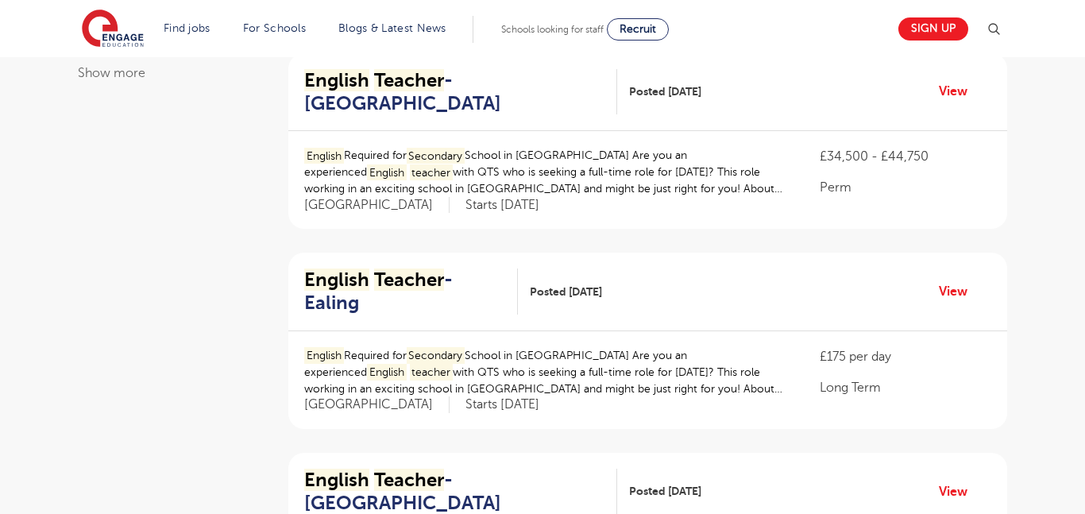
scroll to position [765, 0]
click at [952, 480] on link "View" at bounding box center [958, 490] width 40 height 21
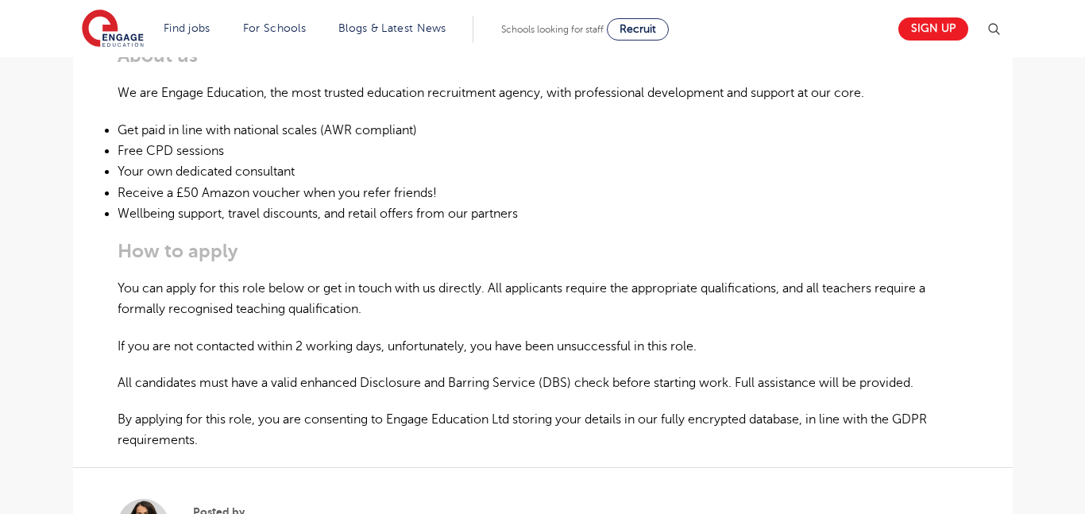
scroll to position [800, 0]
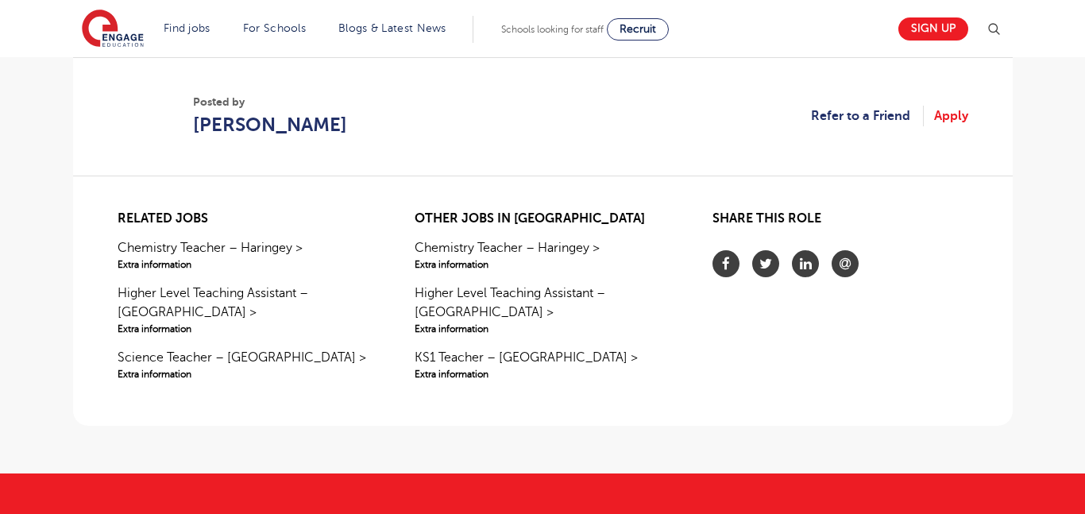
scroll to position [1266, 0]
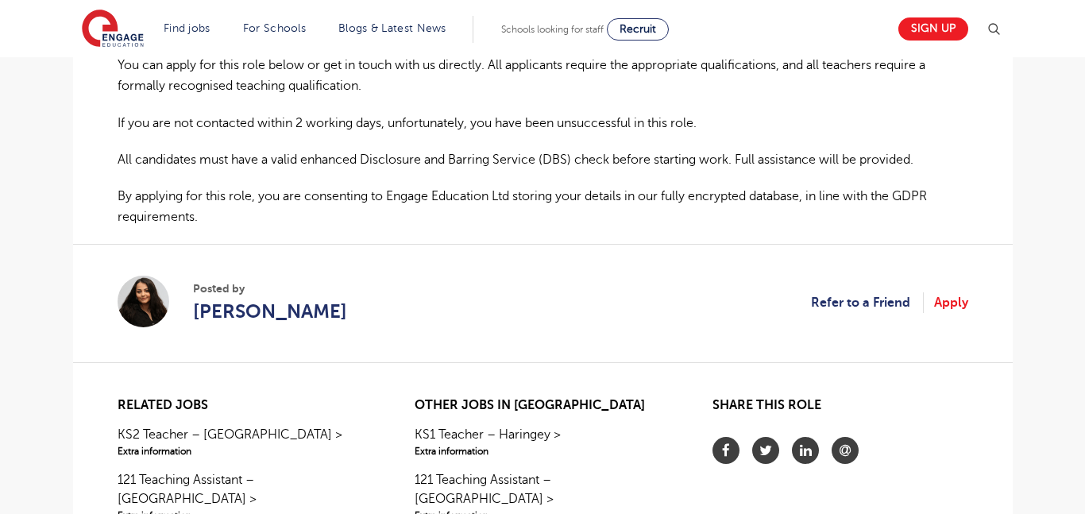
scroll to position [1074, 0]
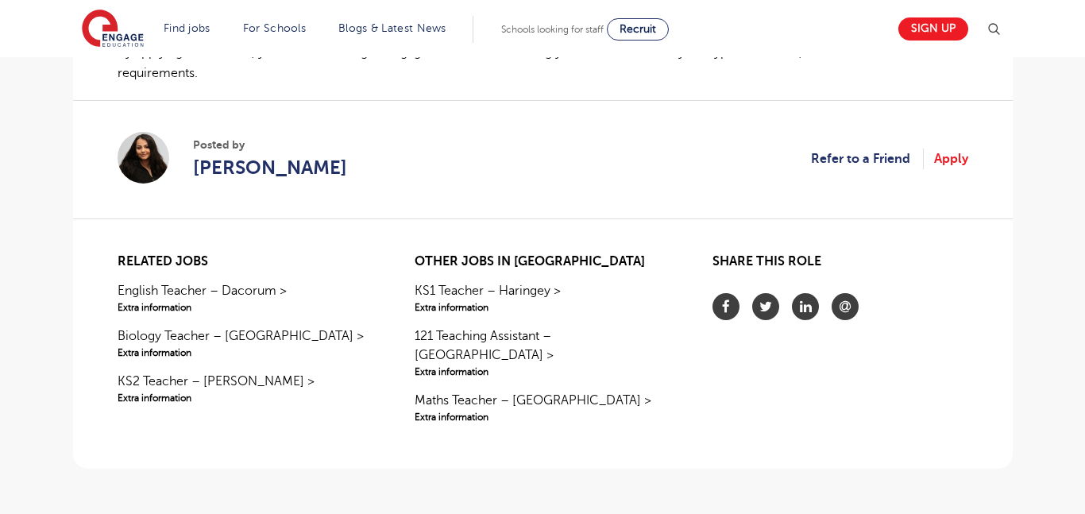
scroll to position [1230, 0]
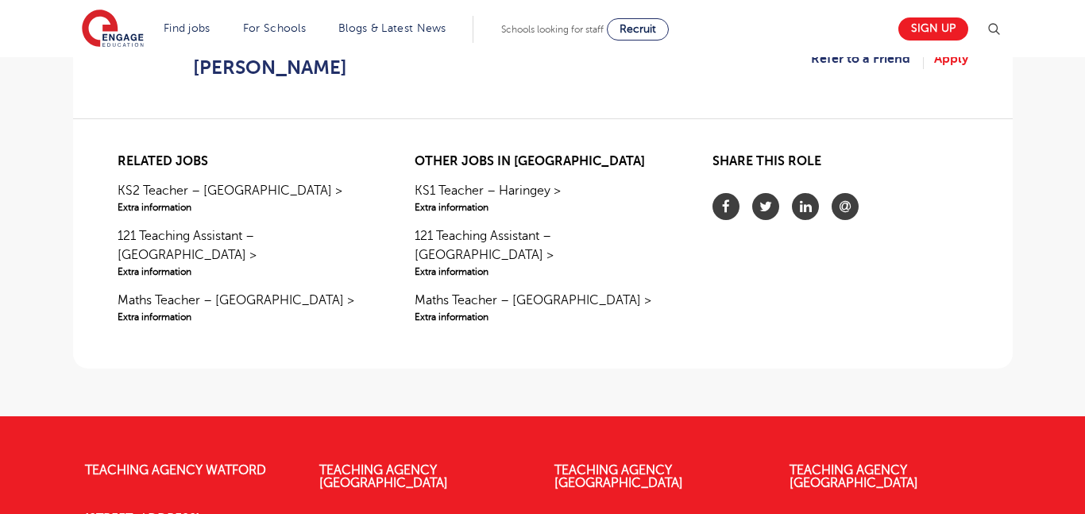
scroll to position [1324, 0]
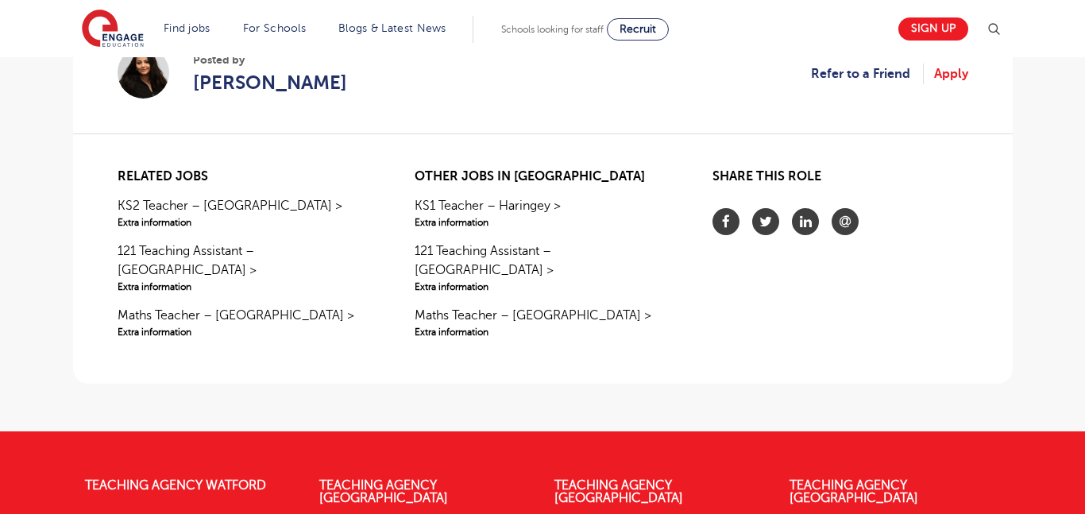
scroll to position [1594, 0]
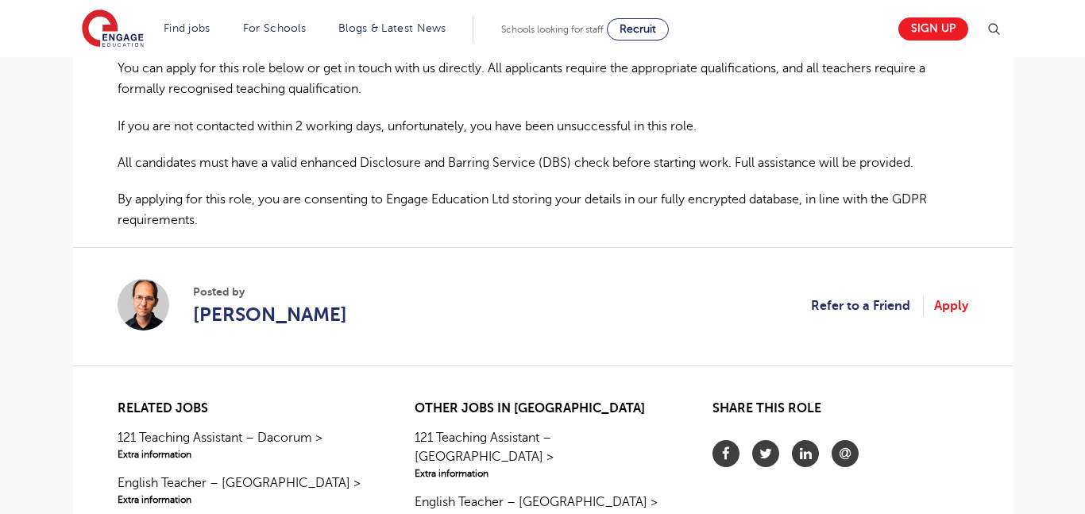
scroll to position [1077, 0]
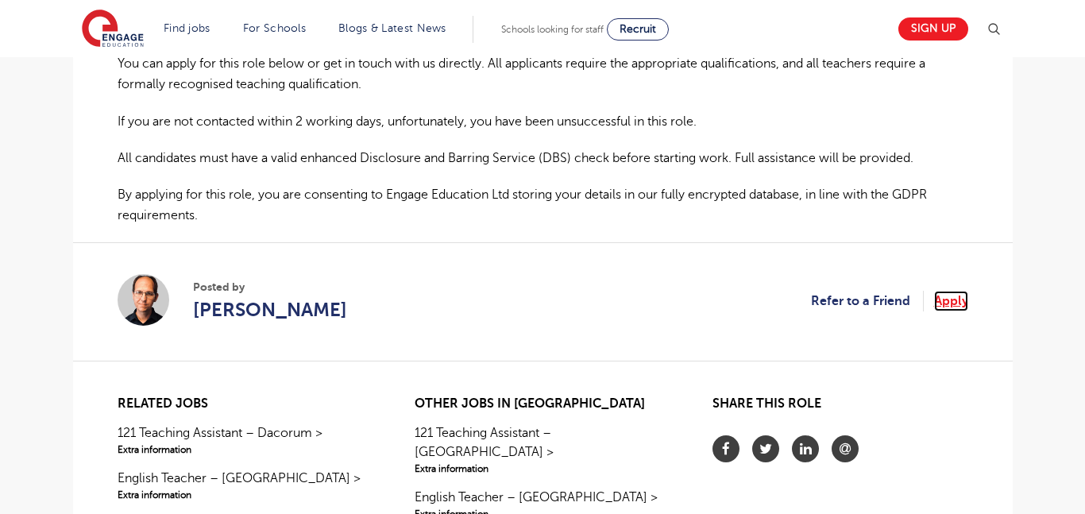
click at [958, 304] on link "Apply" at bounding box center [951, 301] width 34 height 21
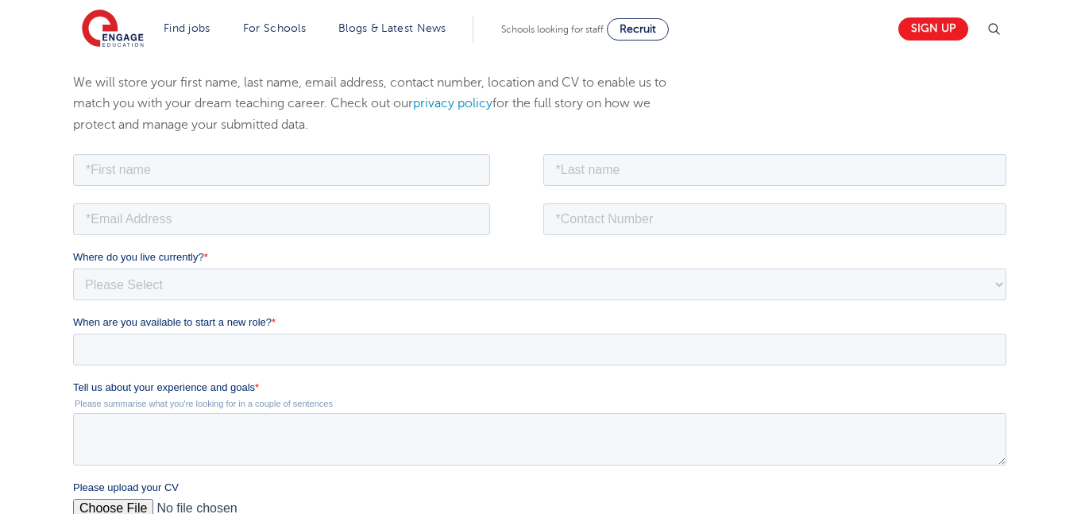
scroll to position [226, 0]
click at [329, 426] on textarea "Tell us about your experience and goals *" at bounding box center [538, 440] width 933 height 52
paste textarea "I am an English teacher with over twelve years of classroom experience, nine of…"
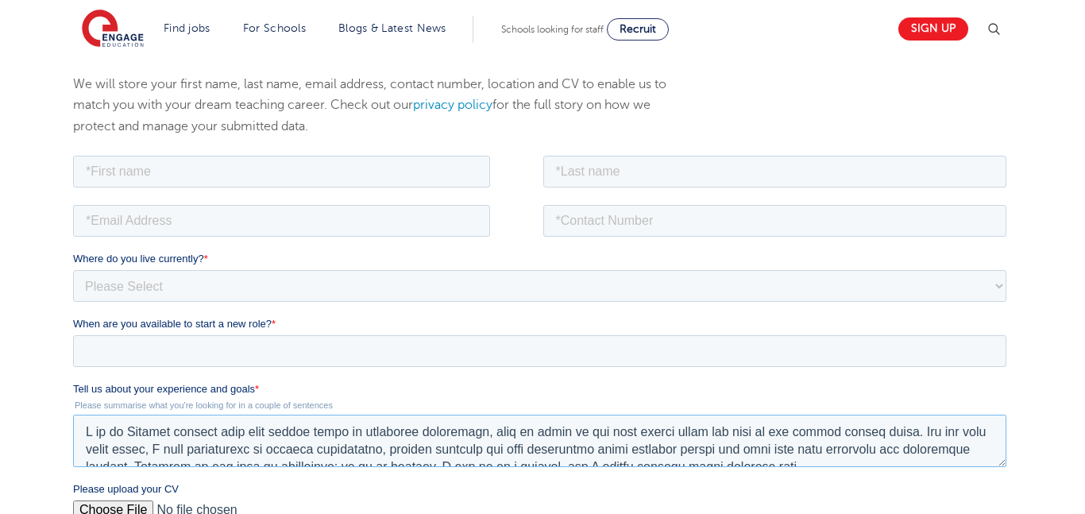
scroll to position [200, 0]
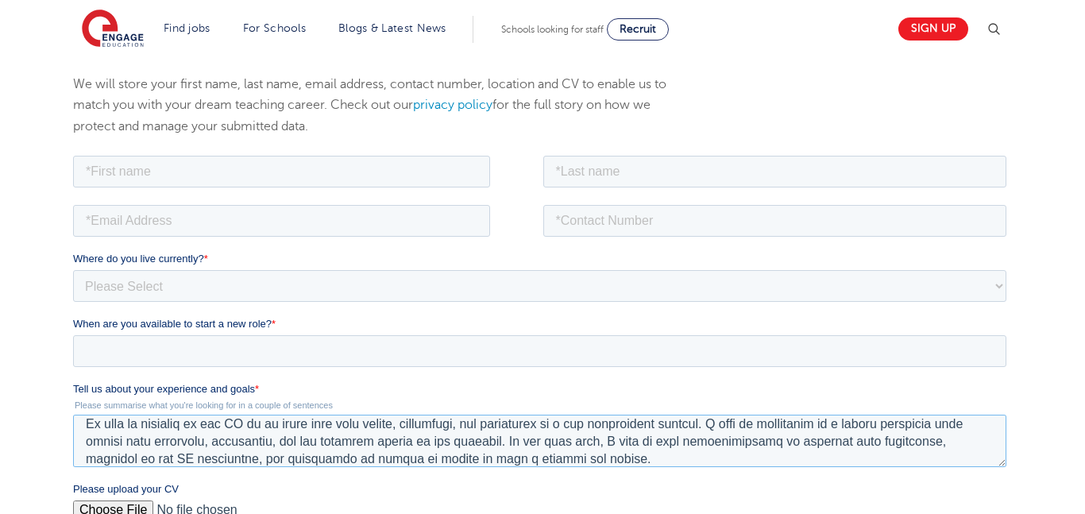
type textarea "I am an English teacher with over twelve years of classroom experience, nine of…"
click at [316, 356] on input "When are you available to start a new role? *" at bounding box center [538, 350] width 933 height 32
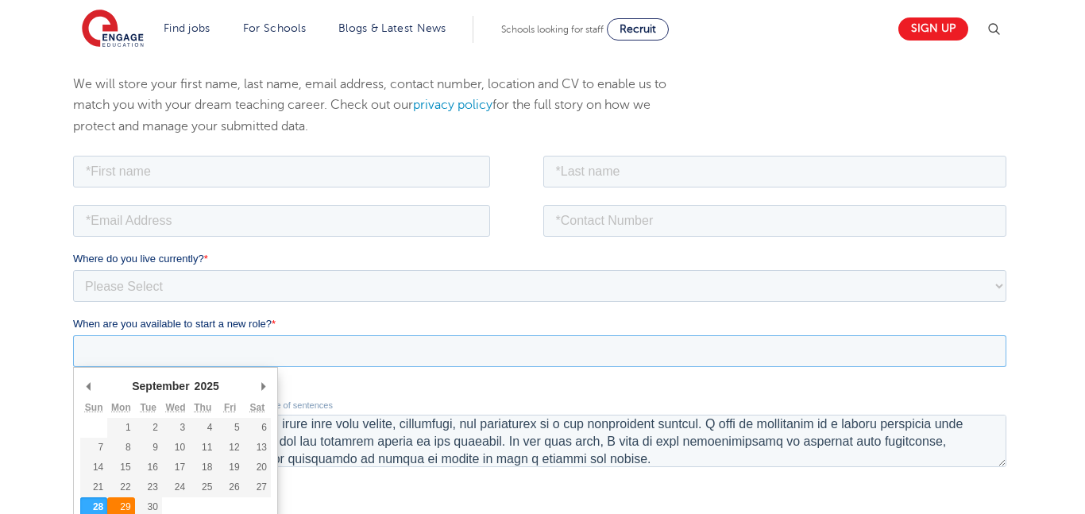
type div "2025-09-29"
type input "2025/09/29"
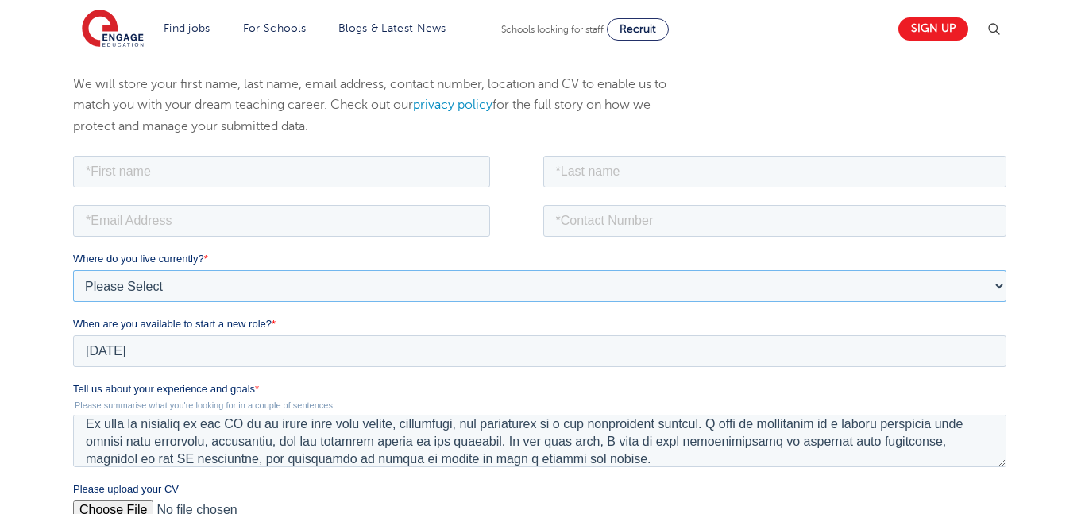
click at [244, 287] on select "Please Select UK Canada Ireland Australia New Zealand Europe USA South Africa J…" at bounding box center [538, 285] width 933 height 32
select select "USA"
click at [72, 269] on select "Please Select UK Canada Ireland Australia New Zealand Europe USA South Africa J…" at bounding box center [538, 285] width 933 height 32
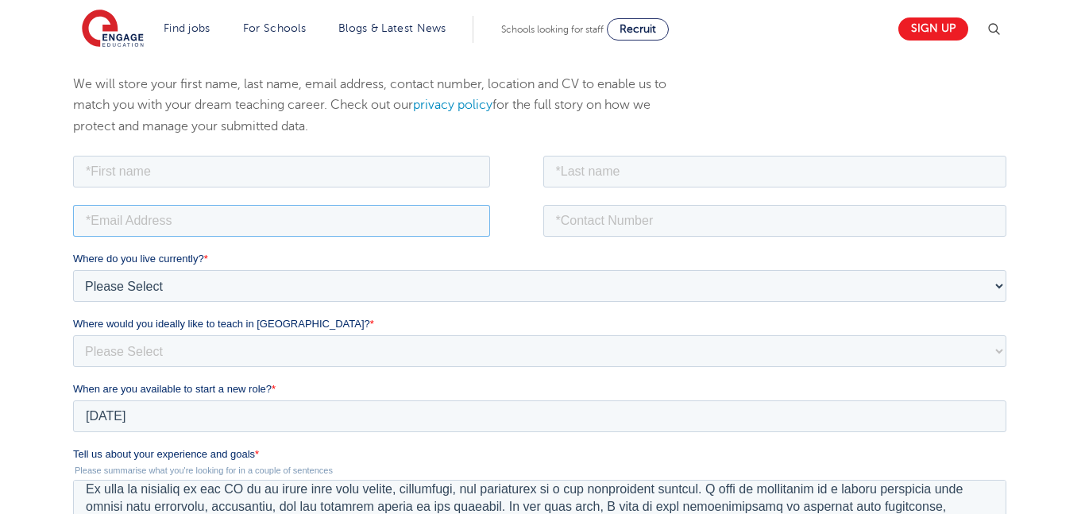
click at [225, 213] on input "email" at bounding box center [280, 220] width 417 height 32
type input "hafsah_kb@hotmail.com"
type input "Hafsah"
type input "Brown"
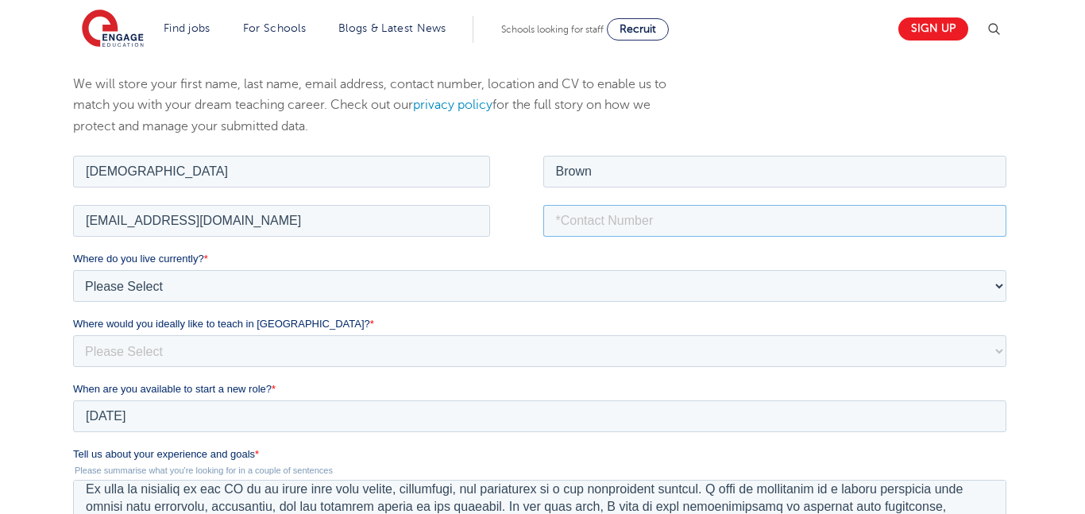
type input "18636236490"
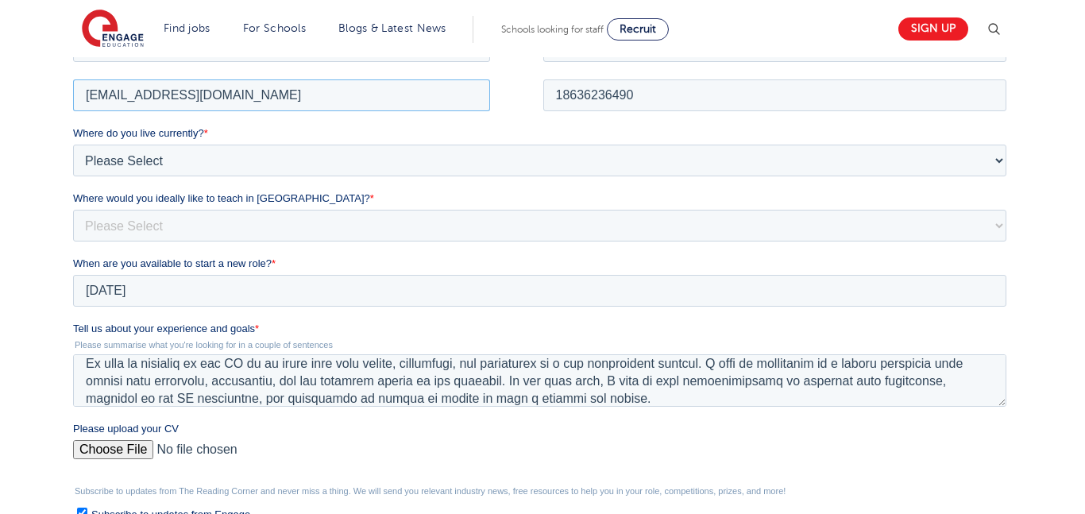
scroll to position [351, 0]
click at [598, 215] on select "Please Select I'm flexible! London Any city in England Greater London/Home Coun…" at bounding box center [538, 226] width 933 height 32
select select "Flexible"
click at [72, 220] on select "Please Select I'm flexible! London Any city in England Greater London/Home Coun…" at bounding box center [538, 226] width 933 height 32
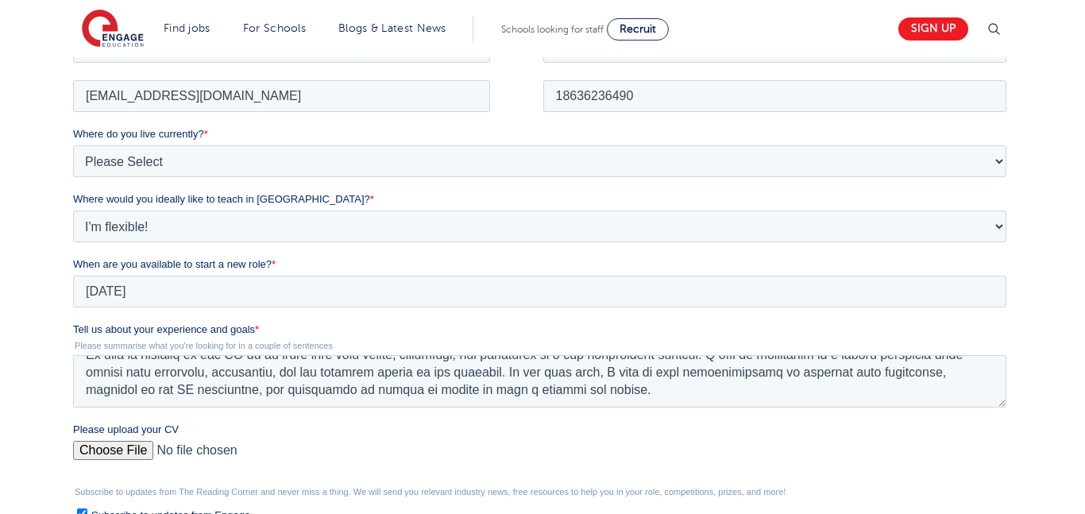
click at [141, 452] on input "Please upload your CV" at bounding box center [538, 456] width 933 height 32
type input "C:\fakepath\Resume Hafsah Brown (Ms.) 2025 (1).pdf"
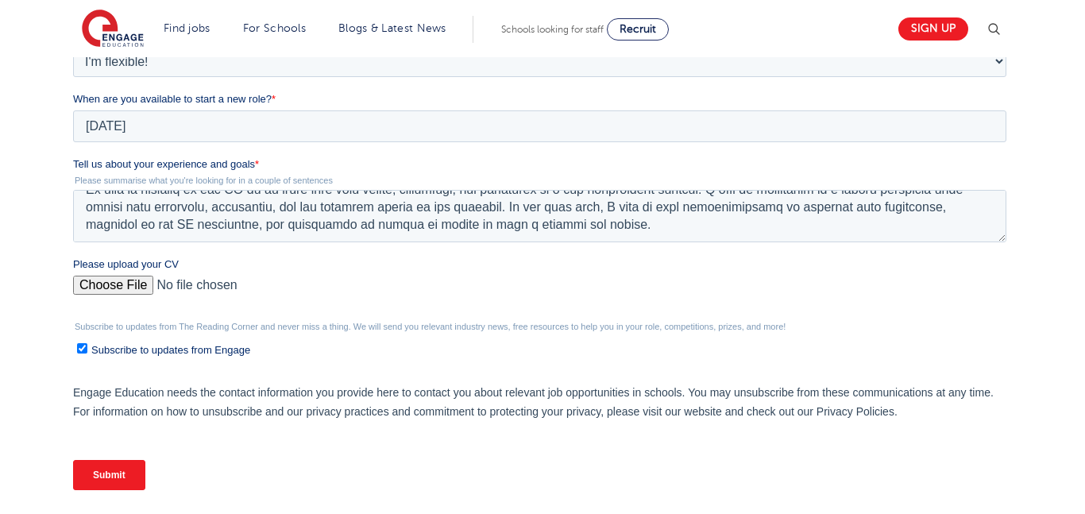
scroll to position [520, 0]
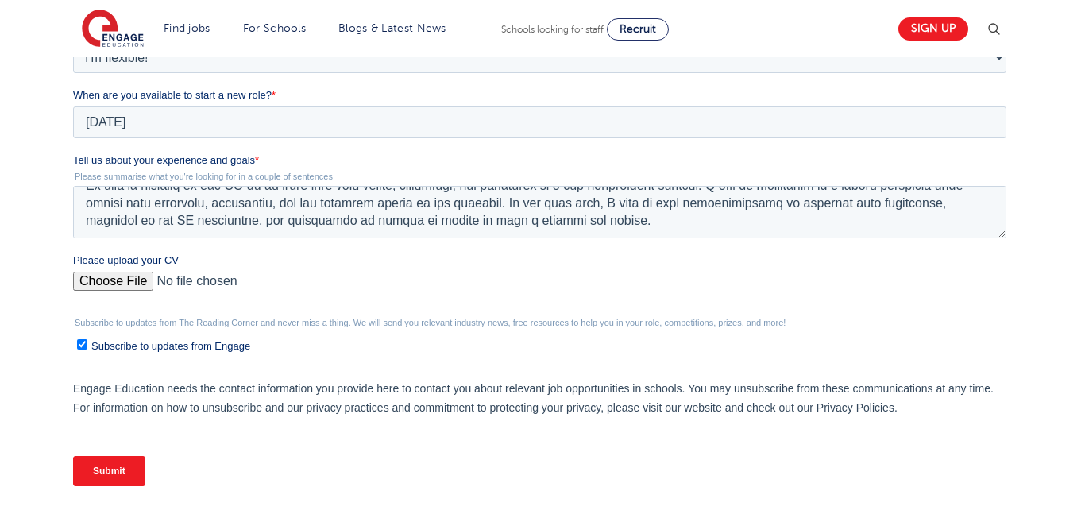
click at [216, 357] on fieldset "Subscribe to updates from The Reading Corner and never miss a thing. We will se…" at bounding box center [541, 343] width 939 height 50
click at [217, 352] on span "Subscribe to updates from Engage" at bounding box center [170, 346] width 159 height 12
click at [87, 349] on input "Subscribe to updates from Engage" at bounding box center [81, 344] width 10 height 10
checkbox input "false"
click at [115, 462] on input "Submit" at bounding box center [108, 471] width 72 height 30
